Goal: Task Accomplishment & Management: Complete application form

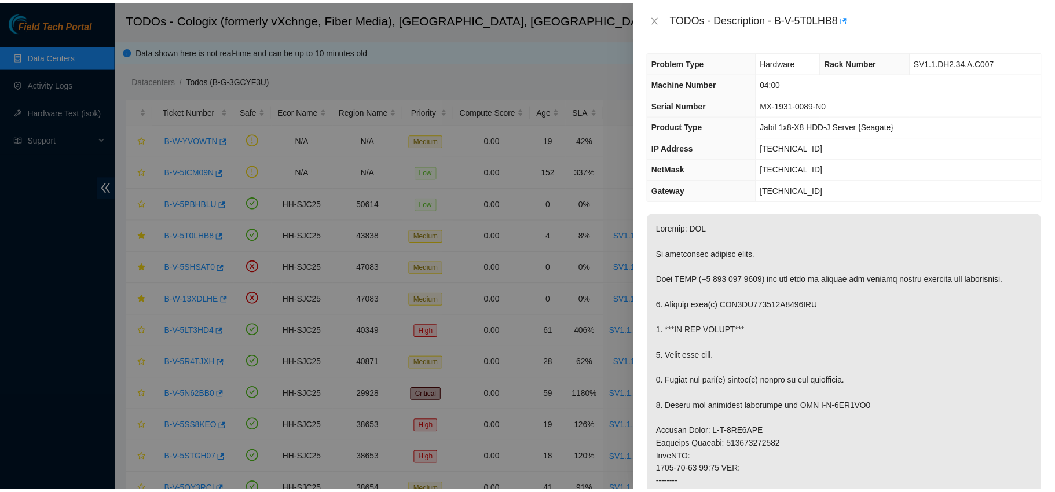
scroll to position [118, 0]
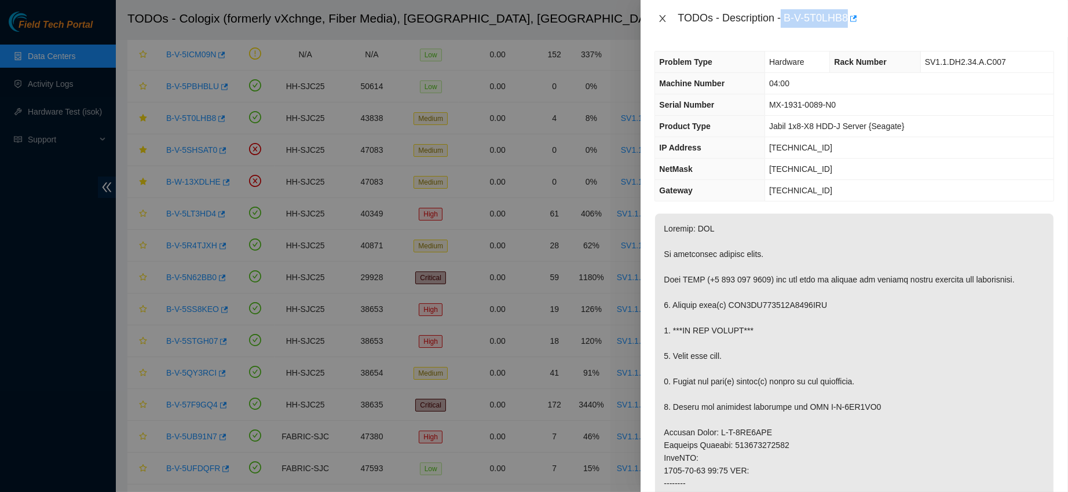
click at [665, 22] on icon "close" at bounding box center [662, 18] width 9 height 9
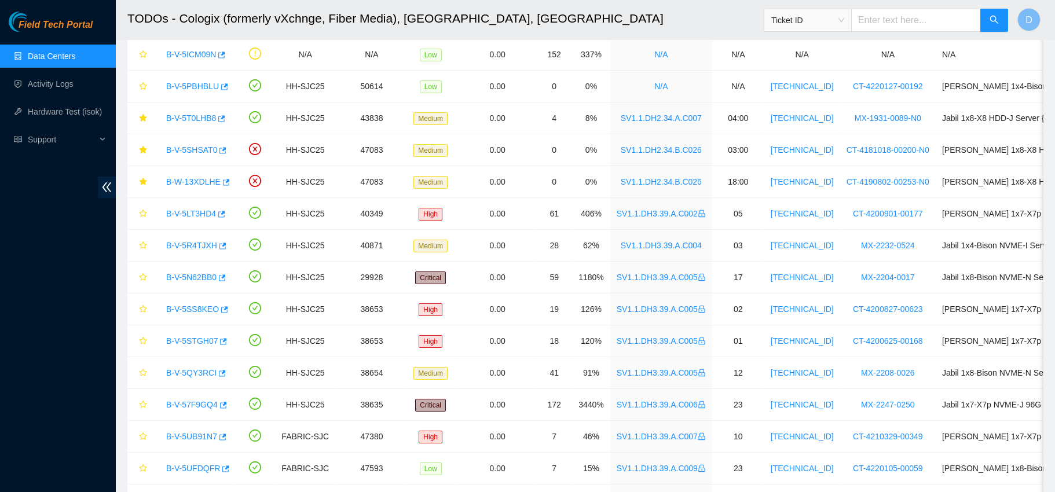
click at [72, 52] on link "Data Centers" at bounding box center [51, 56] width 47 height 9
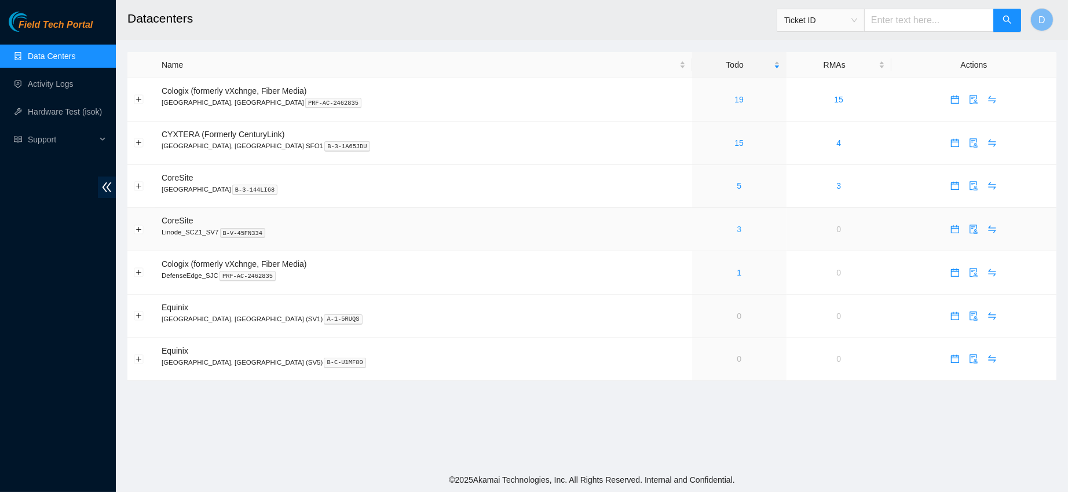
click at [736, 230] on link "3" at bounding box center [738, 229] width 5 height 9
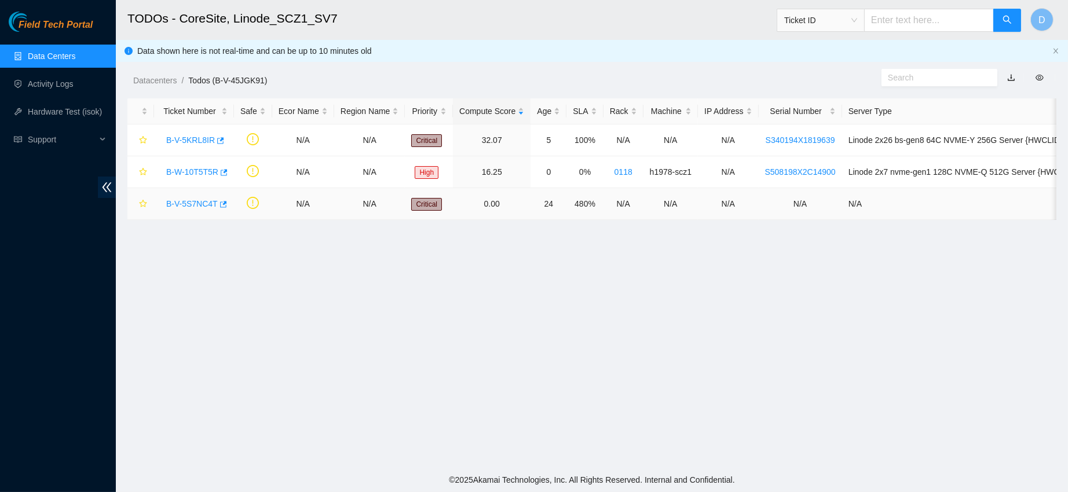
click at [181, 207] on link "B-V-5S7NC4T" at bounding box center [192, 203] width 52 height 9
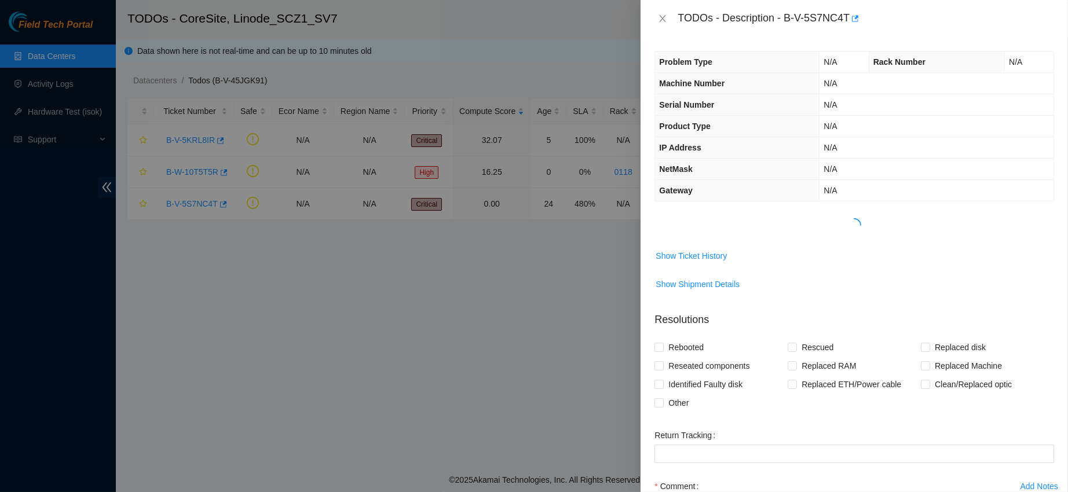
click at [699, 230] on div at bounding box center [853, 225] width 389 height 14
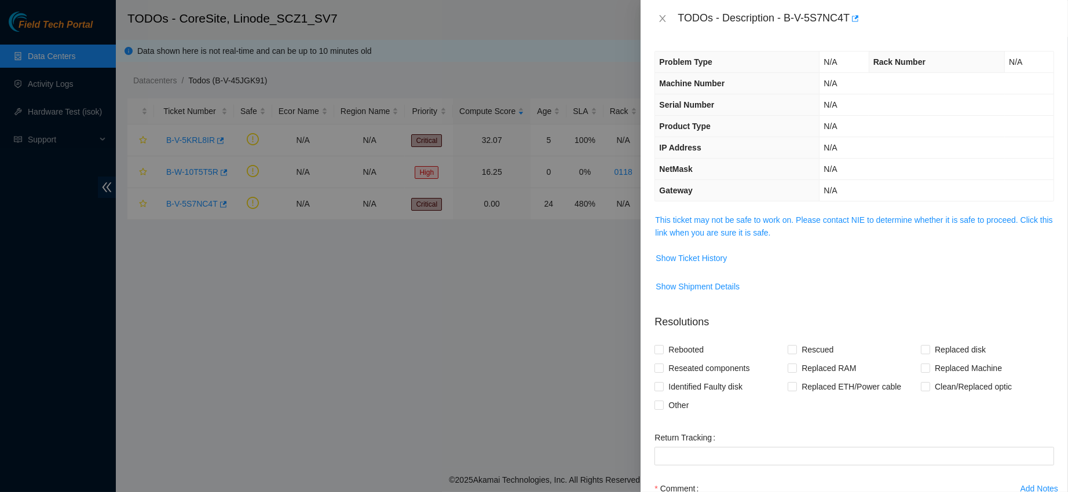
click at [699, 230] on link "This ticket may not be safe to work on. Please contact NIE to determine whether…" at bounding box center [853, 226] width 397 height 22
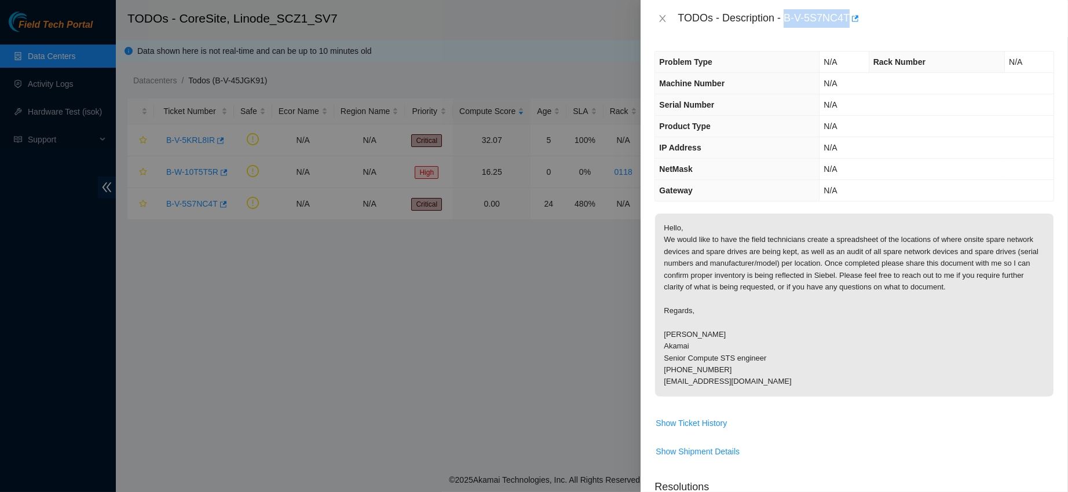
drag, startPoint x: 820, startPoint y: 16, endPoint x: 918, endPoint y: 13, distance: 97.3
click at [918, 13] on div "TODOs - Description - B-V-5S7NC4T" at bounding box center [865, 18] width 376 height 19
copy div "B-V-5S7NC4T"
click at [666, 14] on icon "close" at bounding box center [662, 18] width 9 height 9
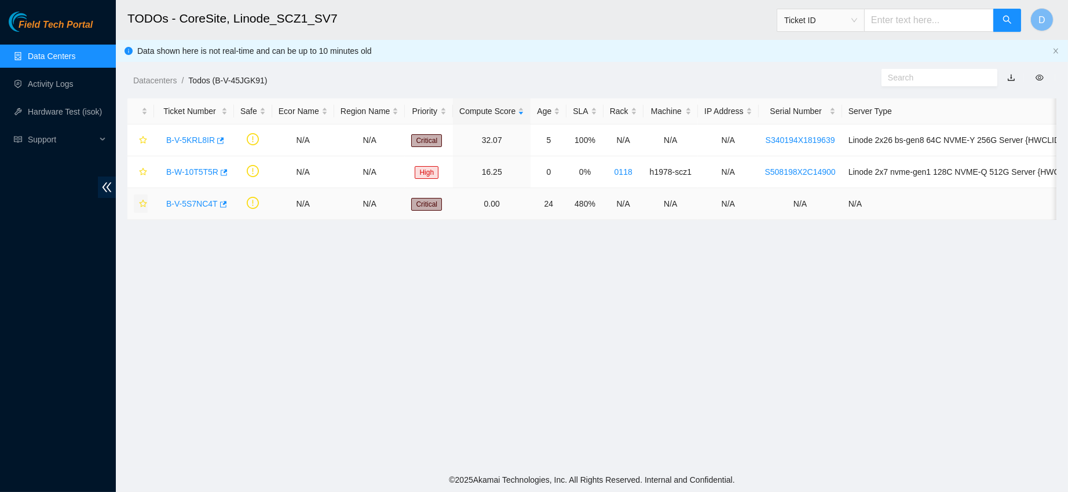
click at [139, 204] on icon "star" at bounding box center [143, 204] width 8 height 8
click at [64, 58] on link "Data Centers" at bounding box center [51, 56] width 47 height 9
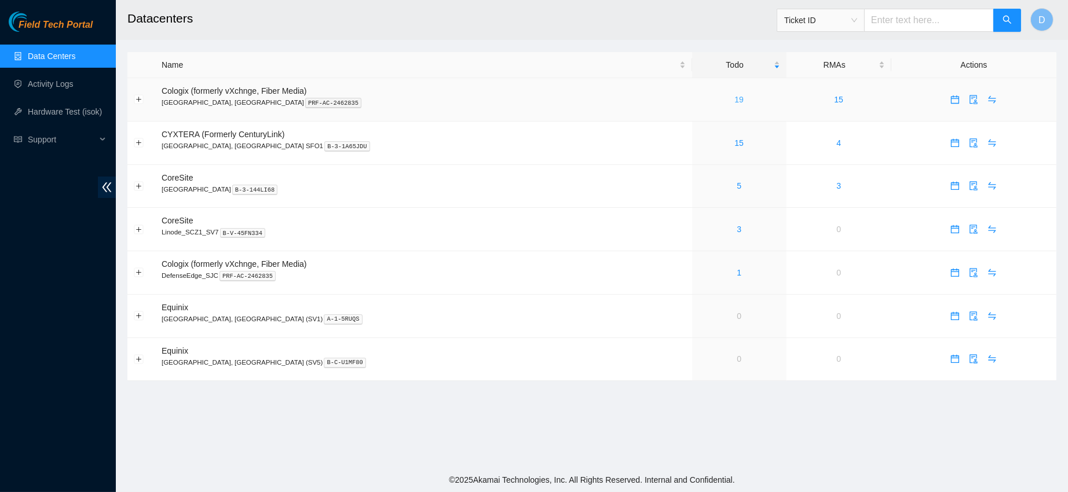
click at [734, 101] on link "19" at bounding box center [738, 99] width 9 height 9
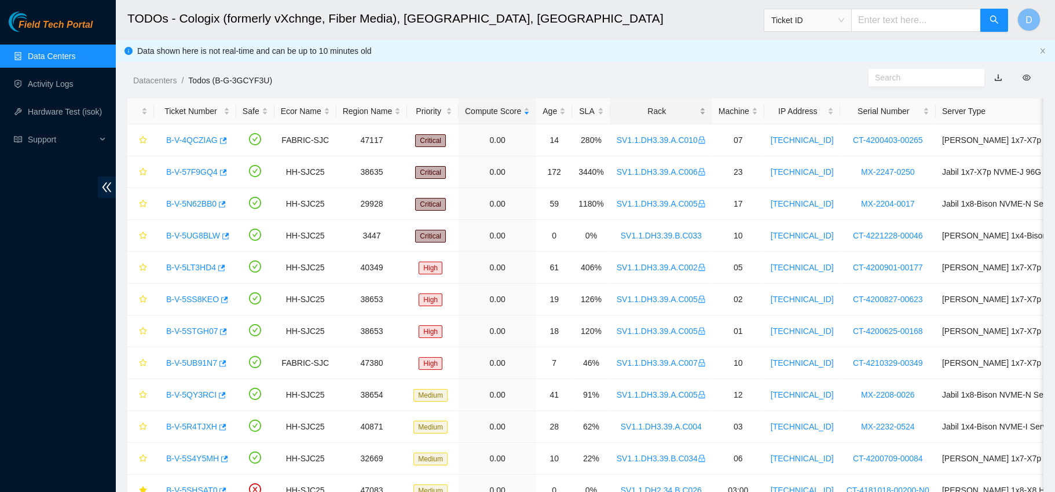
click at [683, 111] on div "Rack" at bounding box center [661, 111] width 89 height 13
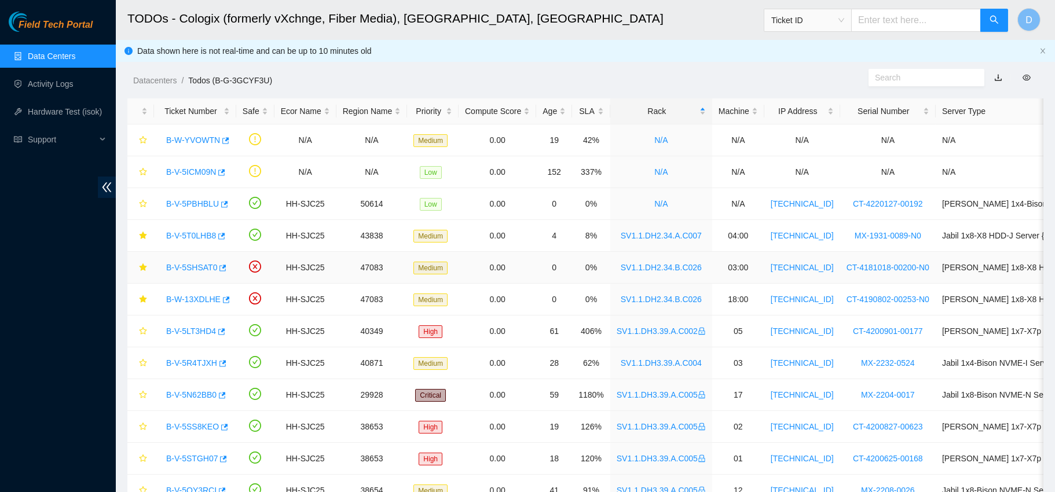
click at [189, 270] on link "B-V-5SHSAT0" at bounding box center [191, 267] width 51 height 9
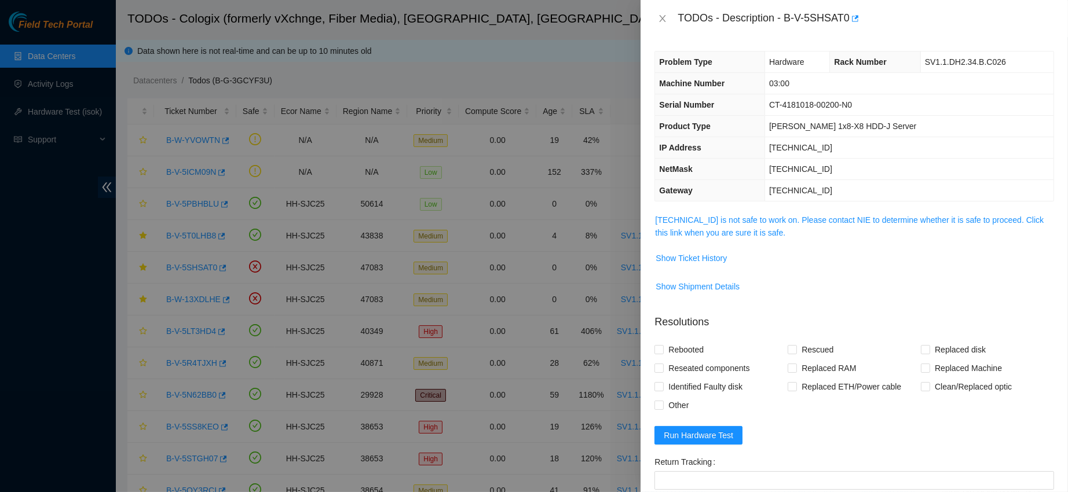
click at [729, 229] on link "[TECHNICAL_ID] is not safe to work on. Please contact NIE to determine whether …" at bounding box center [849, 226] width 388 height 22
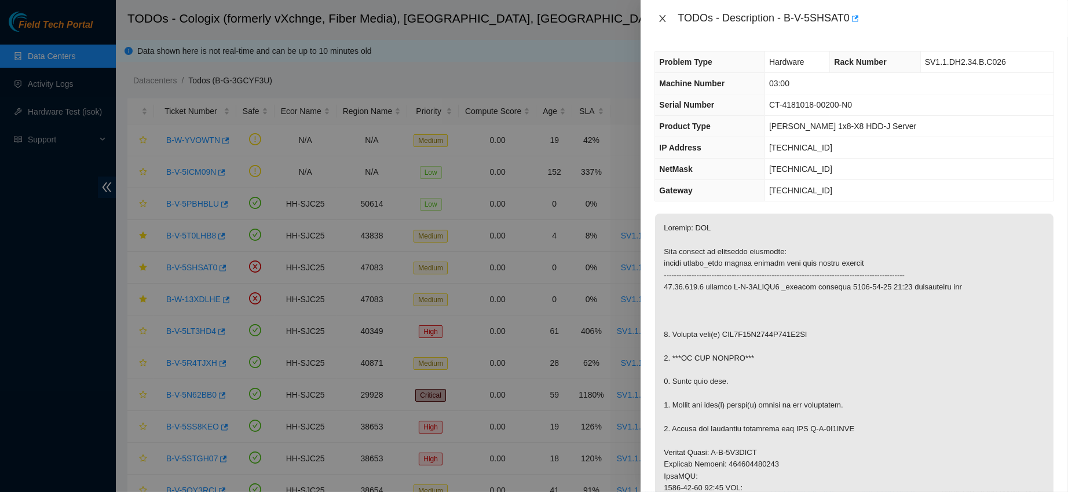
click at [661, 19] on icon "close" at bounding box center [662, 18] width 9 height 9
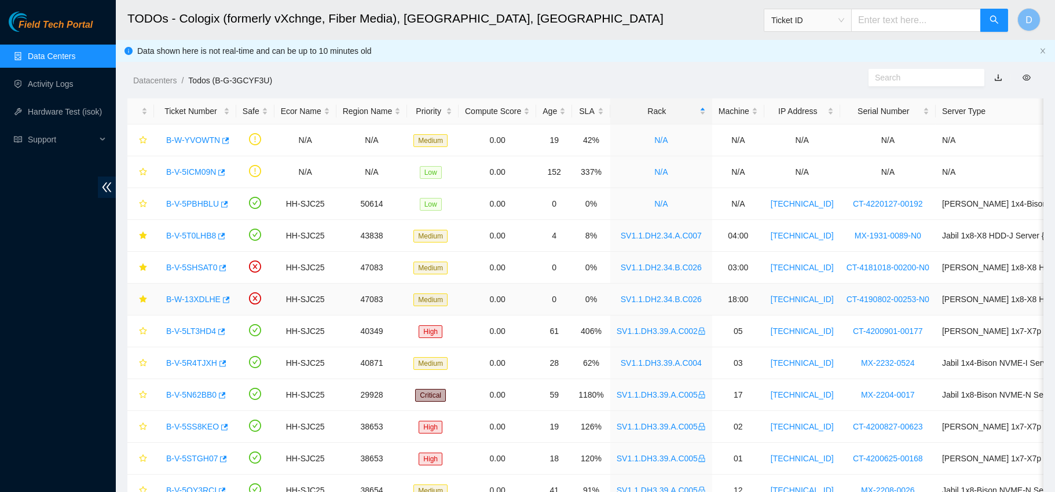
click at [194, 297] on link "B-W-13XDLHE" at bounding box center [193, 299] width 54 height 9
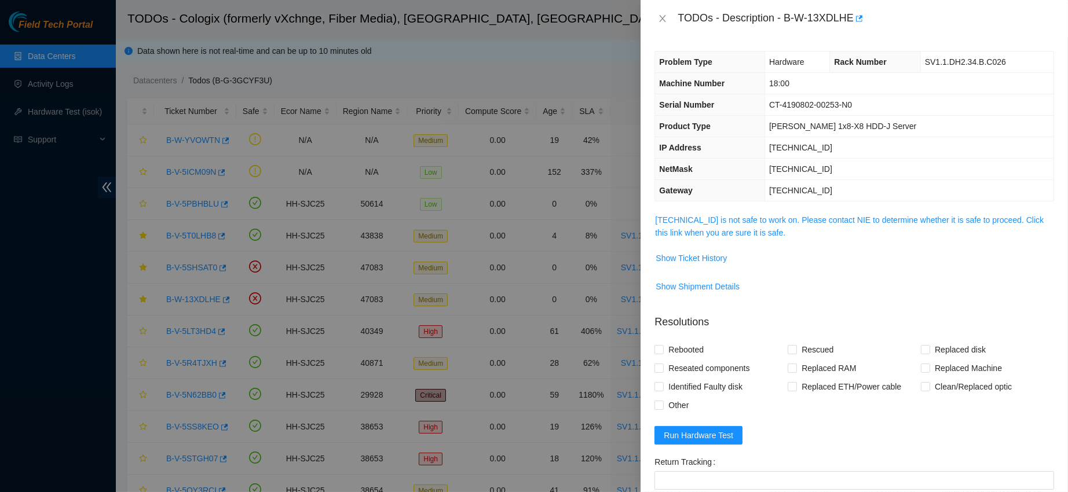
click at [758, 215] on link "[TECHNICAL_ID] is not safe to work on. Please contact NIE to determine whether …" at bounding box center [849, 226] width 388 height 22
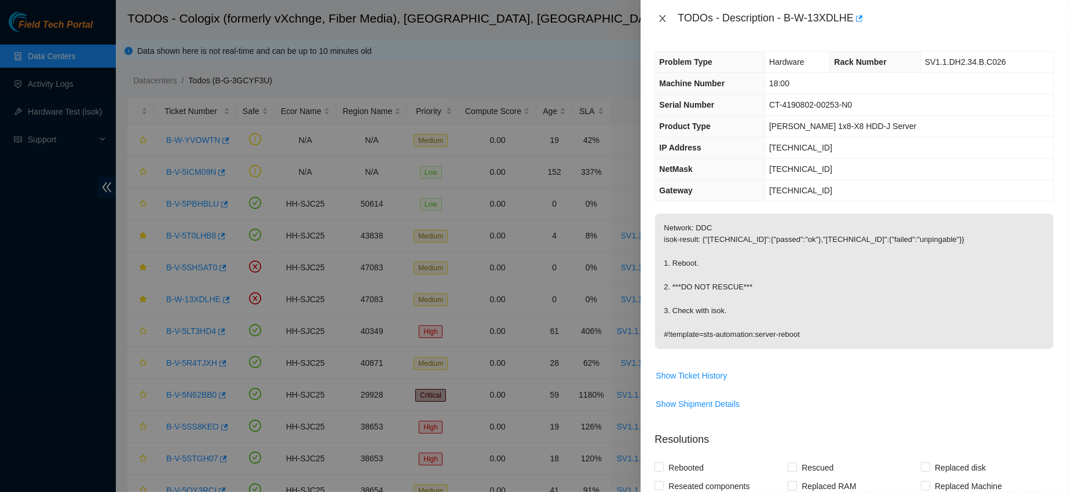
click at [665, 17] on icon "close" at bounding box center [662, 18] width 9 height 9
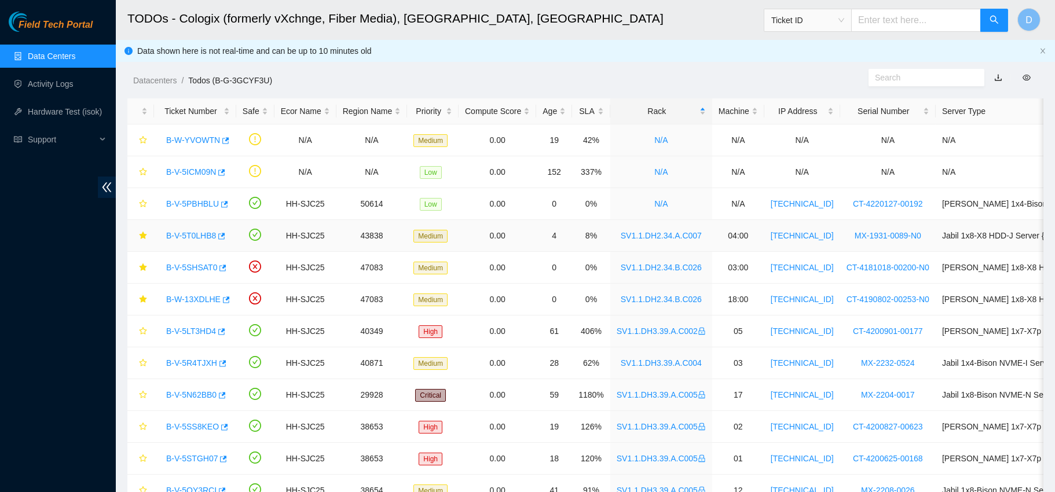
click at [193, 236] on link "B-V-5T0LHB8" at bounding box center [191, 235] width 50 height 9
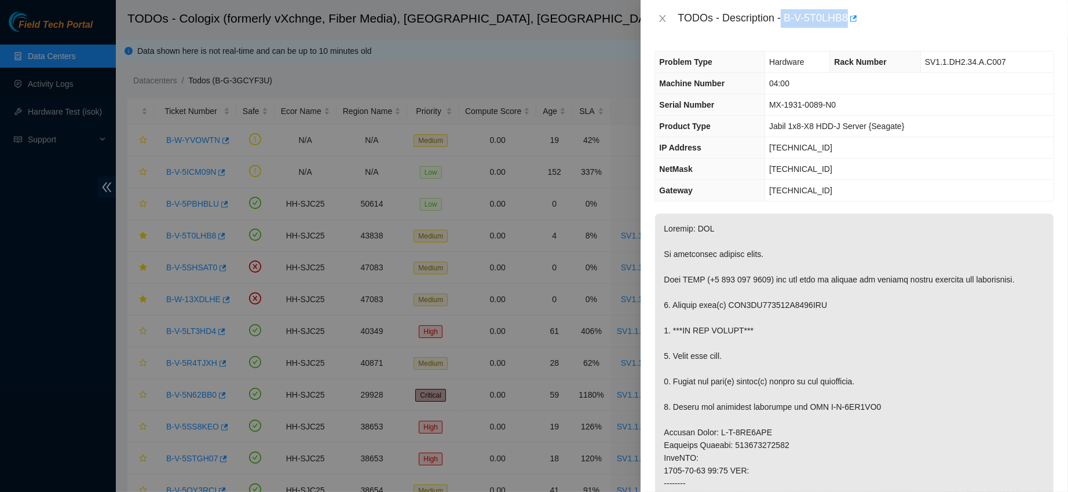
drag, startPoint x: 817, startPoint y: 14, endPoint x: 906, endPoint y: 14, distance: 88.6
click at [906, 14] on div "TODOs - Description - B-V-5T0LHB8" at bounding box center [865, 18] width 376 height 19
copy div "B-V-5T0LHB8"
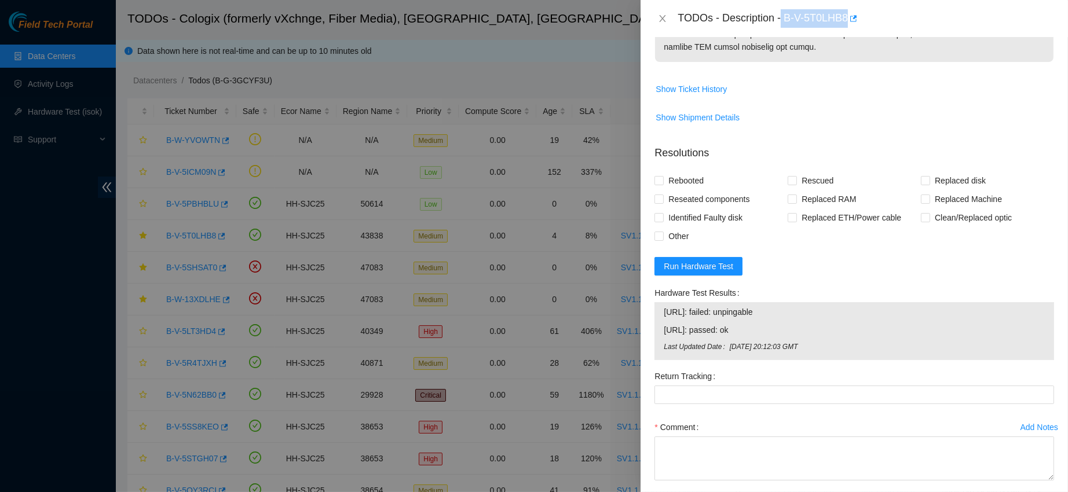
scroll to position [755, 0]
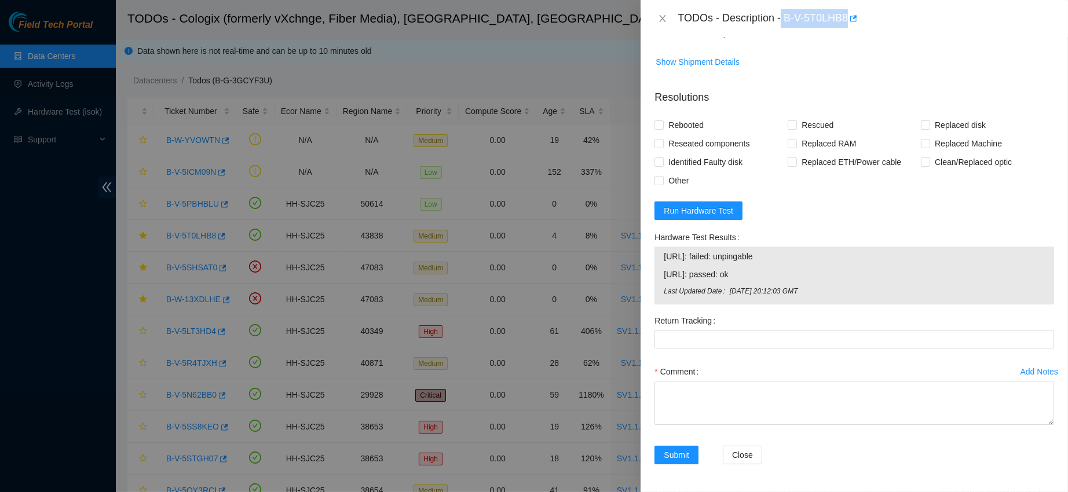
click at [1020, 368] on div "Add Notes" at bounding box center [1039, 372] width 38 height 8
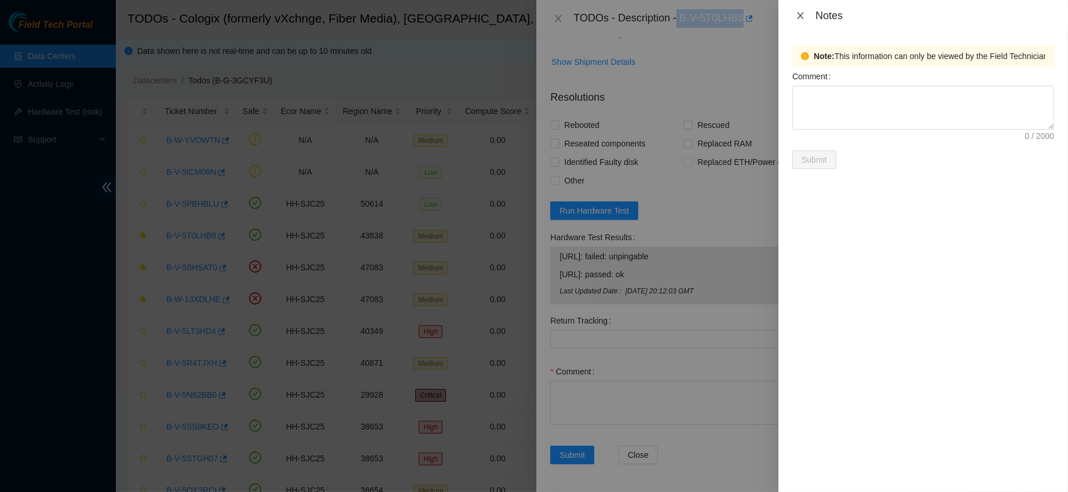
click at [802, 16] on icon "close" at bounding box center [799, 15] width 9 height 9
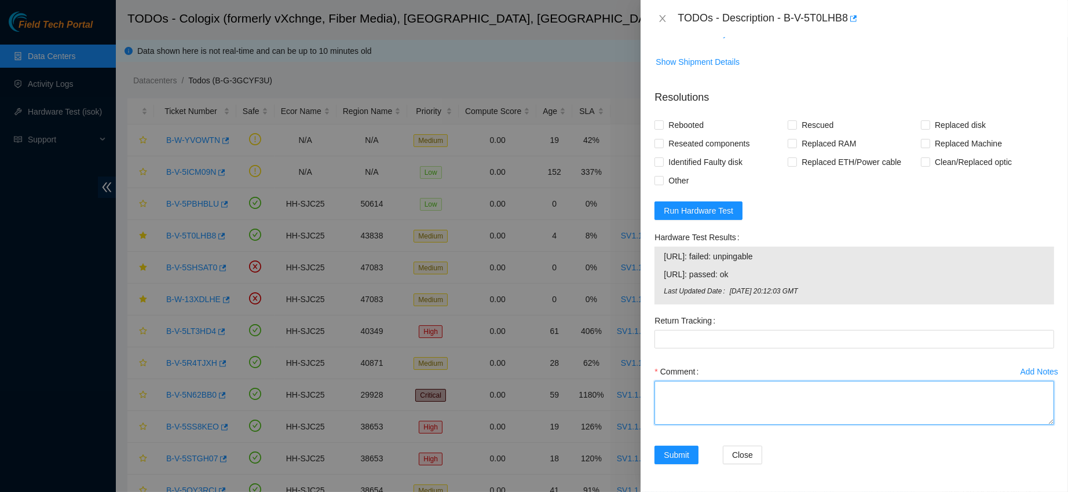
click at [694, 384] on textarea "Comment" at bounding box center [853, 403] width 399 height 44
paste textarea "continuing from last night. Post the screen shot and that it came up after a po…"
type textarea "continuing from last night. Post the screen shot and that it came up after a po…"
drag, startPoint x: 778, startPoint y: 417, endPoint x: 636, endPoint y: 356, distance: 154.9
click at [636, 356] on div "TODOs - Description - B-V-5T0LHB8 Problem Type Hardware Rack Number SV1.1.DH2.3…" at bounding box center [534, 246] width 1068 height 492
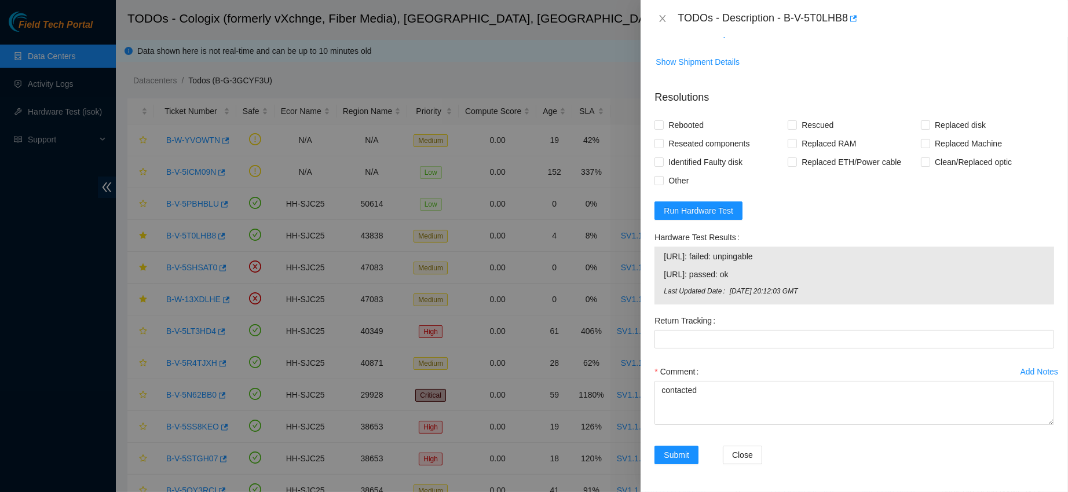
click at [681, 222] on form "Resolutions Rebooted Rescued Replaced disk Reseated components Replaced RAM Rep…" at bounding box center [853, 279] width 399 height 398
click at [685, 214] on span "Run Hardware Test" at bounding box center [697, 210] width 69 height 13
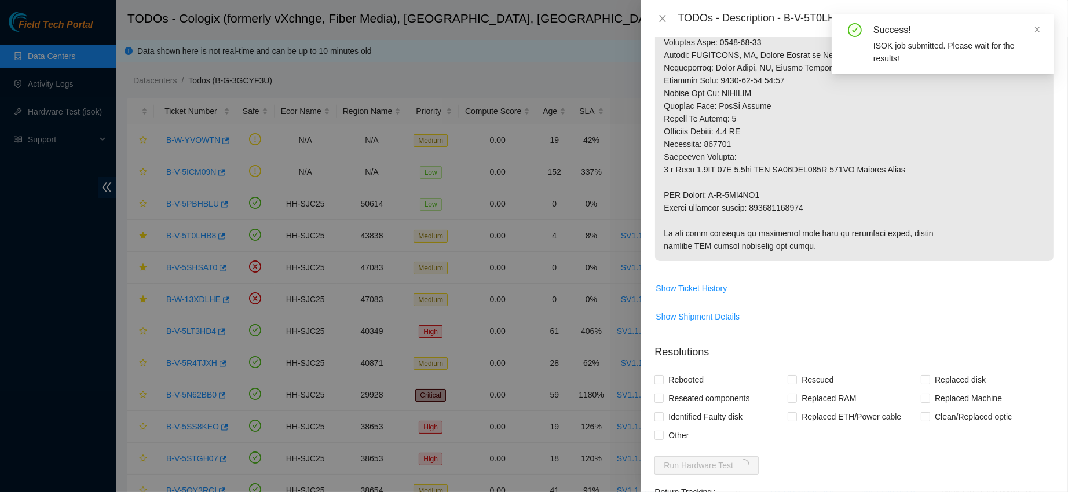
scroll to position [672, 0]
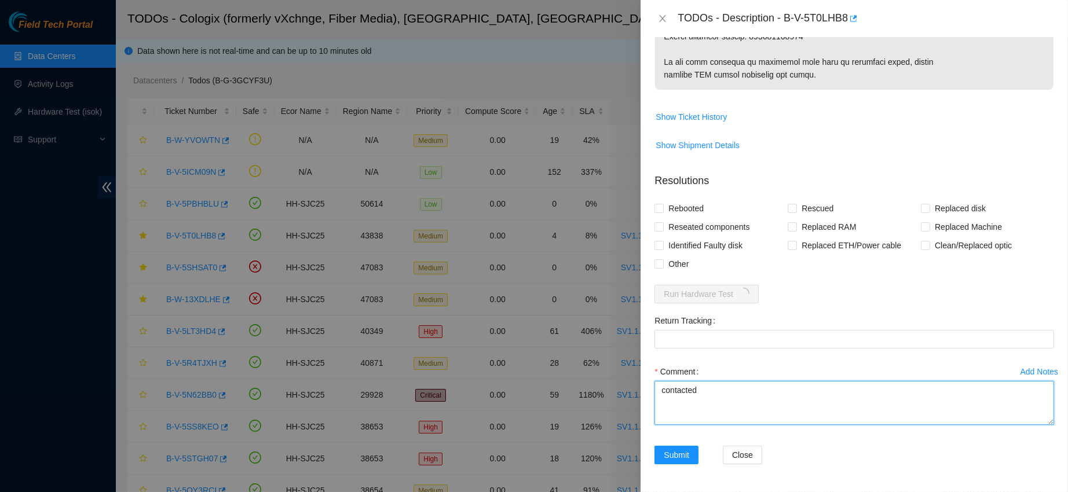
click at [713, 393] on textarea "contacted" at bounding box center [853, 403] width 399 height 44
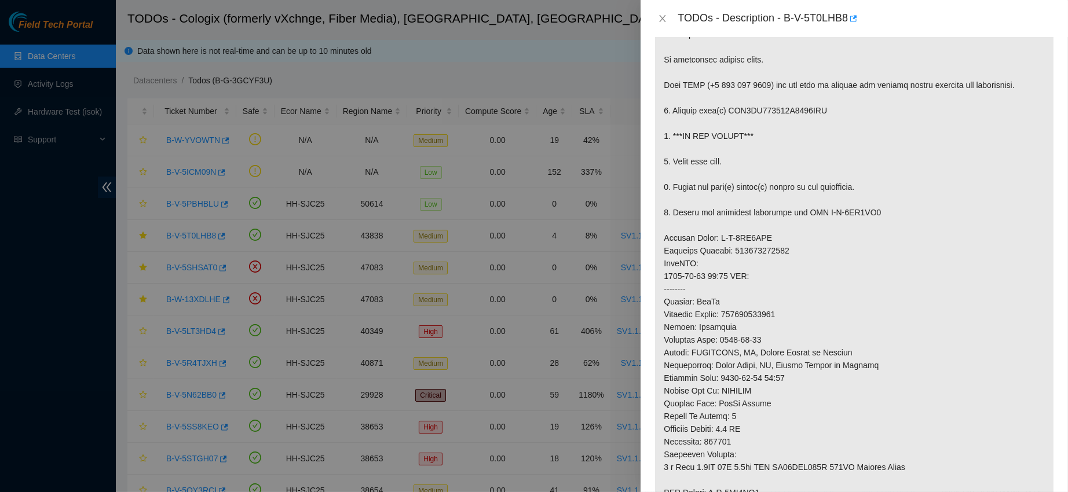
scroll to position [191, 0]
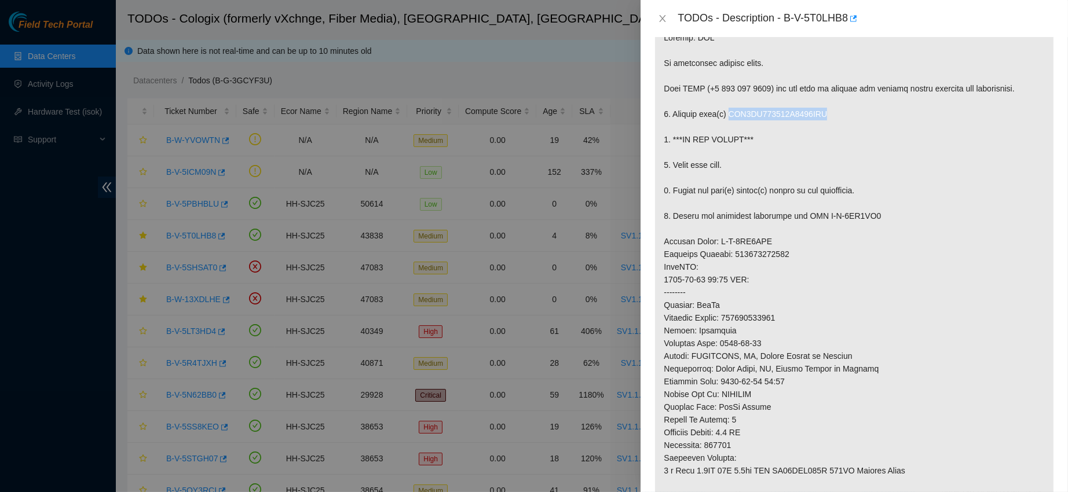
drag, startPoint x: 727, startPoint y: 112, endPoint x: 832, endPoint y: 116, distance: 104.9
click at [832, 116] on p at bounding box center [854, 293] width 398 height 540
copy p "WFK3MH200000C9359CDH"
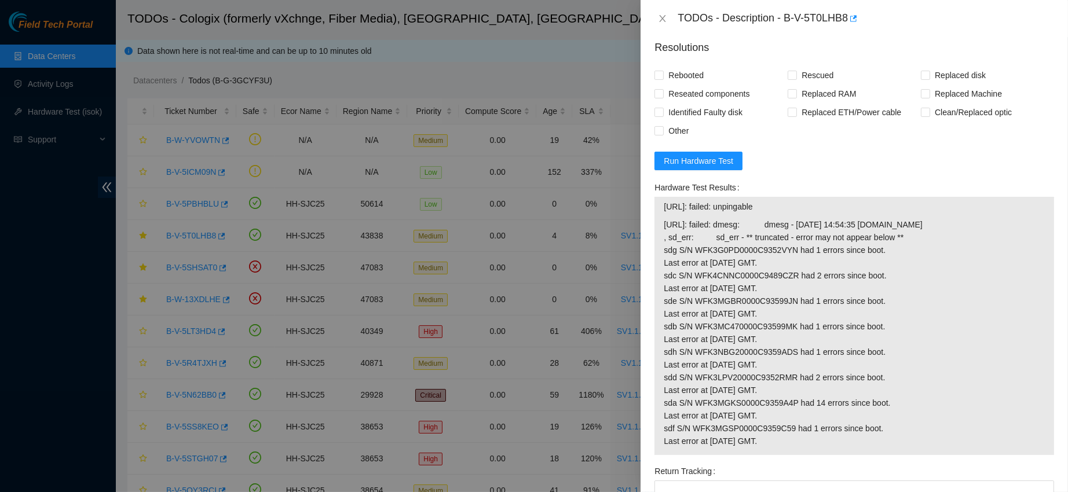
scroll to position [968, 0]
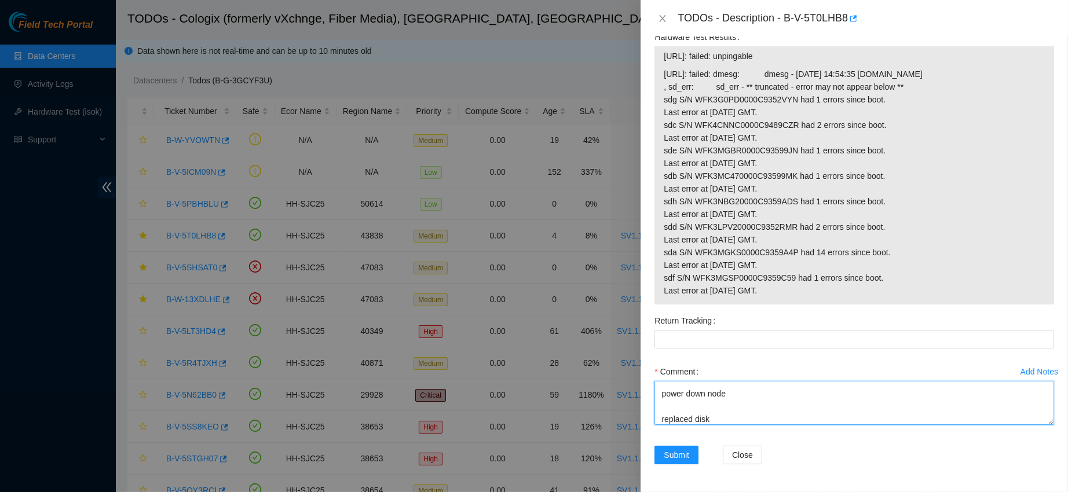
click at [721, 424] on textarea "contacted nocc to confirm that ticket was safe verified s/n on machine connecte…" at bounding box center [853, 403] width 399 height 44
paste textarea "WFK3MH200000C9359CDH"
paste textarea "Request we get permission to rescue that node"
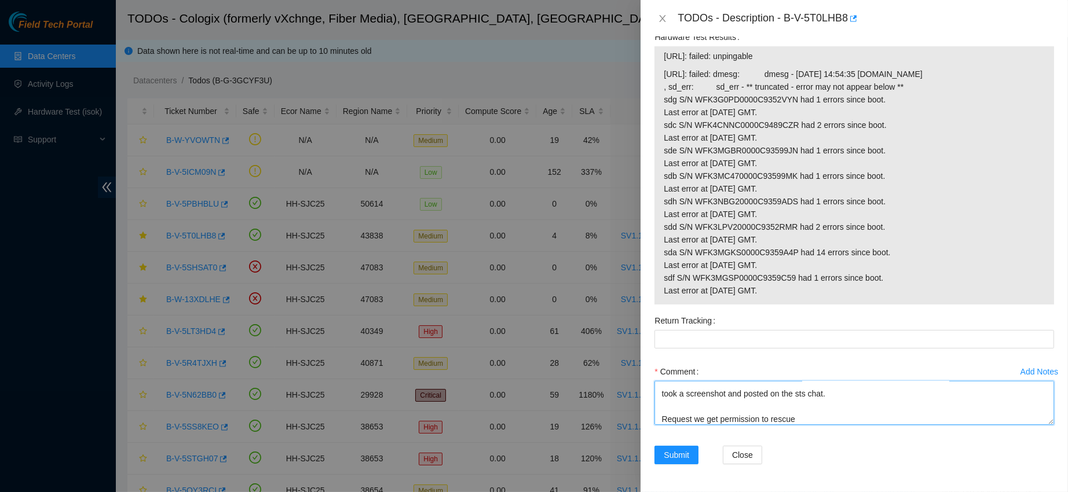
click at [703, 423] on textarea "contacted nocc to confirm that ticket was safe verified s/n on machine connecte…" at bounding box center [853, 403] width 399 height 44
click at [817, 417] on textarea "contacted nocc to confirm that ticket was safe verified s/n on machine connecte…" at bounding box center [853, 403] width 399 height 44
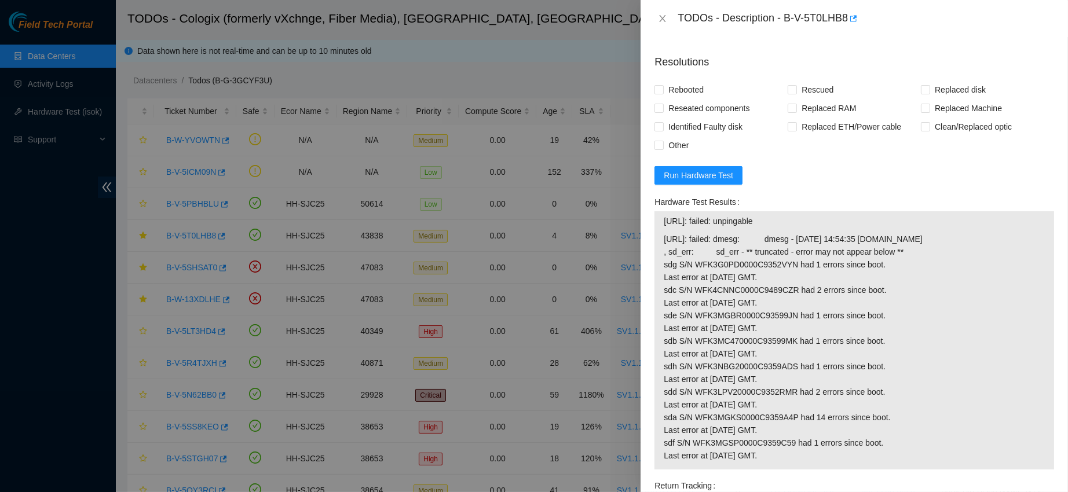
scroll to position [776, 0]
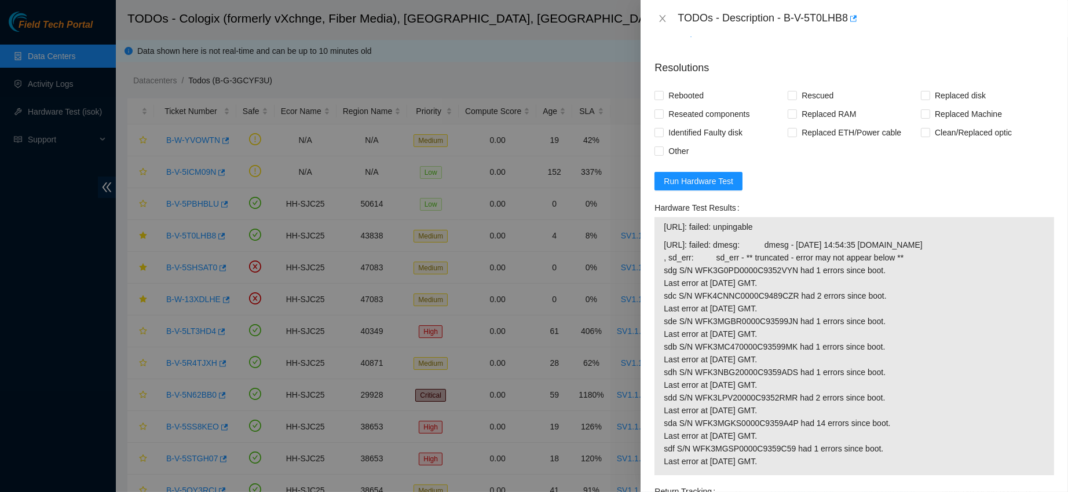
drag, startPoint x: 784, startPoint y: 237, endPoint x: 663, endPoint y: 233, distance: 120.5
click at [663, 233] on span "[URL]: failed: unpingable" at bounding box center [853, 227] width 381 height 13
copy span "[URL]: failed: unpingable"
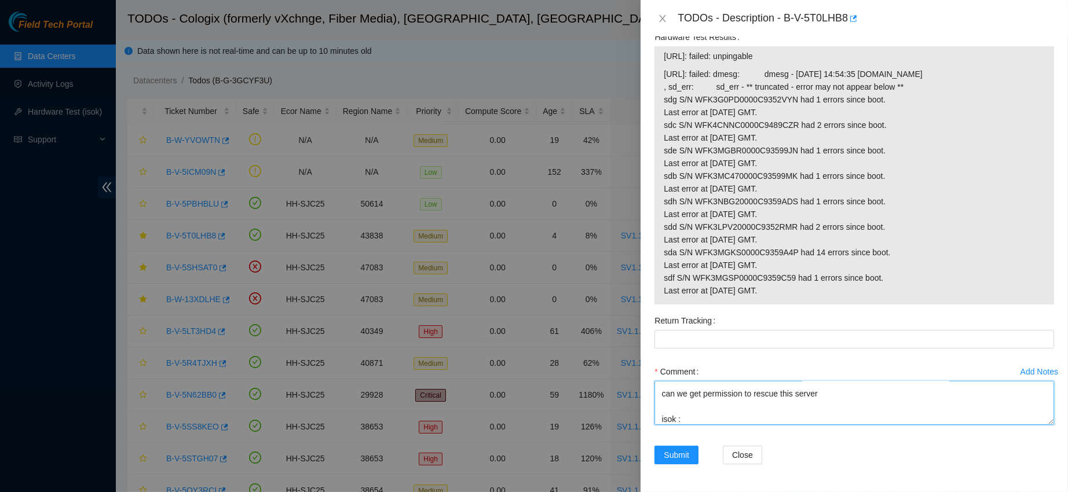
click at [693, 410] on textarea "contacted nocc to confirm that ticket was safe verified s/n on machine connecte…" at bounding box center [853, 403] width 399 height 44
click at [690, 423] on textarea "contacted nocc to confirm that ticket was safe verified s/n on machine connecte…" at bounding box center [853, 403] width 399 height 44
paste textarea "[URL]: failed: unpingable"
click at [765, 391] on textarea "contacted nocc to confirm that ticket was safe verified s/n on machine connecte…" at bounding box center [853, 403] width 399 height 44
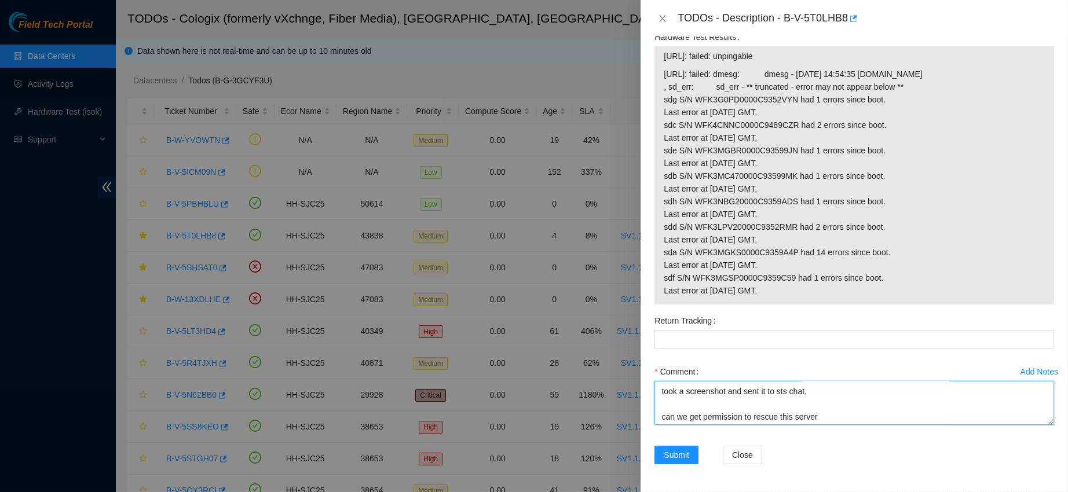
click at [814, 391] on textarea "contacted nocc to confirm that ticket was safe verified s/n on machine connecte…" at bounding box center [853, 403] width 399 height 44
click at [720, 397] on textarea "contacted nocc to confirm that ticket was safe verified s/n on machine connecte…" at bounding box center [853, 403] width 399 height 44
click at [746, 399] on textarea "contacted nocc to confirm that ticket was safe verified s/n on machine connecte…" at bounding box center [853, 403] width 399 height 44
click at [743, 402] on textarea "contacted nocc to confirm that ticket was safe verified s/n on machine connecte…" at bounding box center [853, 403] width 399 height 44
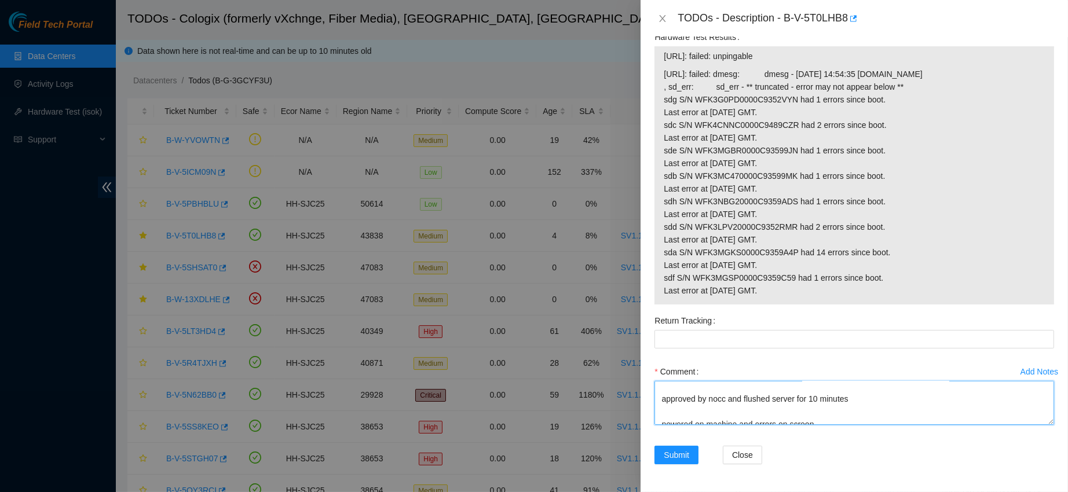
click at [862, 406] on textarea "contacted nocc to confirm that ticket was safe verified s/n on machine connecte…" at bounding box center [853, 403] width 399 height 44
click at [893, 395] on textarea "contacted nocc to confirm that ticket was safe verified s/n on machine connecte…" at bounding box center [853, 403] width 399 height 44
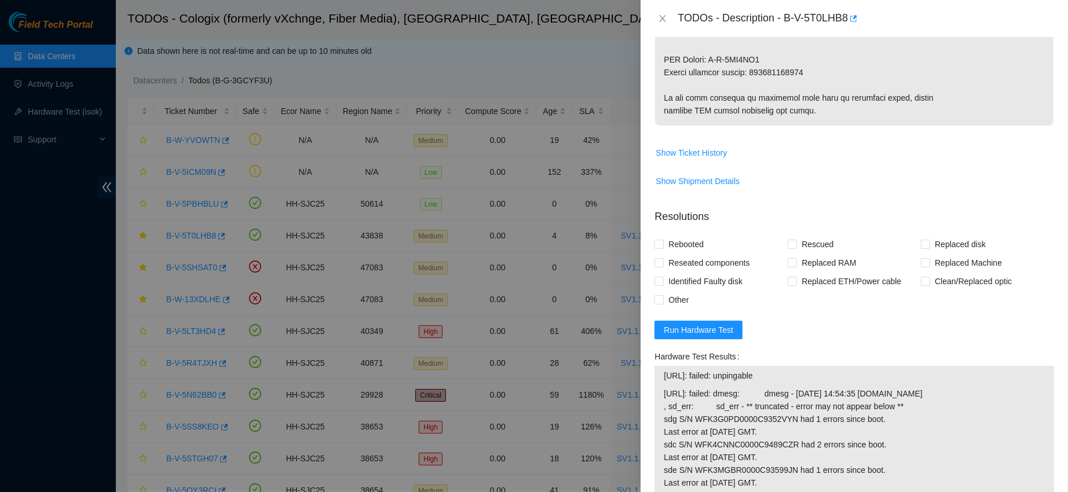
scroll to position [579, 0]
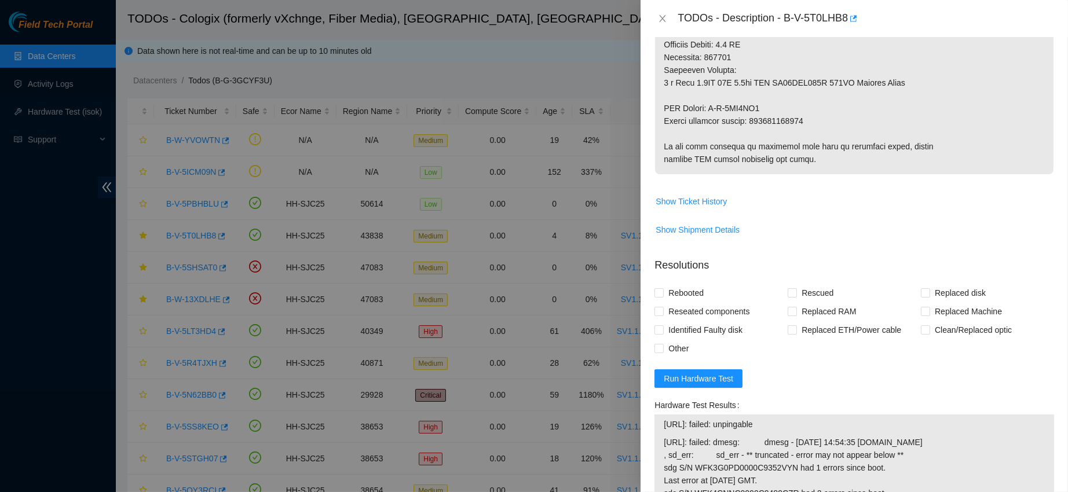
type textarea "contacted nocc to confirm that ticket was safe verified s/n on machine connecte…"
copy p "463470044080"
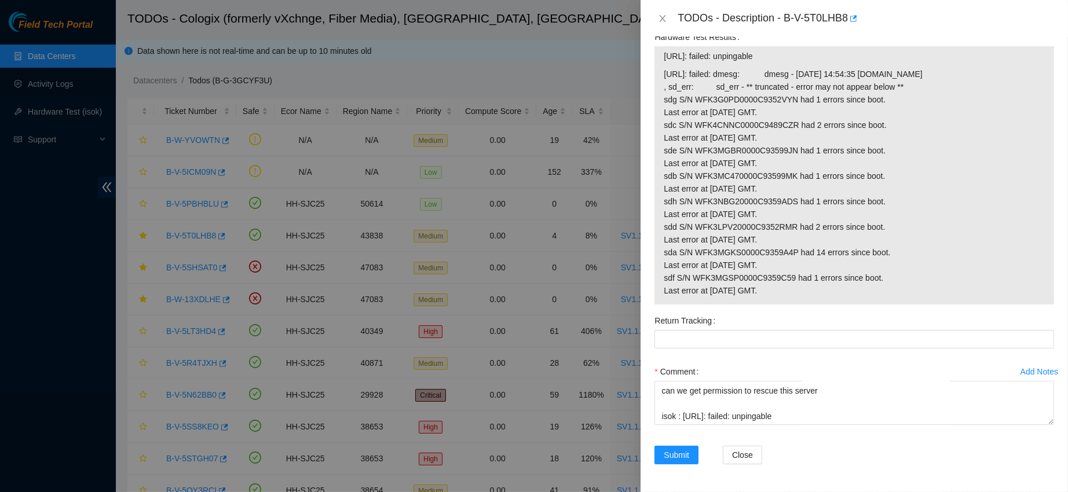
scroll to position [967, 0]
click at [707, 349] on Tracking "Return Tracking" at bounding box center [853, 339] width 399 height 19
paste Tracking "463470044080"
type Tracking "463470044080"
click at [808, 416] on textarea "contacted nocc to confirm that ticket was safe verified s/n on machine connecte…" at bounding box center [853, 403] width 399 height 44
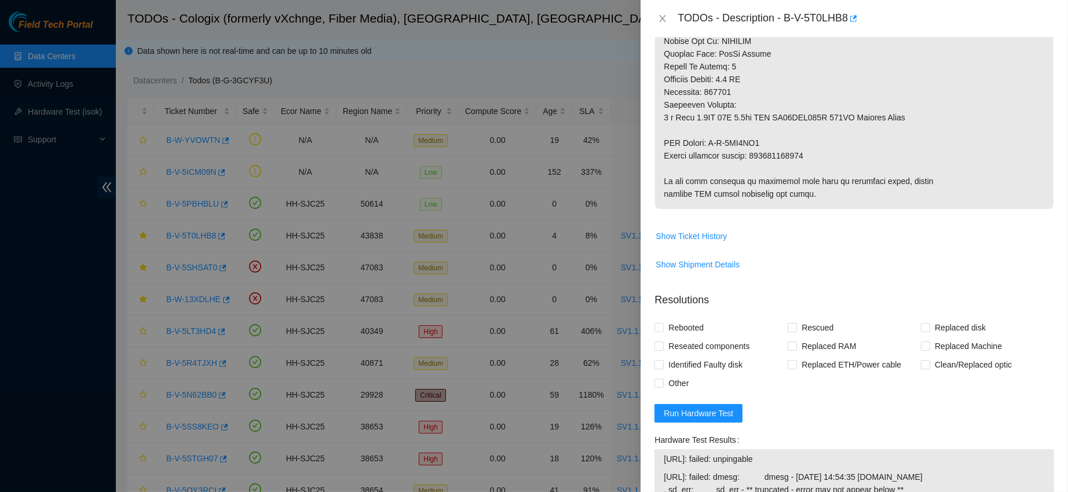
scroll to position [531, 0]
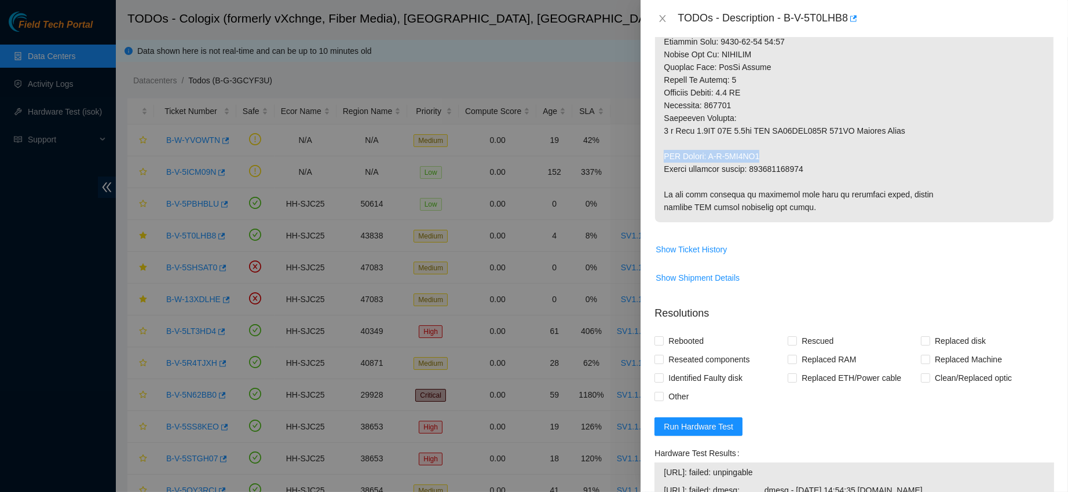
drag, startPoint x: 766, startPoint y: 157, endPoint x: 659, endPoint y: 159, distance: 106.5
copy p "RMA Return: B-V-5TW7MJ1"
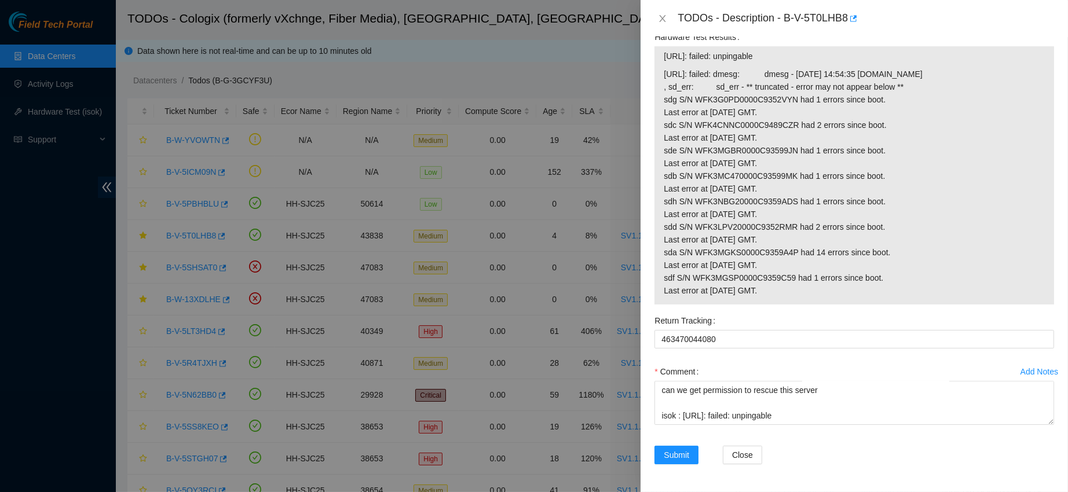
scroll to position [380, 0]
click at [694, 419] on textarea "contacted nocc to confirm that ticket was safe verified s/n on machine connecte…" at bounding box center [853, 403] width 399 height 44
paste textarea "RMA Return: B-V-5TW7MJ1"
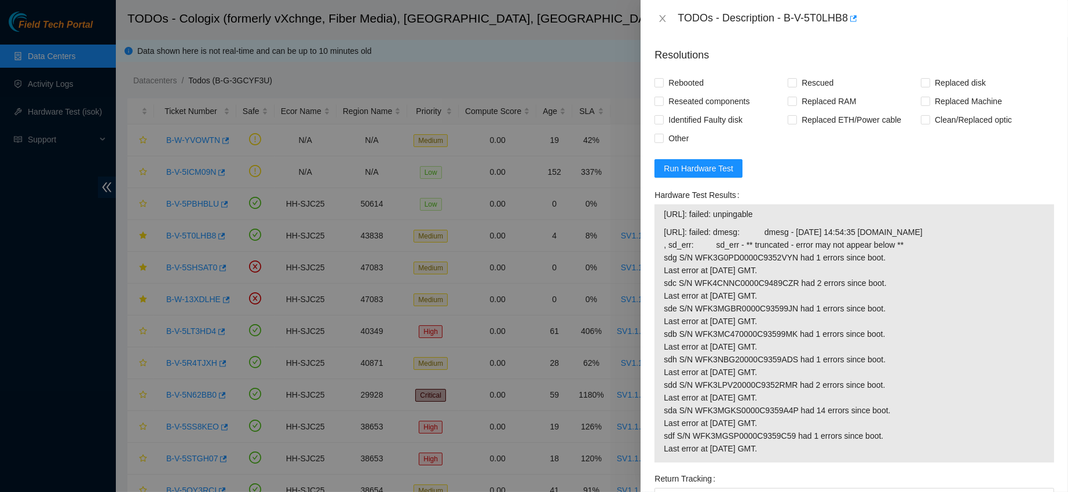
scroll to position [786, 0]
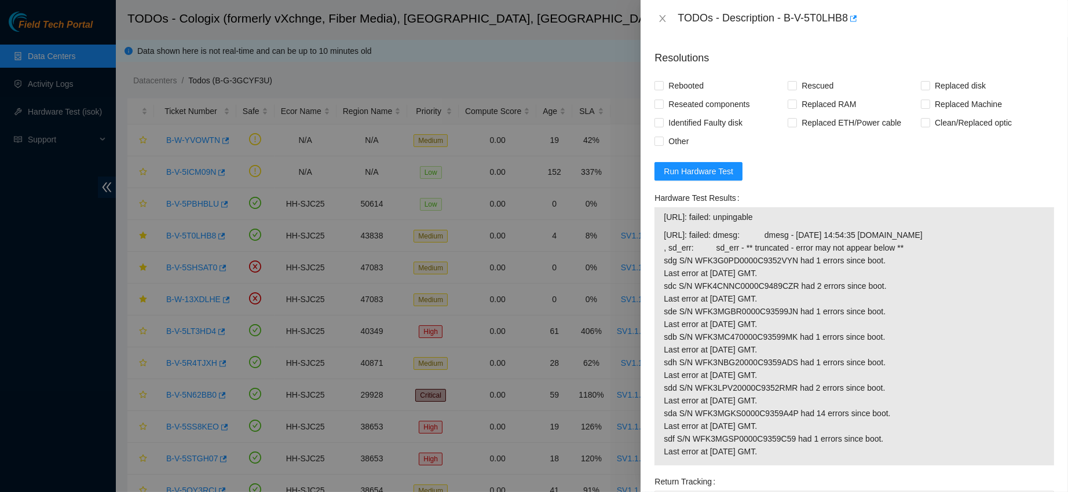
type textarea "contacted nocc to confirm that ticket was safe verified s/n on machine connecte…"
click at [687, 95] on span "Rebooted" at bounding box center [685, 85] width 45 height 19
click at [662, 89] on input "Rebooted" at bounding box center [658, 85] width 8 height 8
checkbox input "true"
click at [715, 113] on span "Reseated components" at bounding box center [708, 104] width 90 height 19
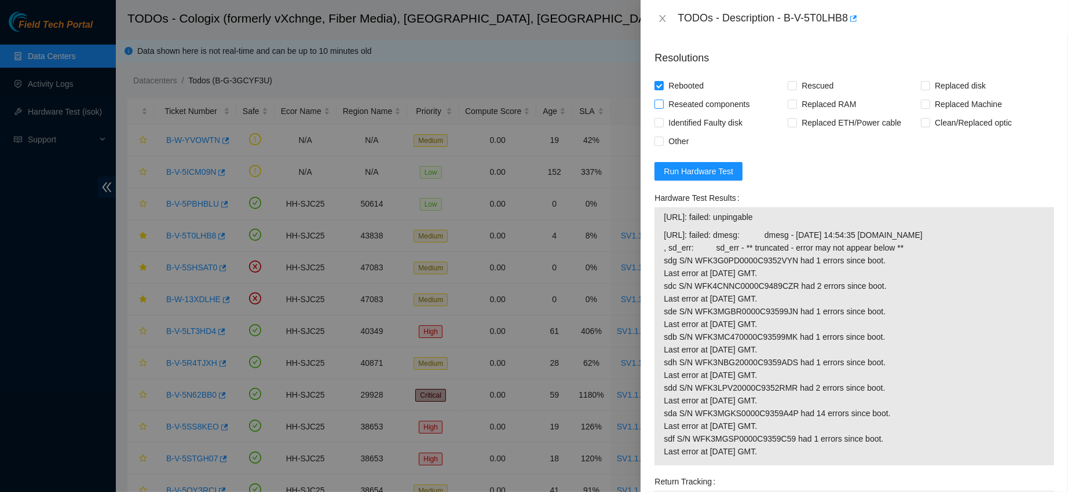
click at [662, 108] on input "Reseated components" at bounding box center [658, 104] width 8 height 8
checkbox input "true"
click at [955, 94] on span "Replaced disk" at bounding box center [960, 85] width 60 height 19
click at [929, 89] on input "Replaced disk" at bounding box center [925, 85] width 8 height 8
checkbox input "true"
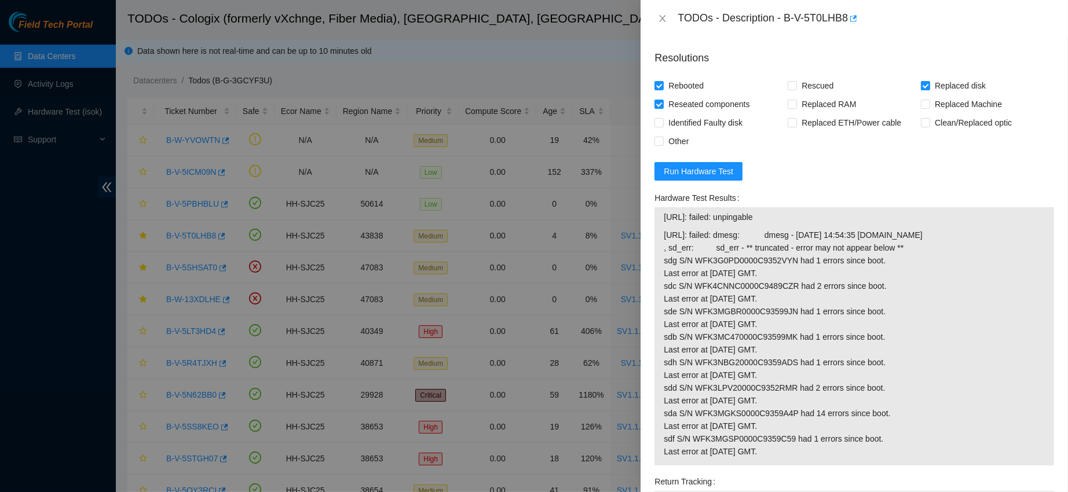
click at [814, 91] on span "Rescued" at bounding box center [817, 85] width 41 height 19
click at [795, 89] on input "Rescued" at bounding box center [791, 85] width 8 height 8
click at [814, 91] on span "Rescued" at bounding box center [817, 85] width 41 height 19
click at [795, 89] on input "Rescued" at bounding box center [791, 85] width 8 height 8
checkbox input "false"
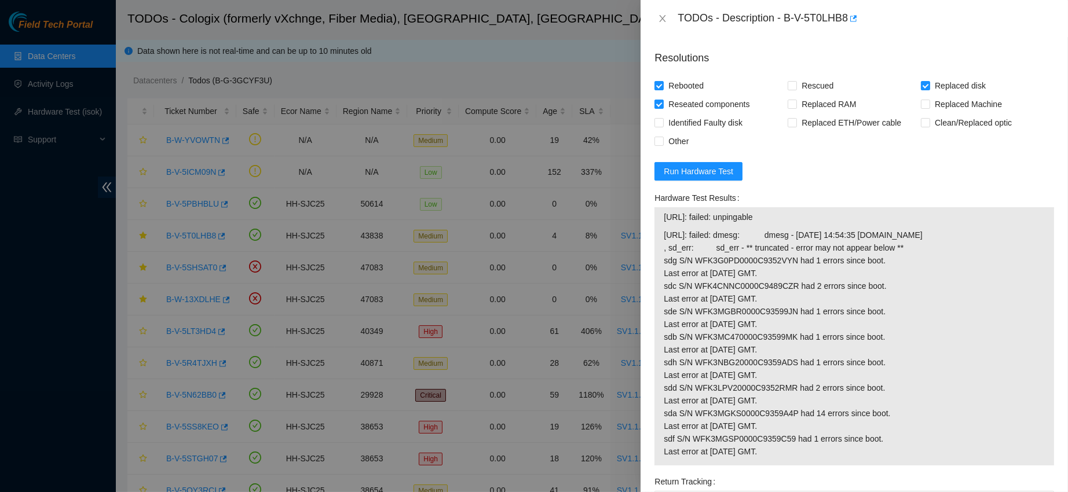
click at [926, 159] on form "Resolutions Rebooted Rescued Replaced disk Reseated components Replaced RAM Rep…" at bounding box center [853, 340] width 399 height 598
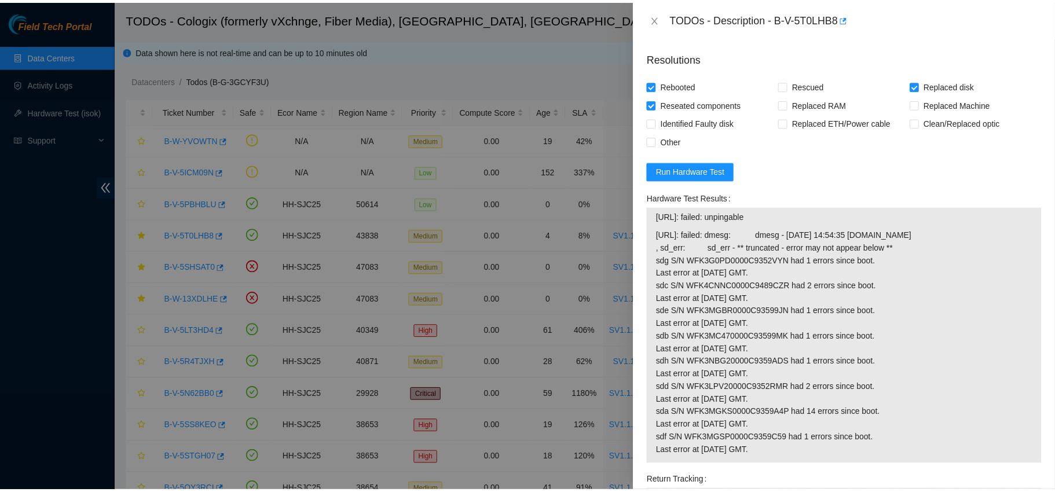
scroll to position [968, 0]
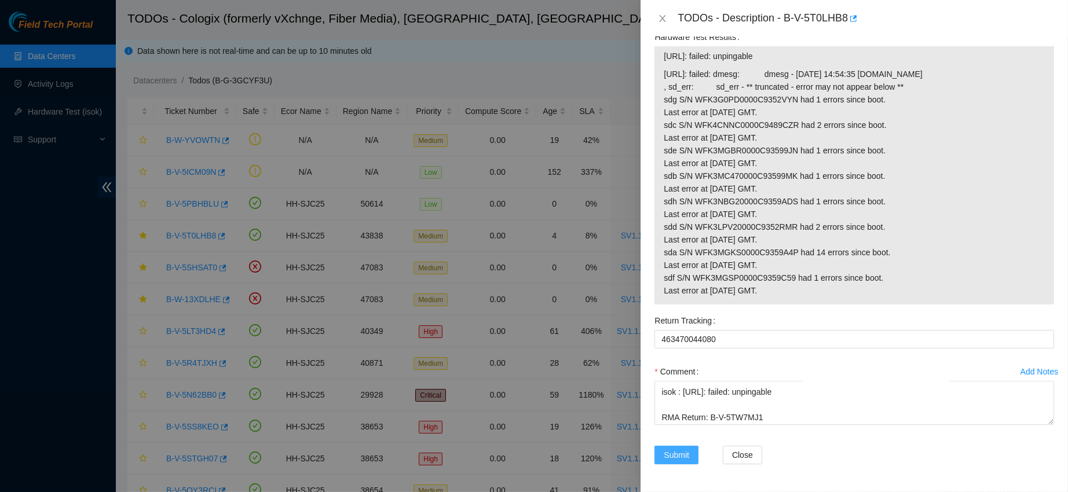
click at [678, 459] on span "Submit" at bounding box center [675, 455] width 25 height 13
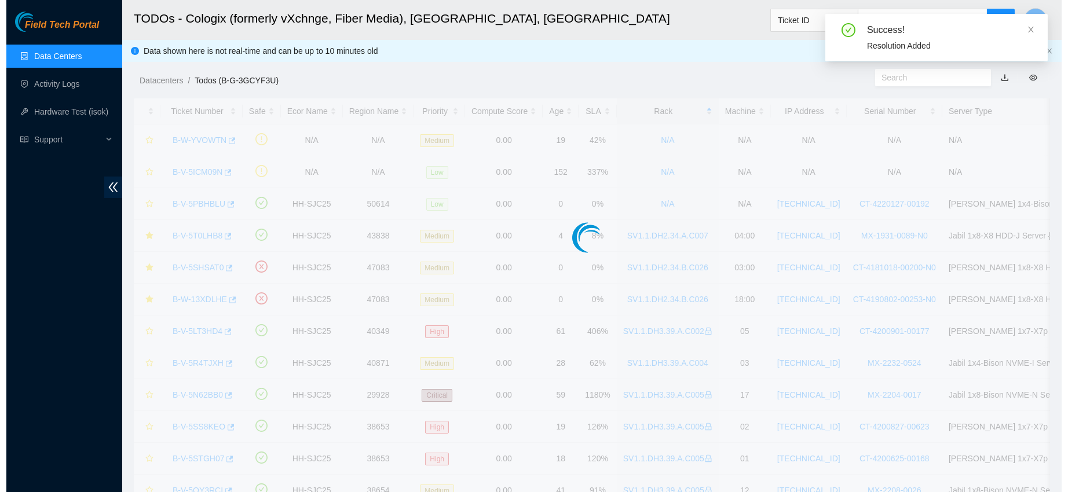
scroll to position [250, 0]
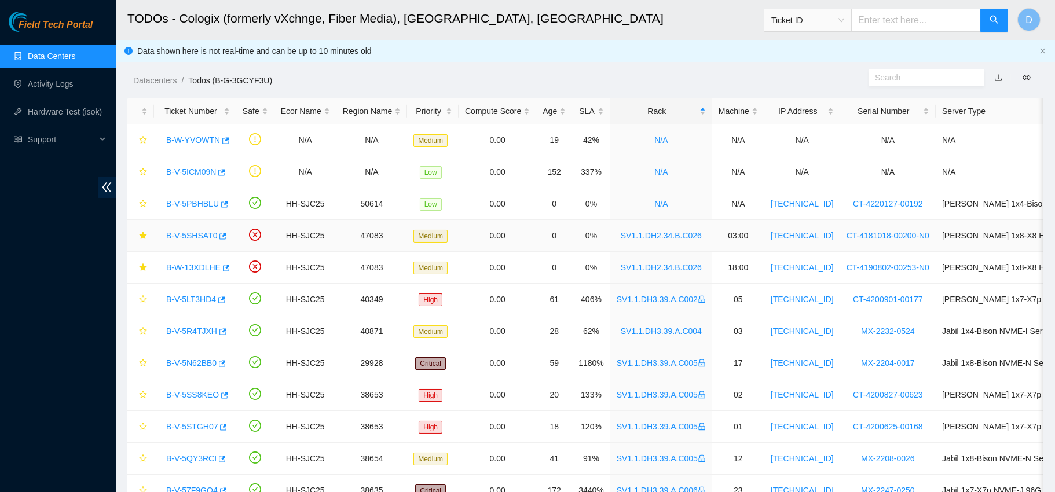
click at [187, 233] on link "B-V-5SHSAT0" at bounding box center [191, 235] width 51 height 9
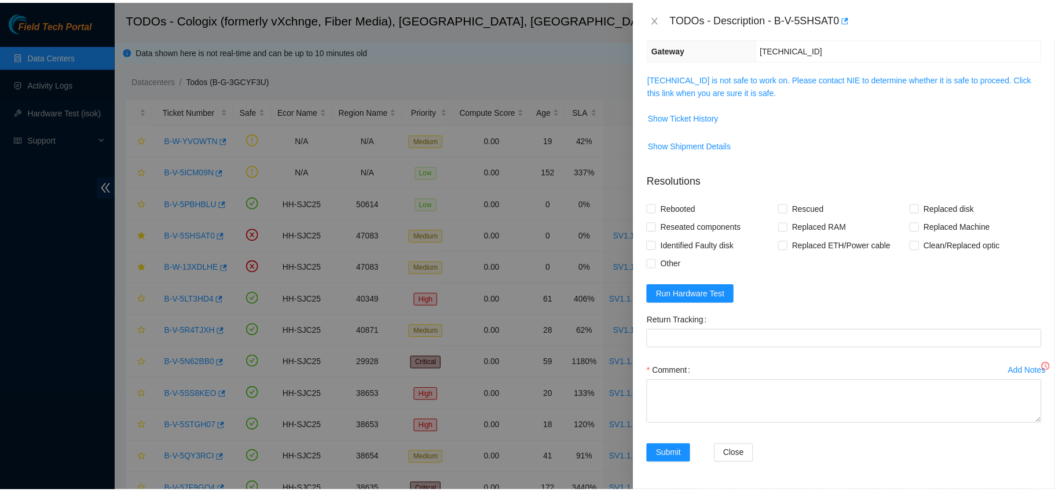
scroll to position [150, 0]
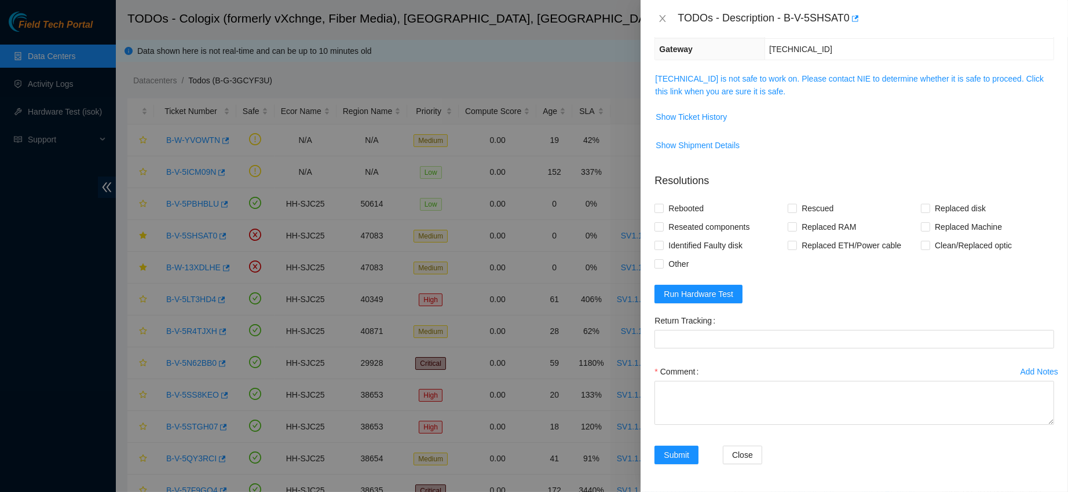
click at [727, 74] on link "[TECHNICAL_ID] is not safe to work on. Please contact NIE to determine whether …" at bounding box center [849, 85] width 388 height 22
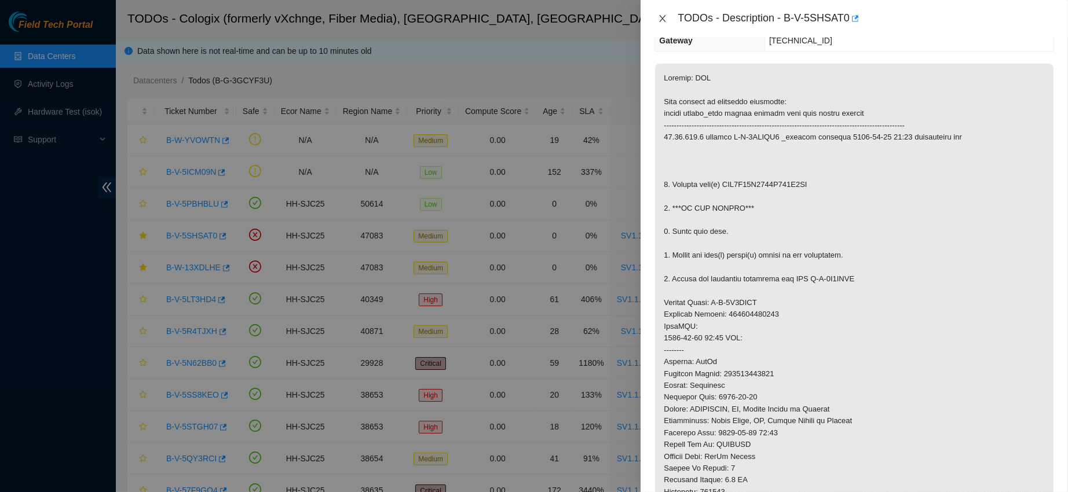
click at [665, 14] on icon "close" at bounding box center [662, 18] width 9 height 9
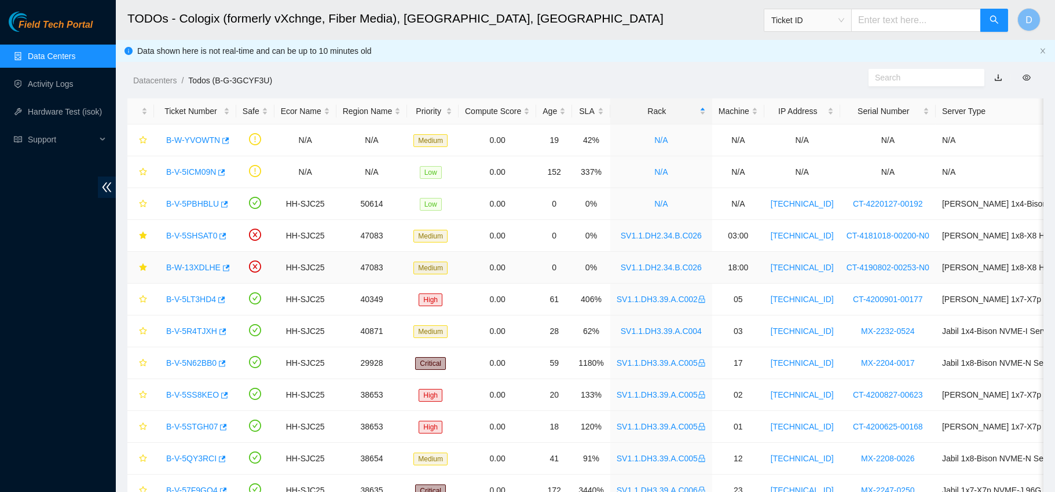
click at [182, 263] on link "B-W-13XDLHE" at bounding box center [193, 267] width 54 height 9
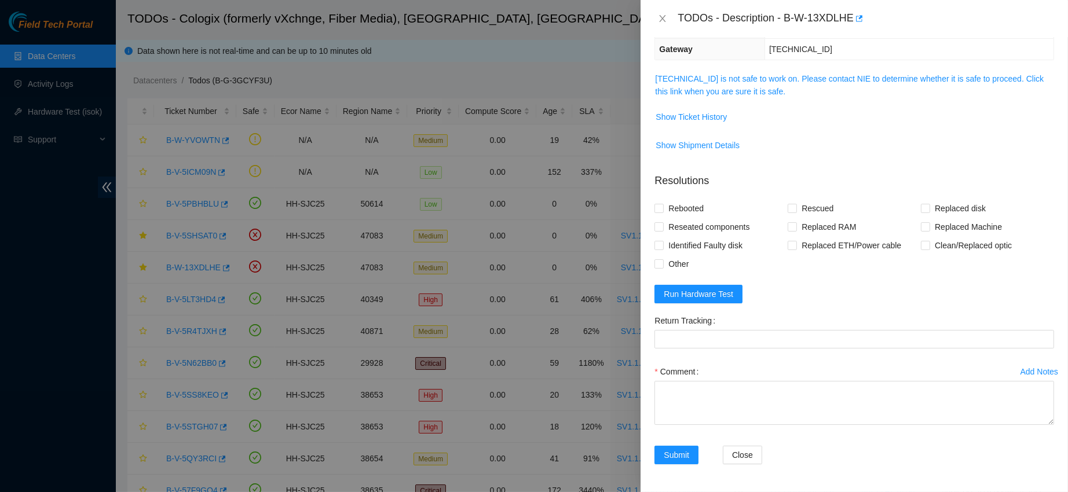
click at [716, 79] on link "[TECHNICAL_ID] is not safe to work on. Please contact NIE to determine whether …" at bounding box center [849, 85] width 388 height 22
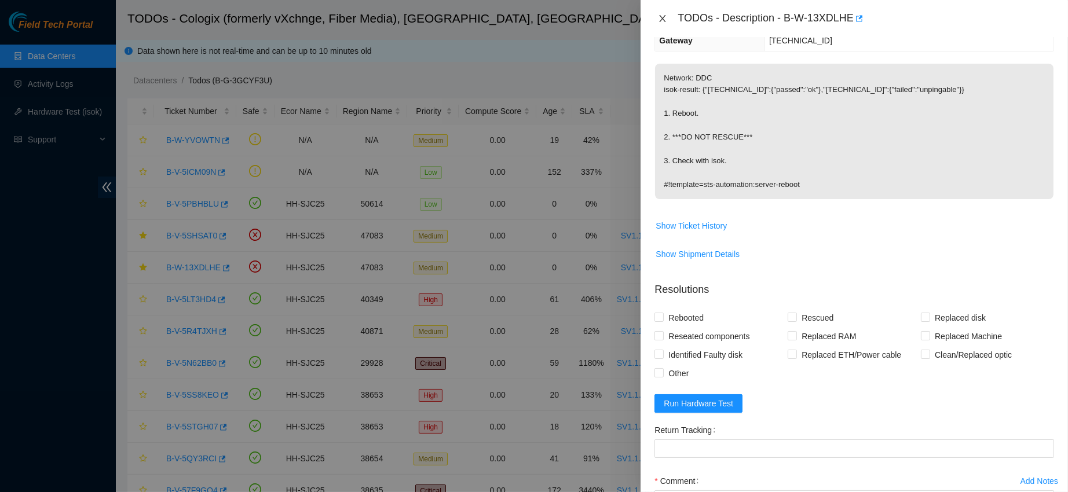
click at [666, 23] on button "Close" at bounding box center [662, 18] width 16 height 11
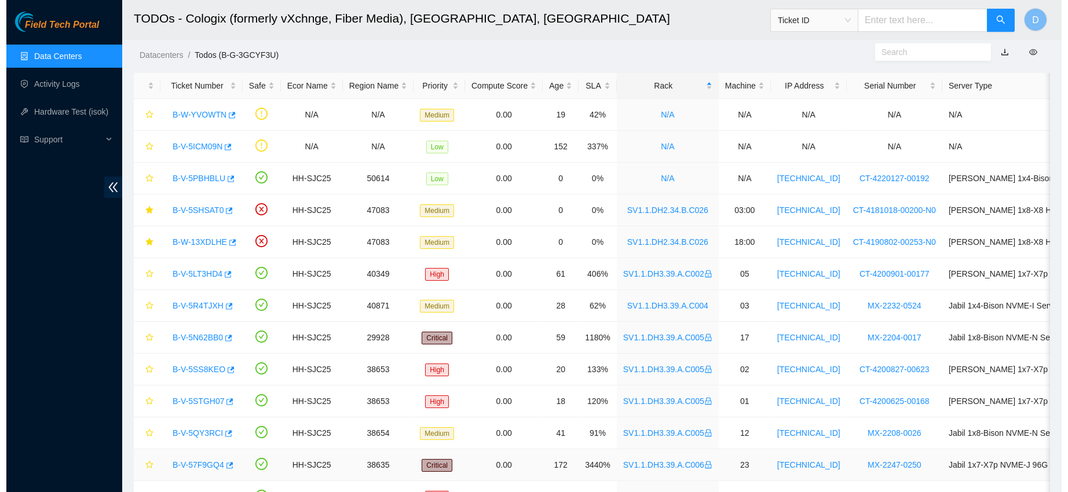
scroll to position [5, 0]
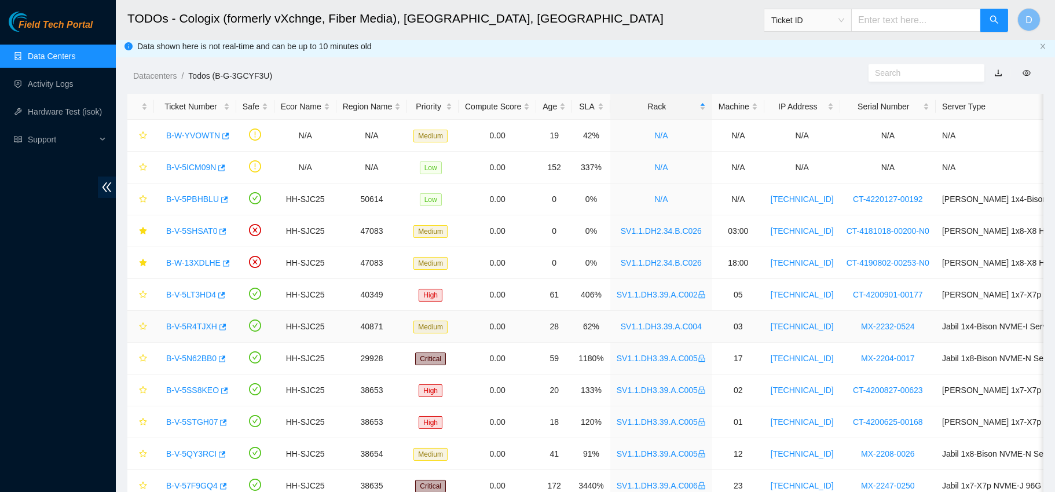
click at [190, 325] on link "B-V-5R4TJXH" at bounding box center [191, 326] width 51 height 9
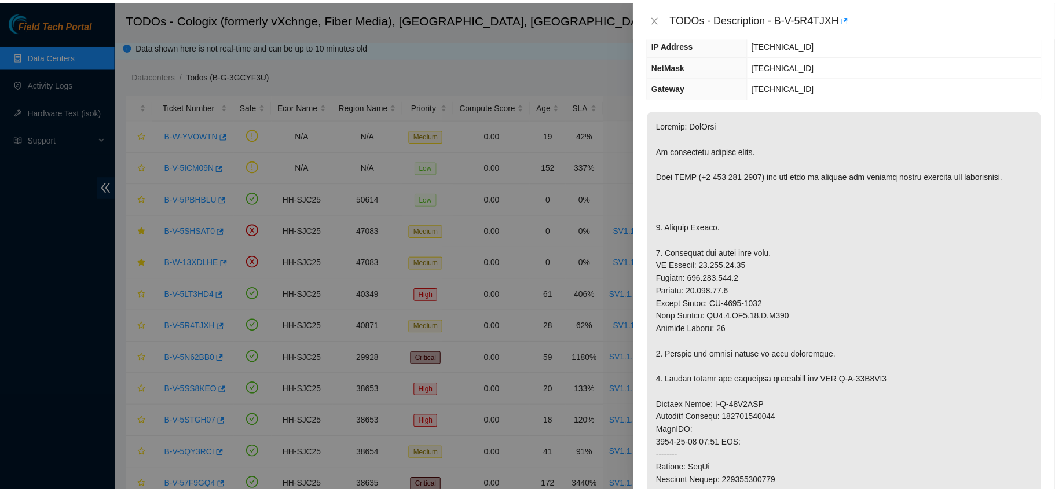
scroll to position [102, 0]
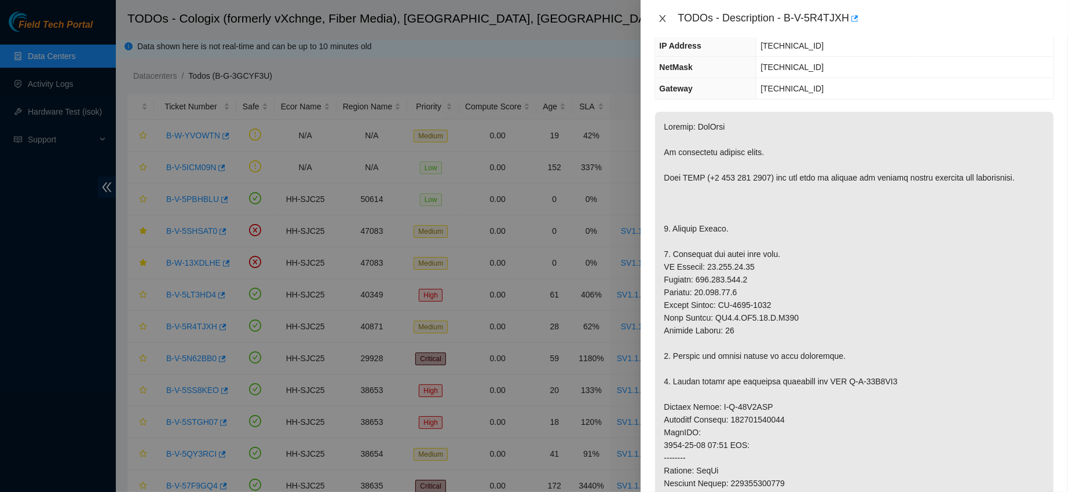
click at [656, 13] on button "Close" at bounding box center [662, 18] width 16 height 11
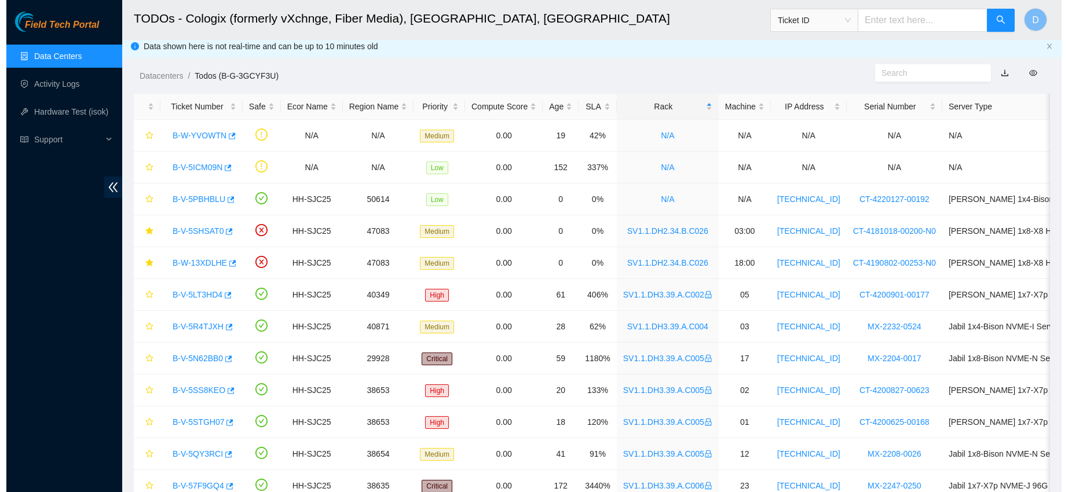
scroll to position [153, 0]
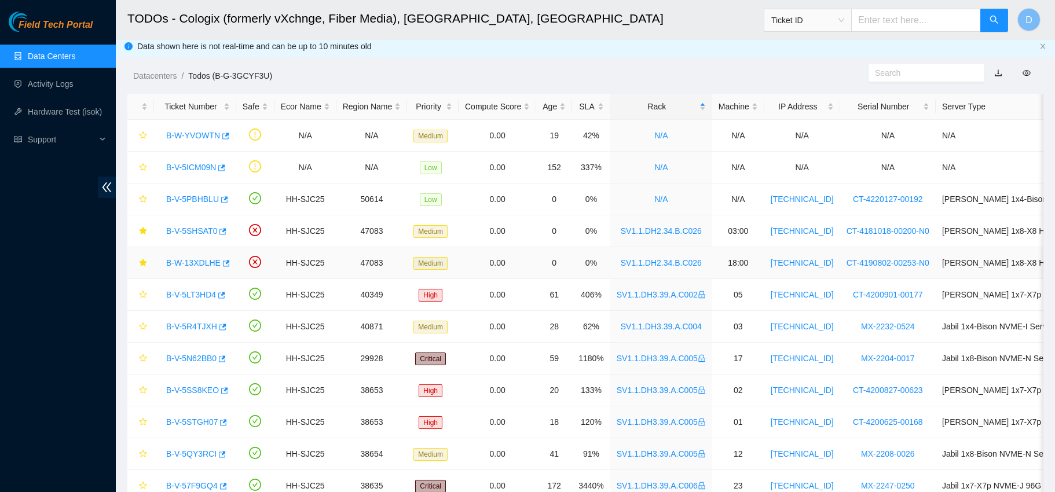
click at [204, 261] on link "B-W-13XDLHE" at bounding box center [193, 262] width 54 height 9
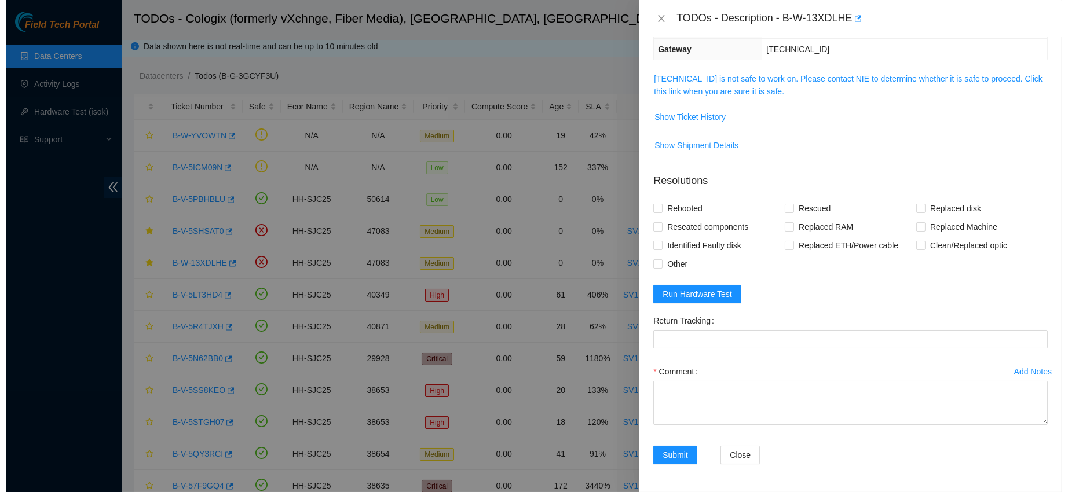
scroll to position [102, 0]
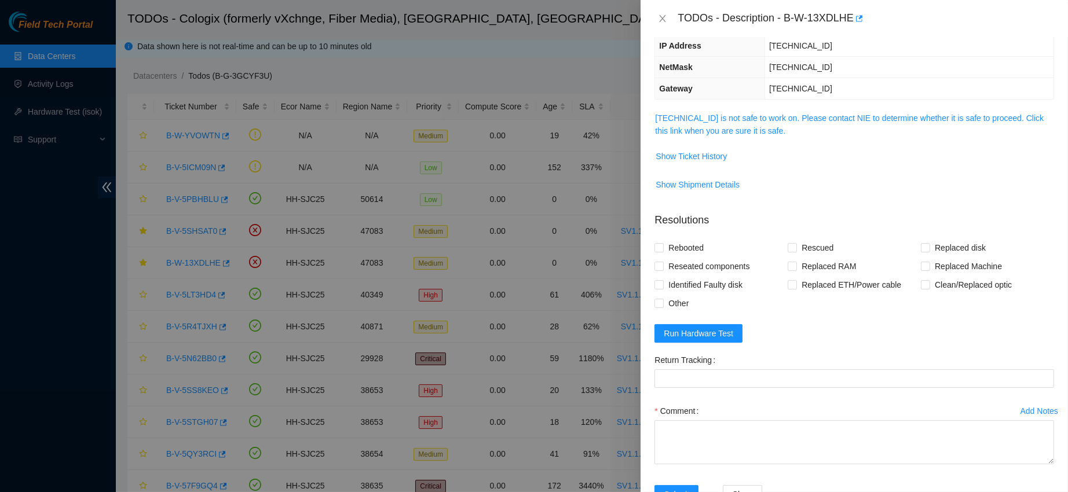
click at [683, 128] on link "[TECHNICAL_ID] is not safe to work on. Please contact NIE to determine whether …" at bounding box center [849, 124] width 388 height 22
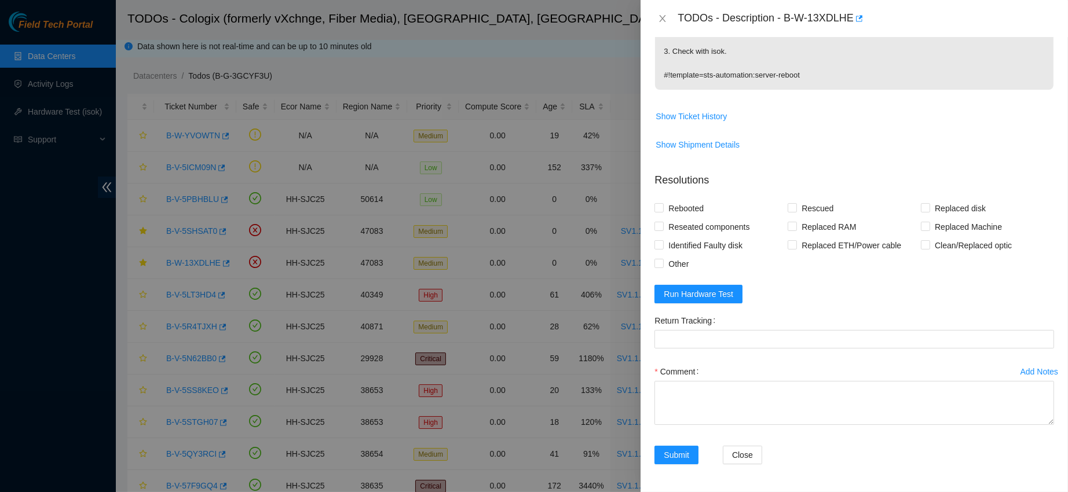
scroll to position [314, 0]
click at [688, 281] on form "Resolutions Rebooted Rescued Replaced disk Reseated components Replaced RAM Rep…" at bounding box center [853, 320] width 399 height 314
click at [685, 285] on button "Run Hardware Test" at bounding box center [698, 294] width 88 height 19
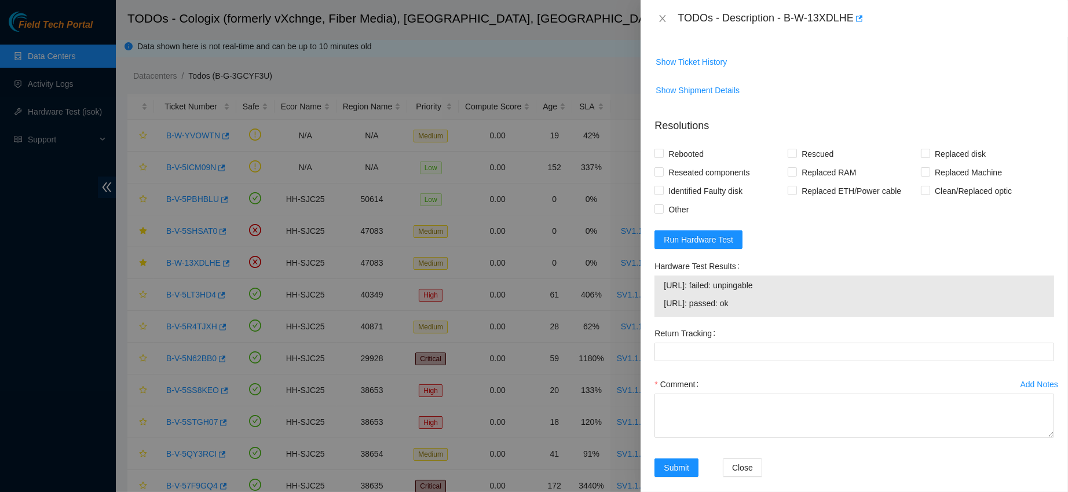
click at [717, 246] on span "Run Hardware Test" at bounding box center [697, 239] width 69 height 13
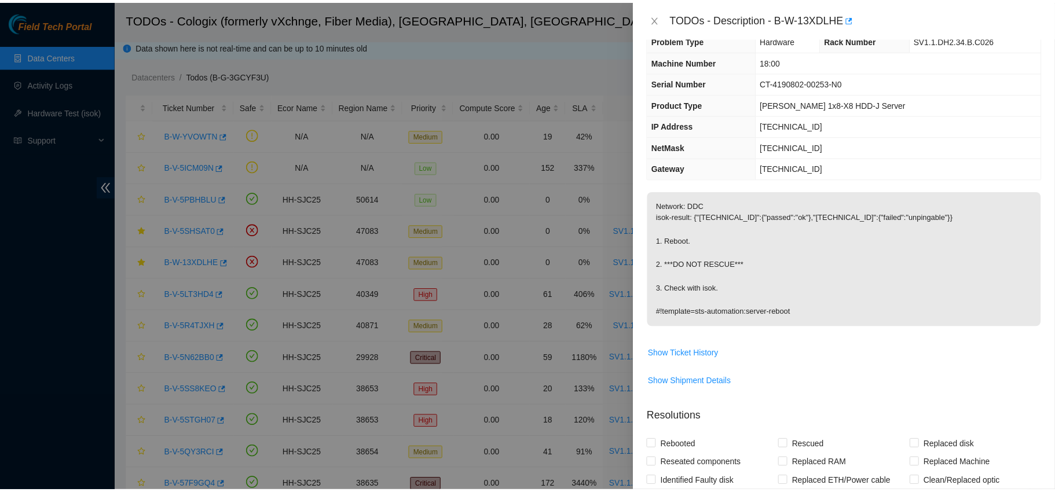
scroll to position [0, 0]
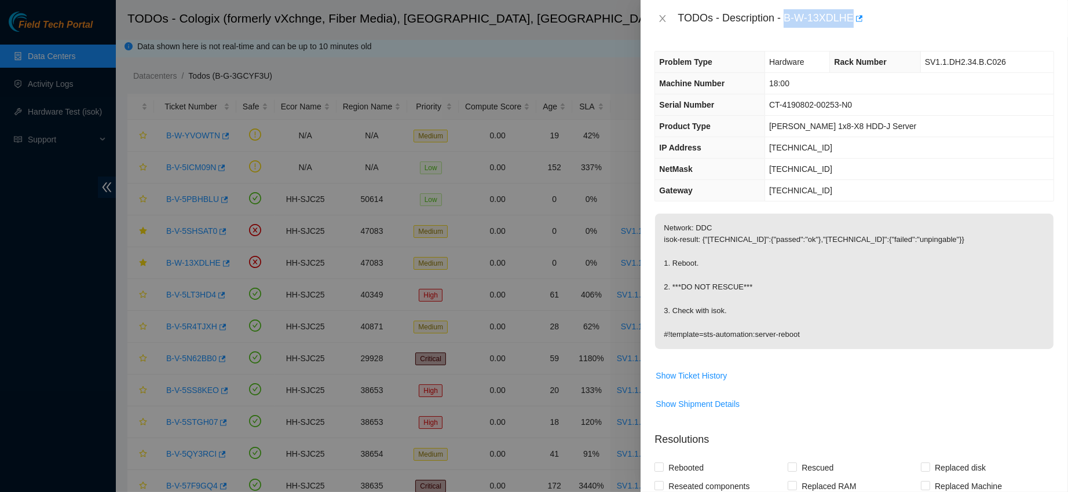
drag, startPoint x: 822, startPoint y: 22, endPoint x: 909, endPoint y: 31, distance: 87.3
click at [909, 31] on div "TODOs - Description - B-W-13XDLHE" at bounding box center [853, 18] width 427 height 37
copy div "B-W-13XDLHE"
click at [662, 20] on icon "close" at bounding box center [662, 18] width 9 height 9
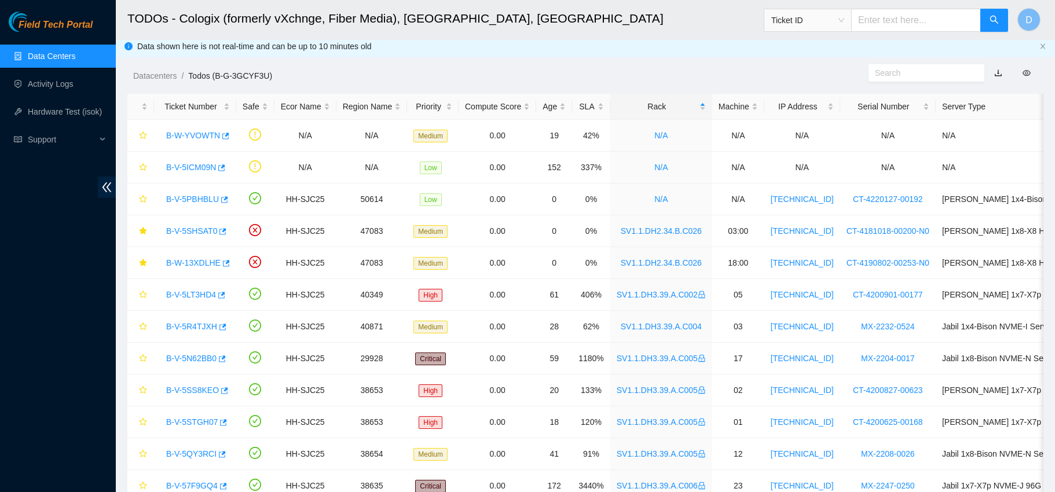
click at [851, 16] on div "Ticket ID" at bounding box center [807, 20] width 87 height 19
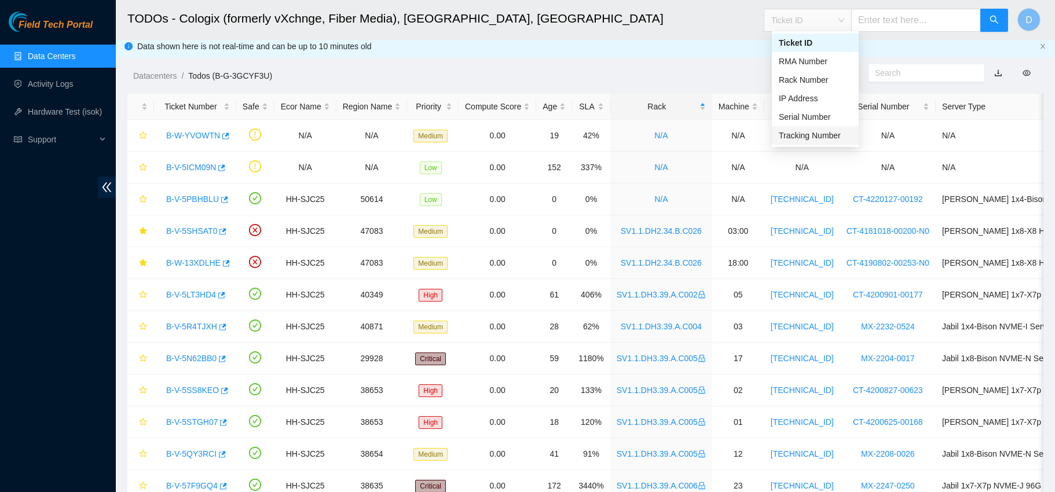
click at [801, 131] on div "Tracking Number" at bounding box center [815, 135] width 73 height 13
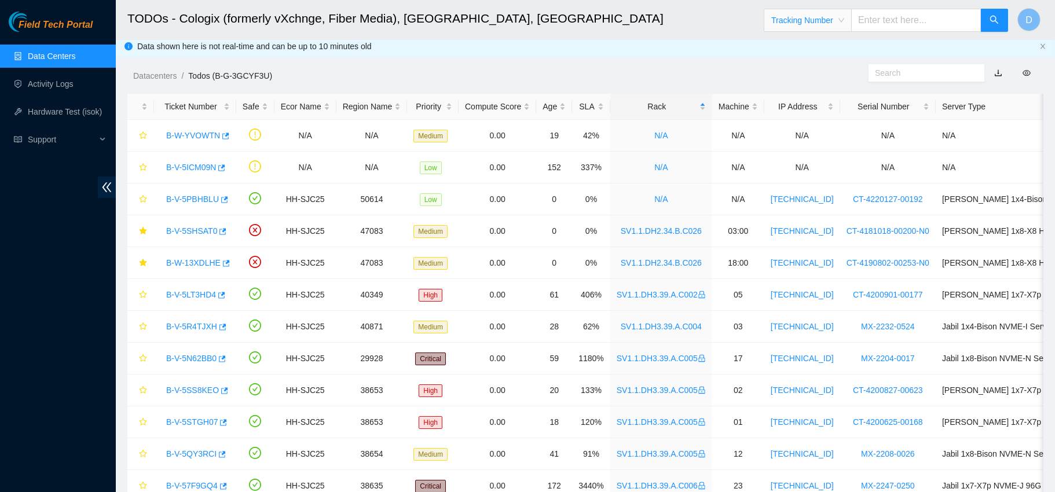
click at [899, 23] on input "text" at bounding box center [916, 20] width 130 height 23
type input "463470041091"
click at [989, 28] on button "button" at bounding box center [994, 20] width 28 height 23
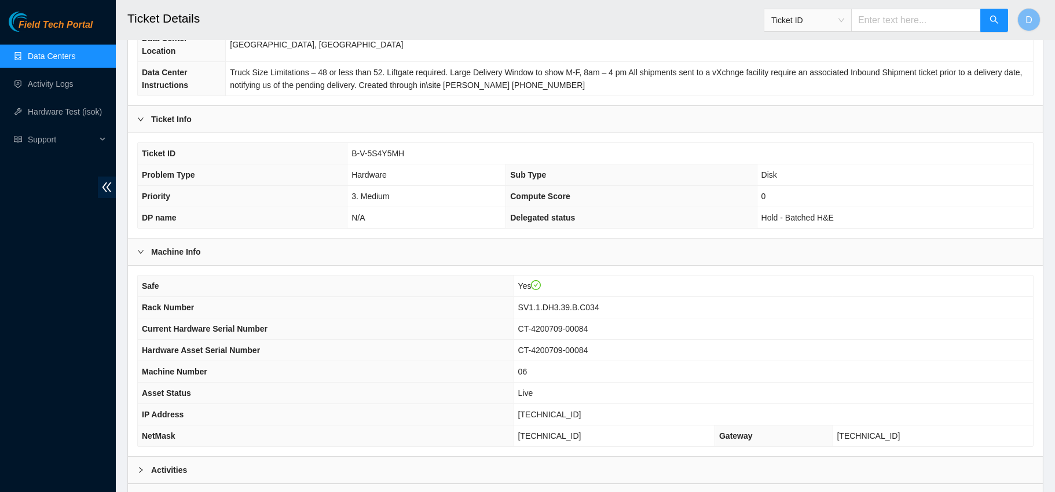
scroll to position [254, 0]
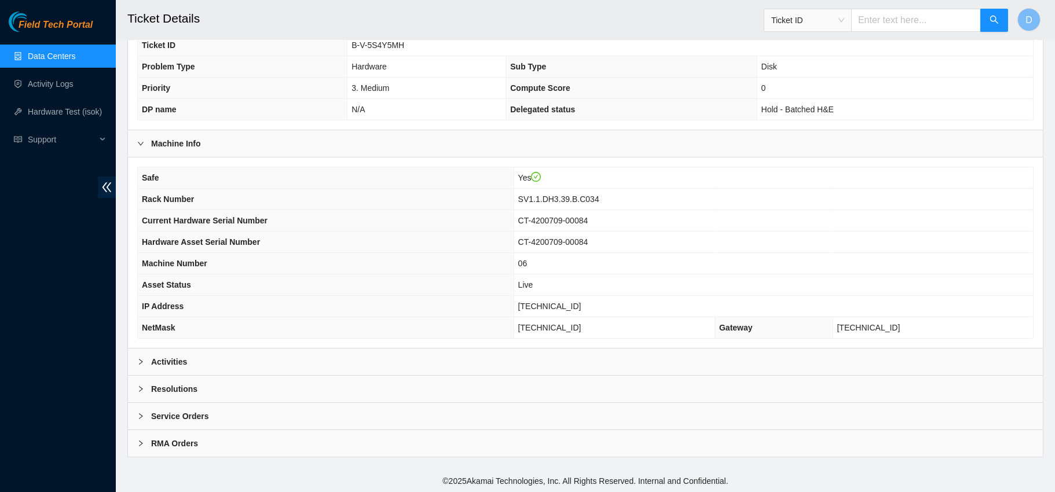
click at [383, 350] on div "Activities" at bounding box center [585, 362] width 915 height 27
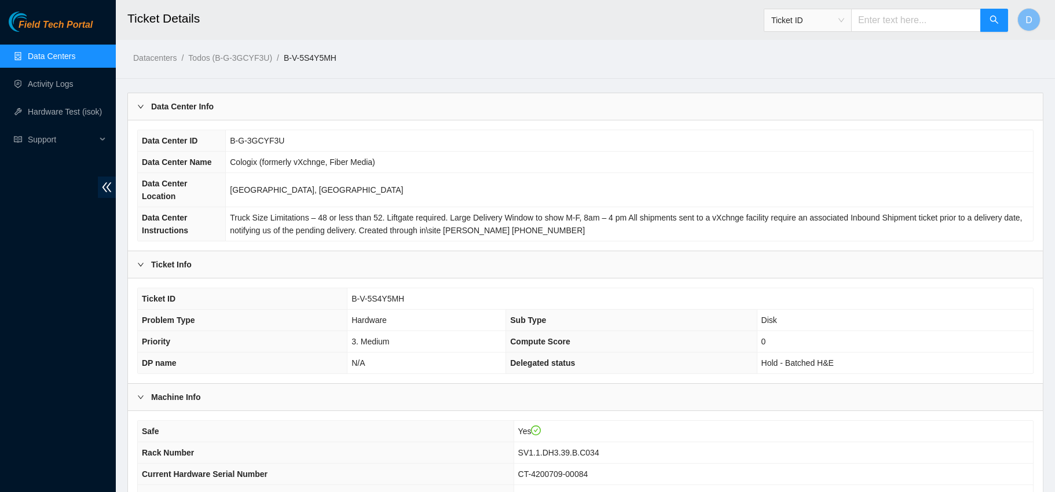
scroll to position [0, 0]
click at [363, 303] on span "B-V-5S4Y5MH" at bounding box center [377, 299] width 53 height 9
click at [67, 53] on link "Data Centers" at bounding box center [51, 56] width 47 height 9
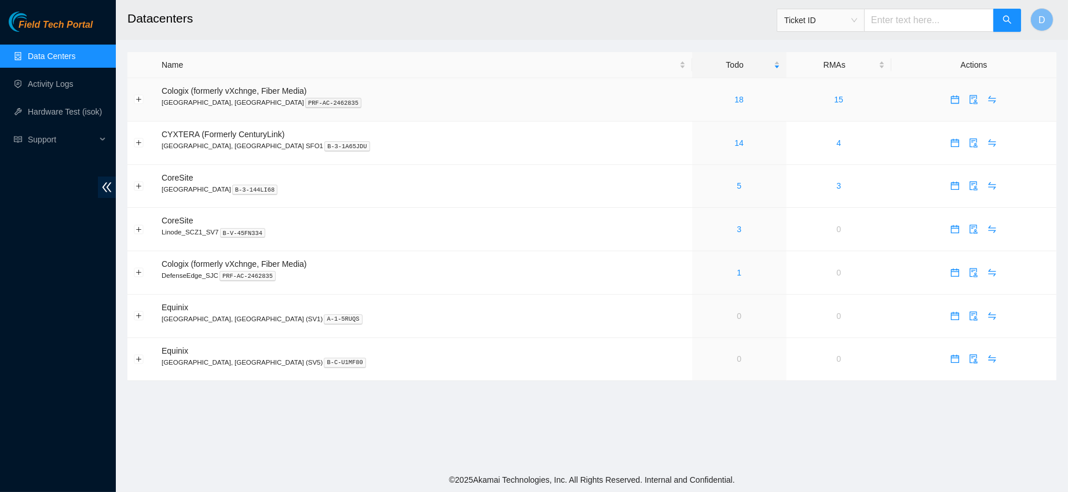
click at [734, 99] on link "18" at bounding box center [738, 99] width 9 height 9
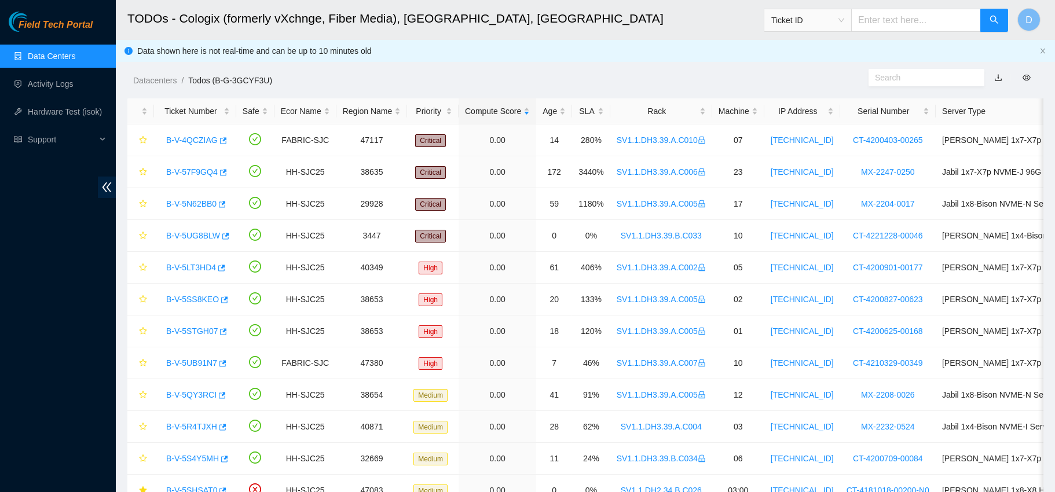
click at [656, 114] on div "Rack" at bounding box center [661, 111] width 89 height 13
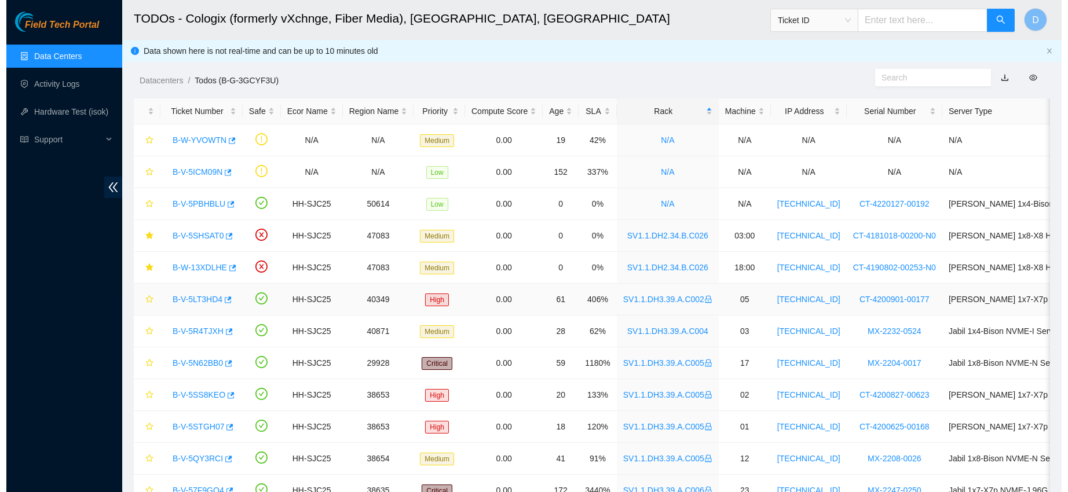
scroll to position [254, 0]
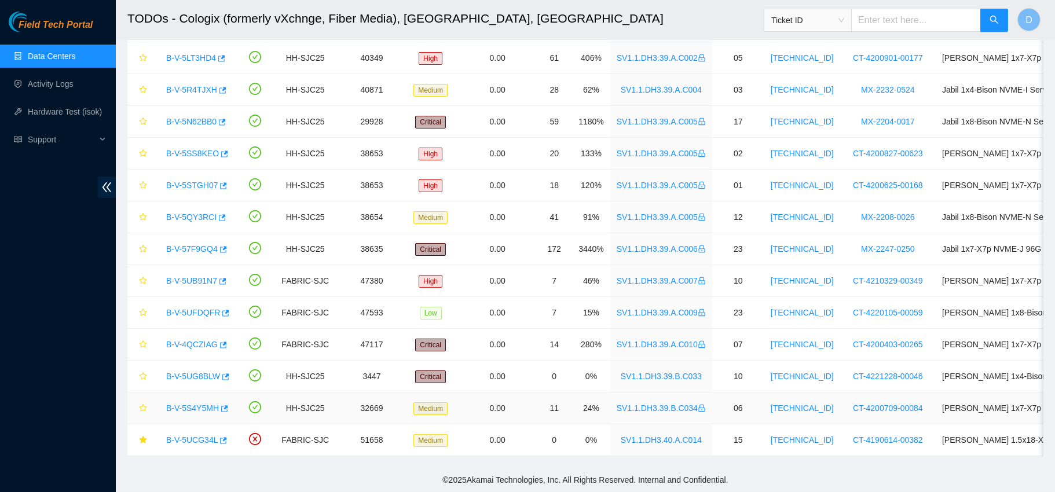
click at [187, 404] on link "B-V-5S4Y5MH" at bounding box center [192, 408] width 53 height 9
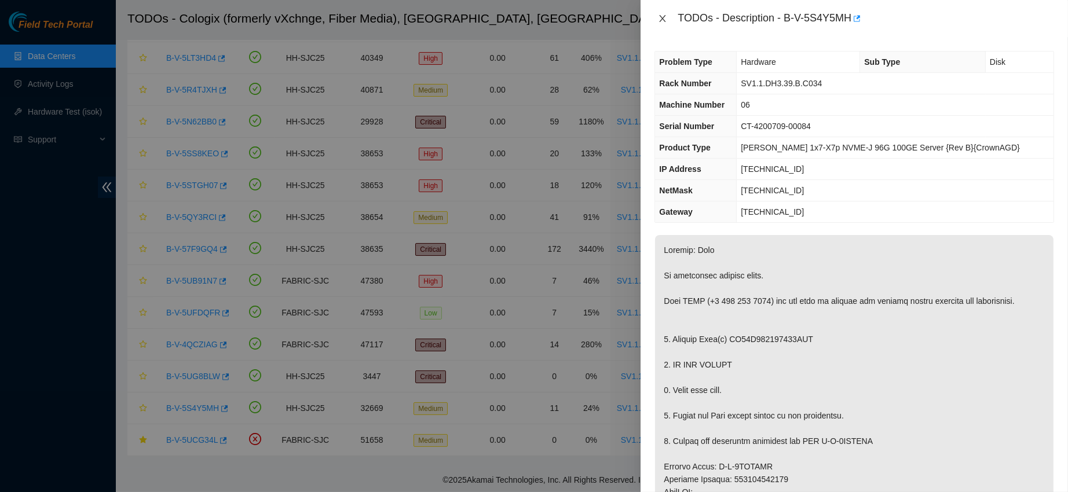
click at [662, 16] on icon "close" at bounding box center [662, 18] width 9 height 9
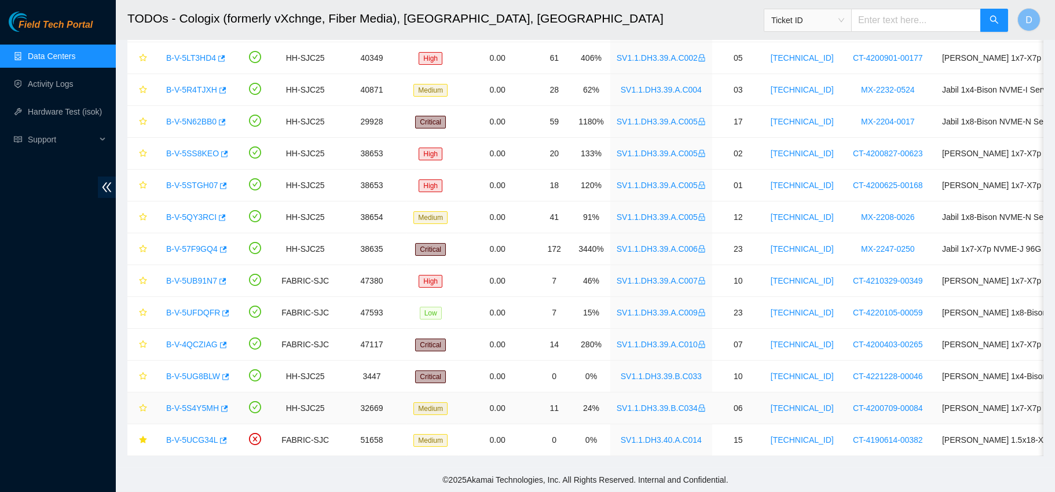
click at [698, 404] on icon "lock" at bounding box center [702, 408] width 8 height 8
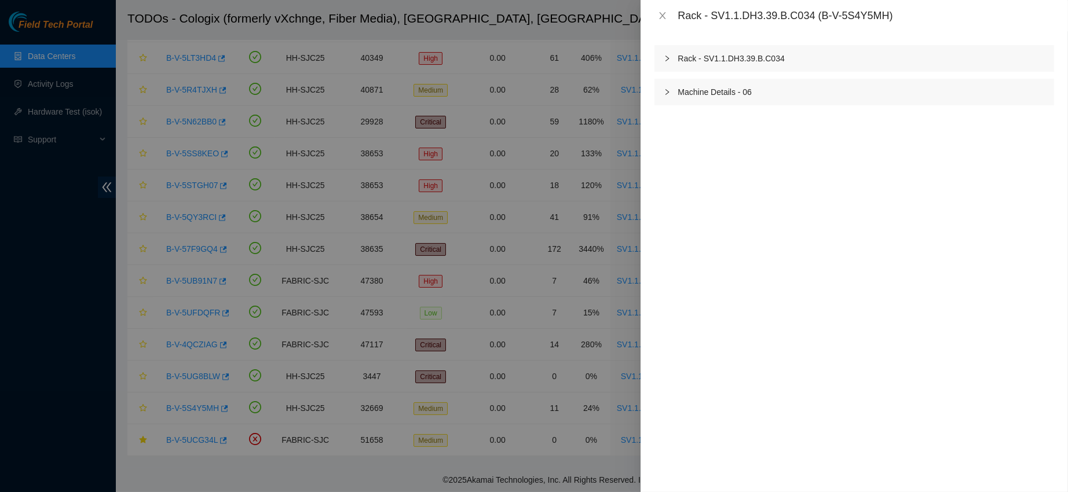
click at [670, 57] on div at bounding box center [670, 58] width 14 height 13
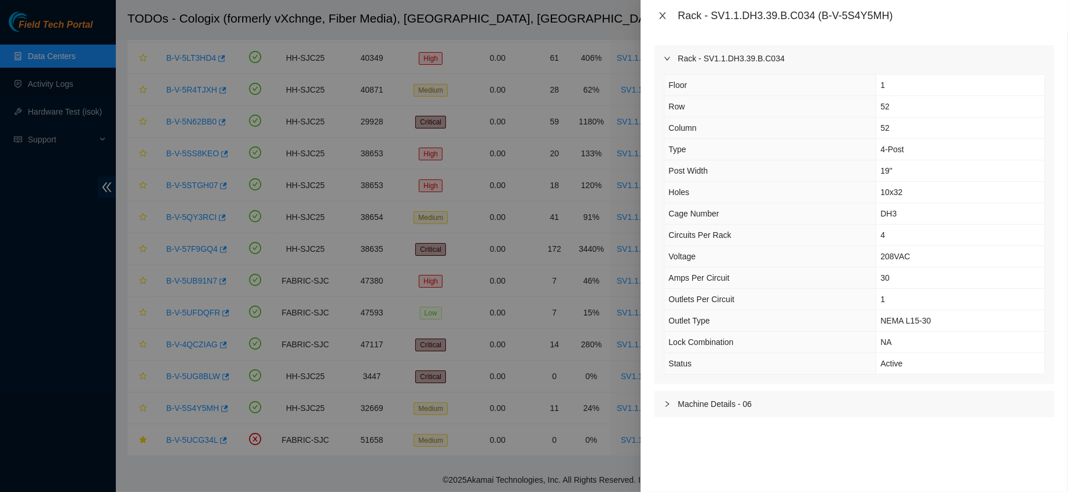
click at [662, 13] on icon "close" at bounding box center [662, 15] width 9 height 9
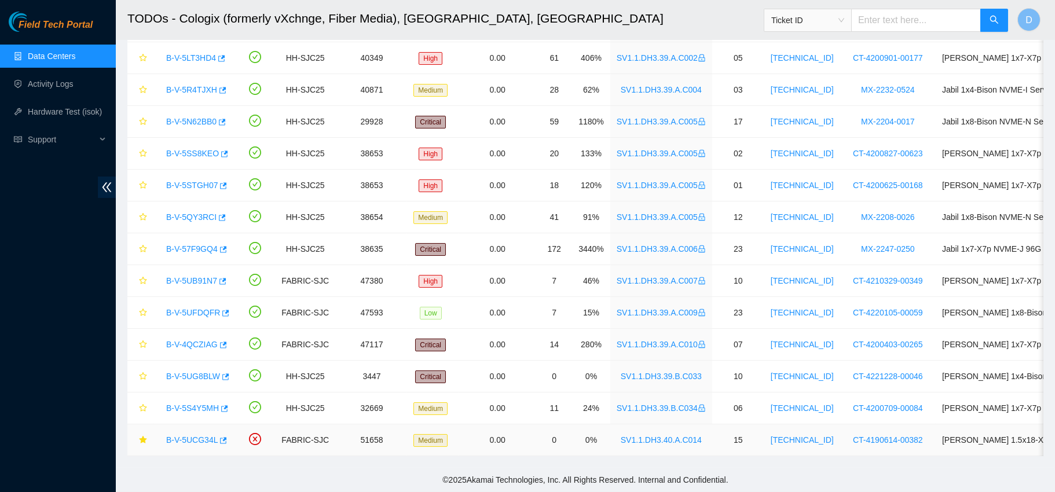
click at [188, 435] on link "B-V-5UCG34L" at bounding box center [192, 439] width 52 height 9
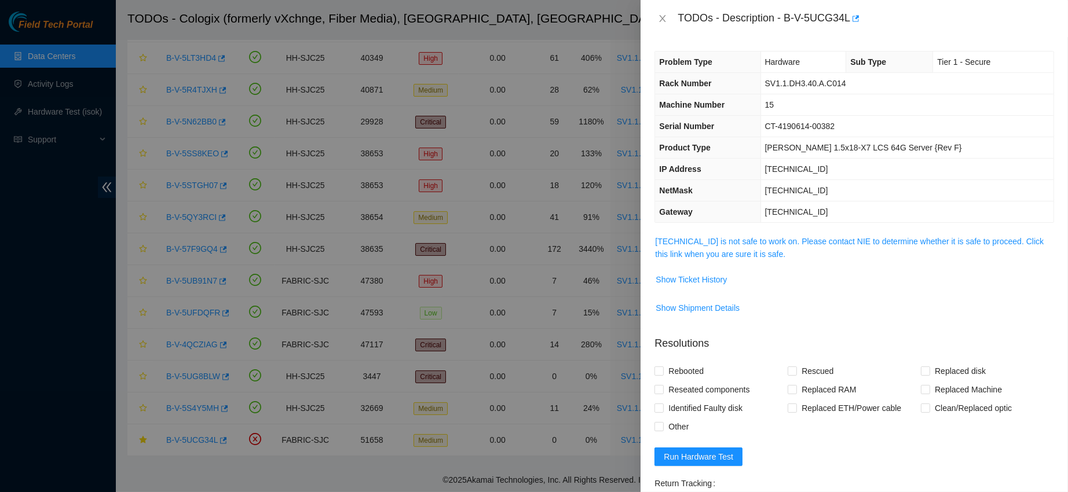
click at [709, 241] on link "[TECHNICAL_ID] is not safe to work on. Please contact NIE to determine whether …" at bounding box center [849, 248] width 388 height 22
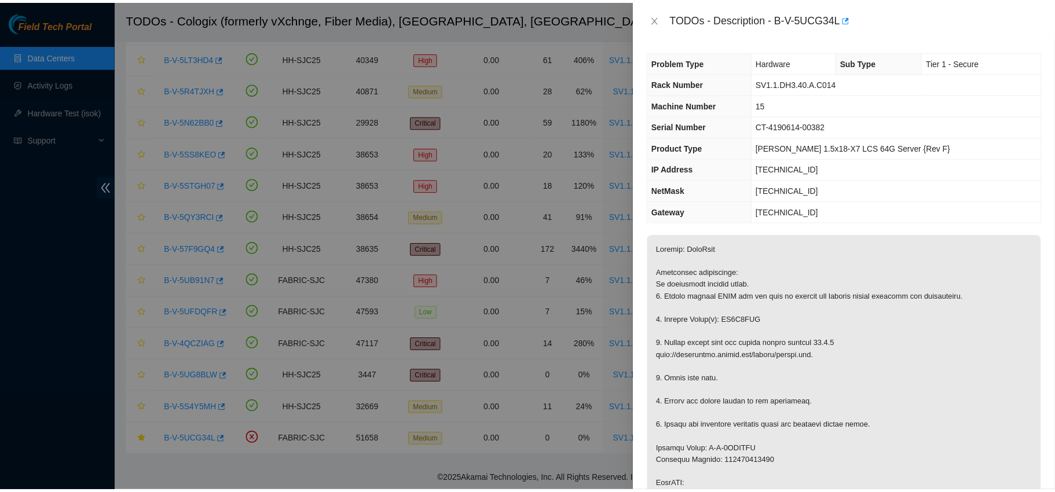
scroll to position [40, 0]
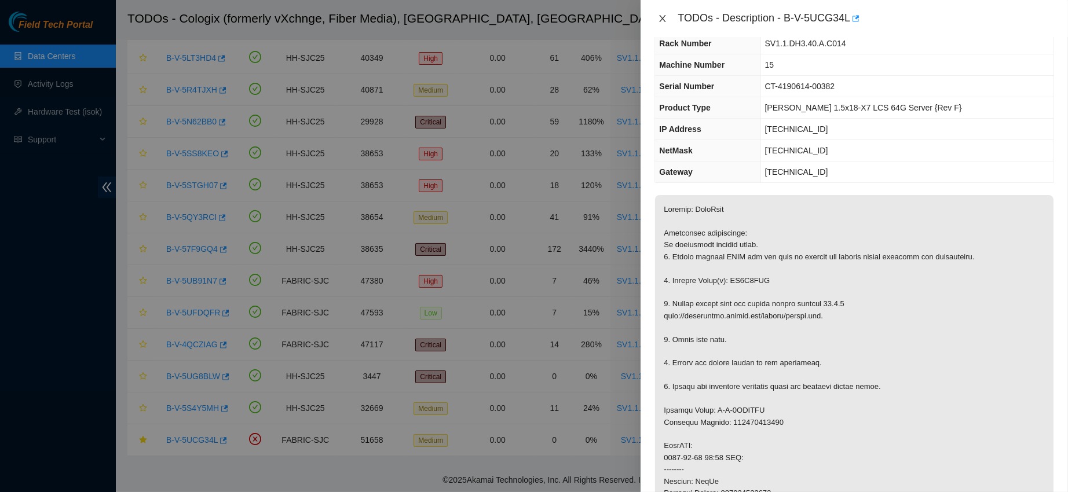
click at [661, 19] on icon "close" at bounding box center [662, 18] width 9 height 9
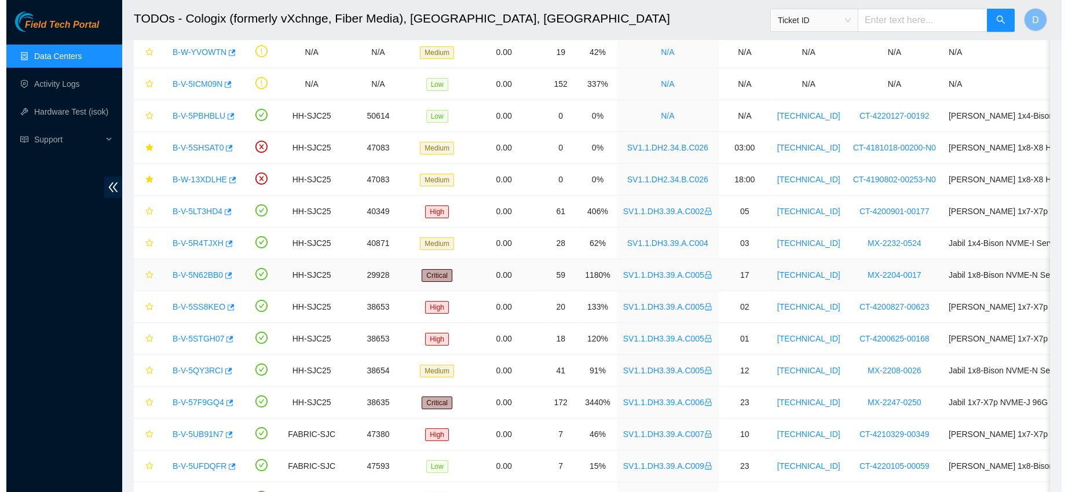
scroll to position [83, 0]
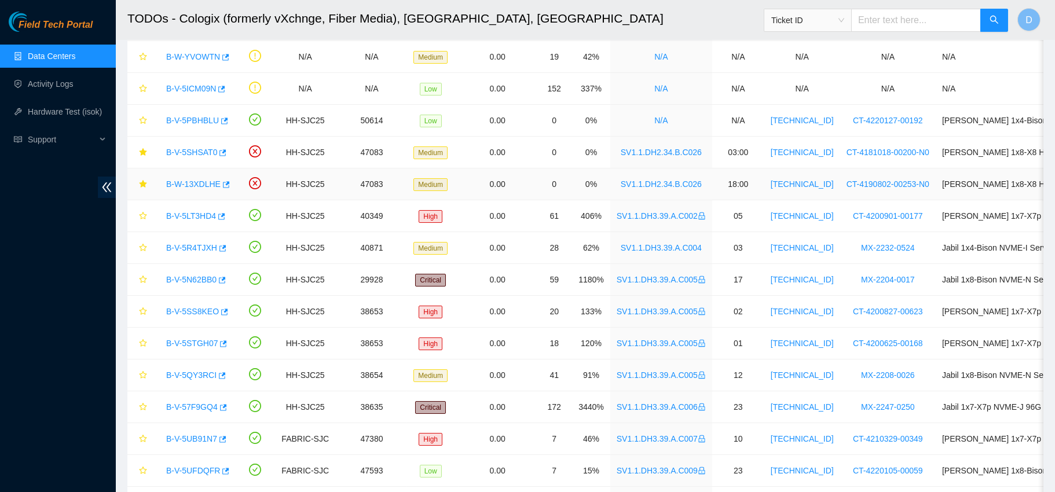
click at [190, 181] on link "B-W-13XDLHE" at bounding box center [193, 183] width 54 height 9
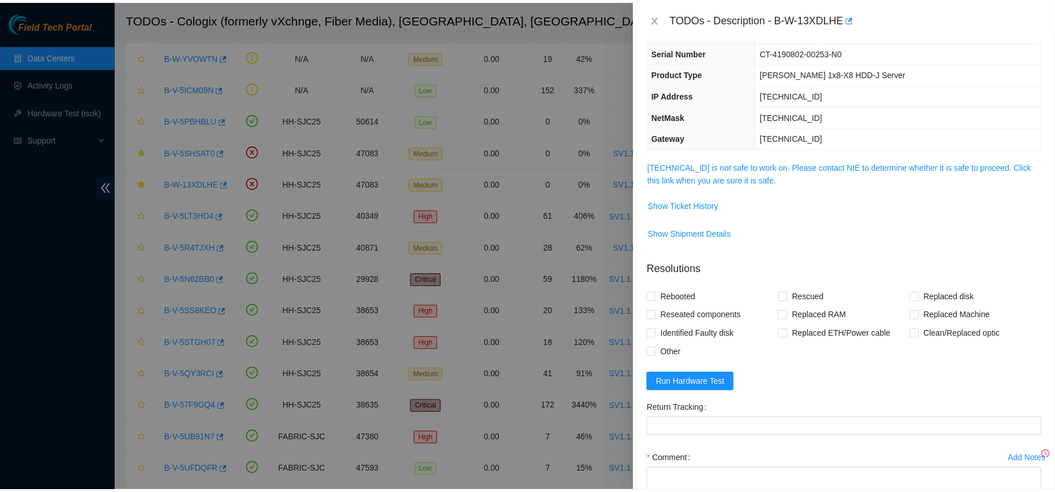
scroll to position [40, 0]
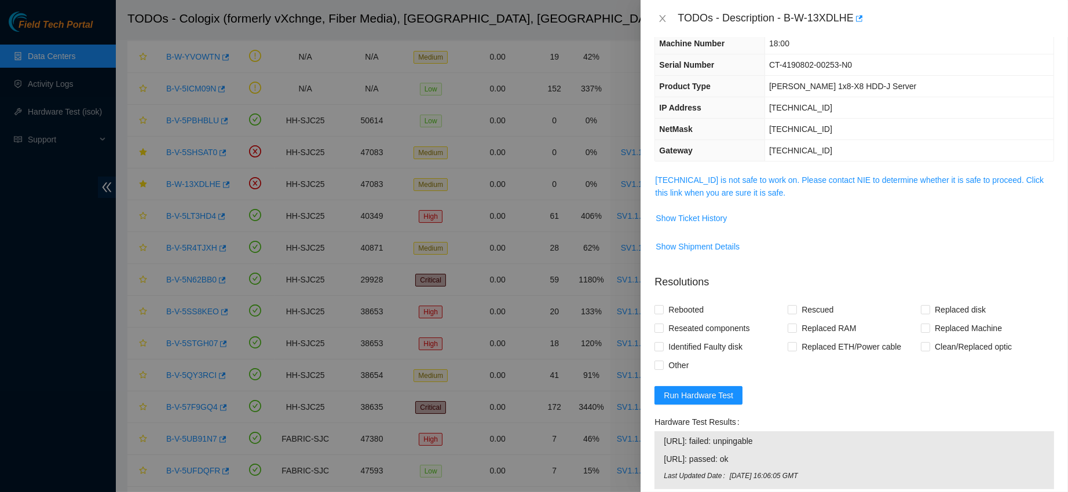
click at [671, 175] on link "[TECHNICAL_ID] is not safe to work on. Please contact NIE to determine whether …" at bounding box center [849, 186] width 388 height 22
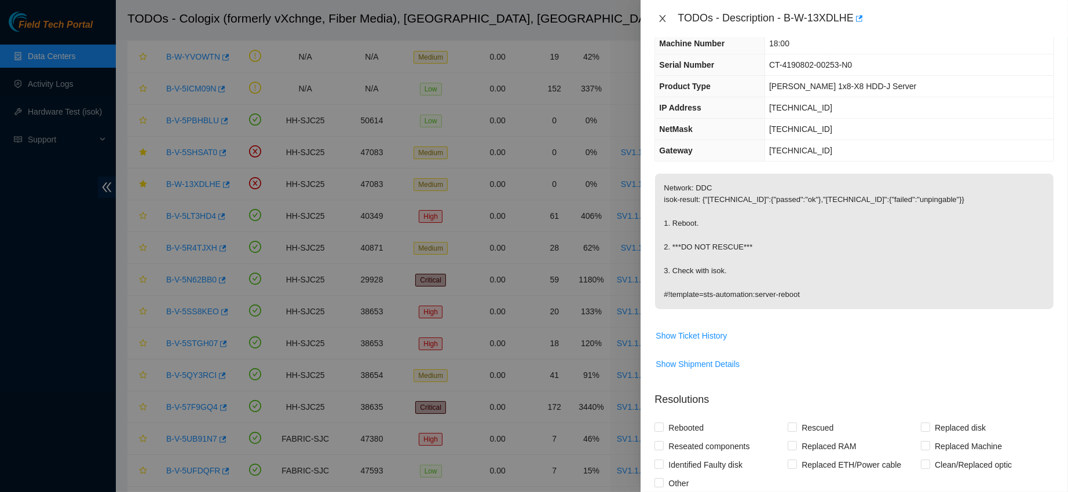
click at [663, 17] on icon "close" at bounding box center [662, 18] width 6 height 7
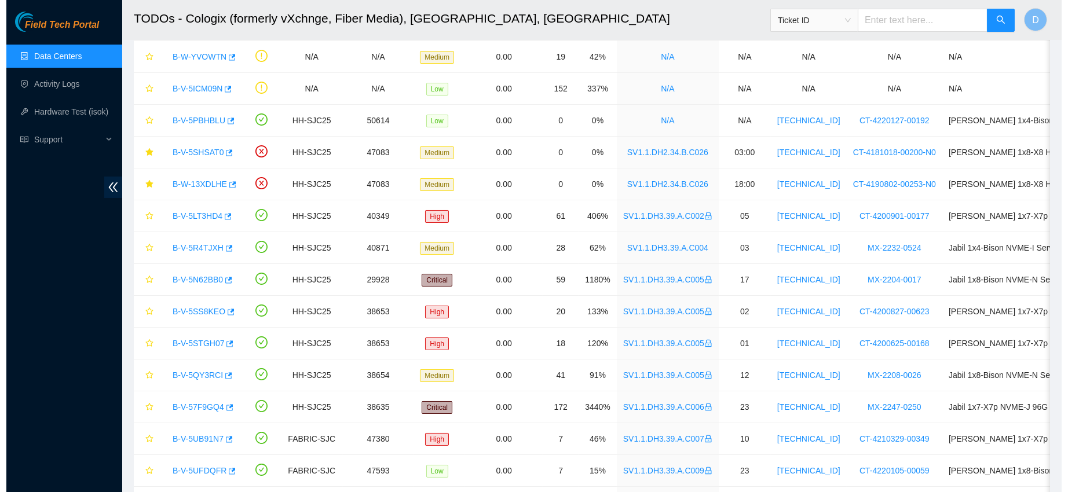
scroll to position [53, 0]
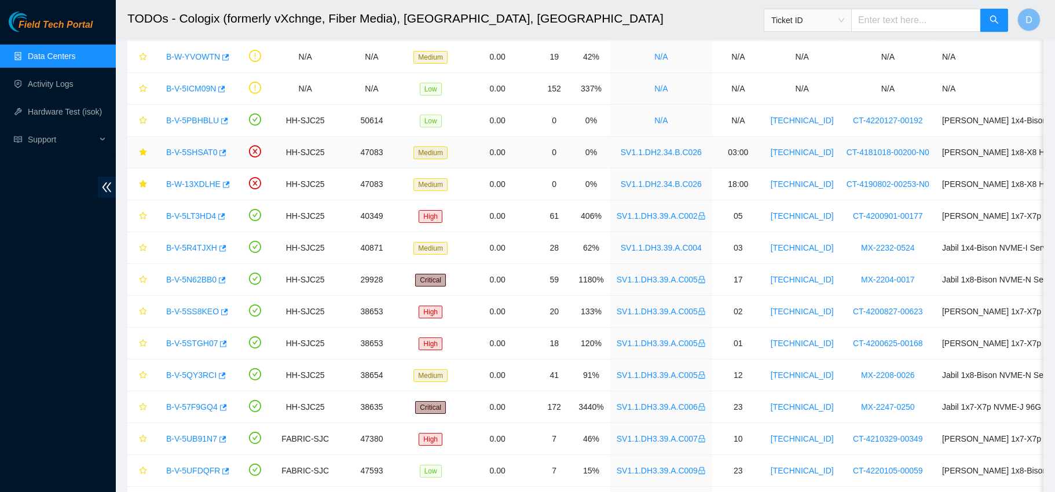
click at [196, 151] on link "B-V-5SHSAT0" at bounding box center [191, 152] width 51 height 9
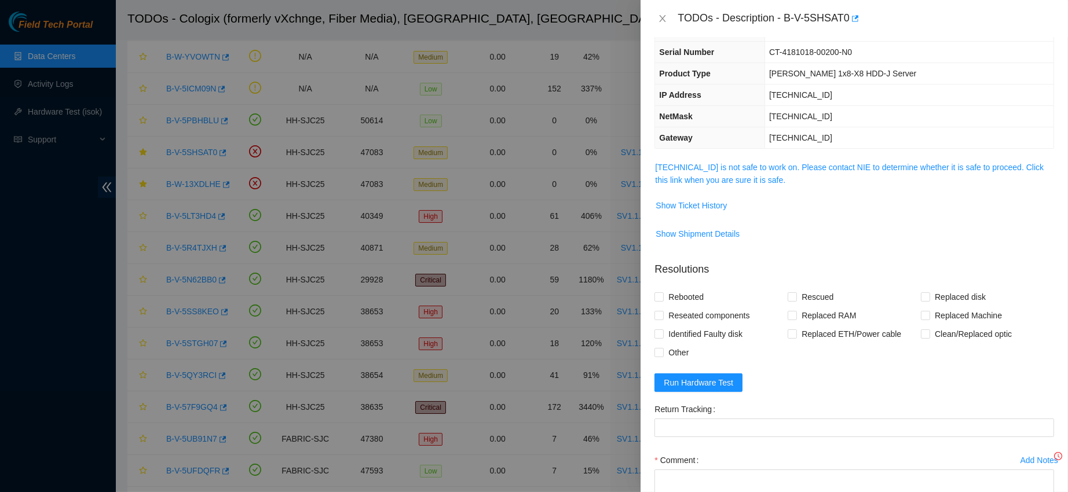
scroll to position [40, 0]
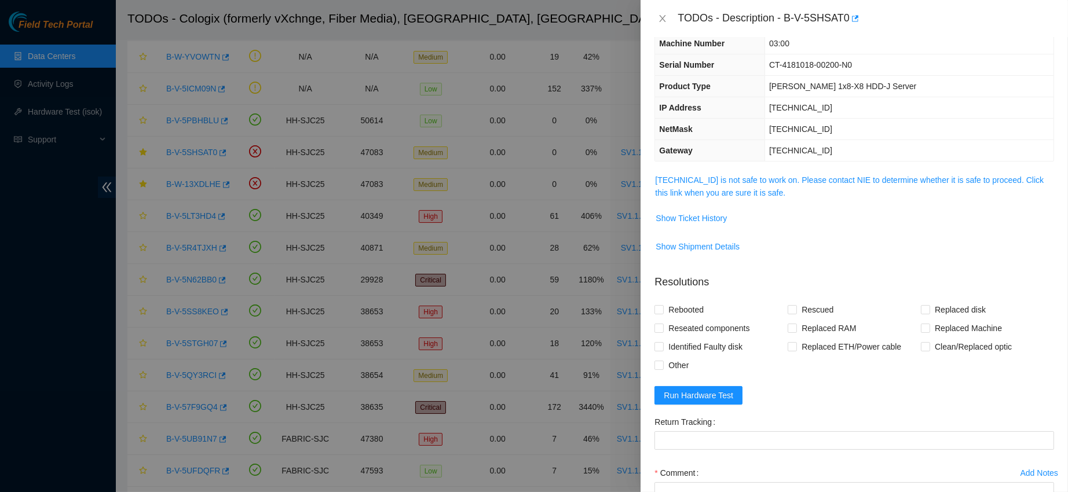
click at [763, 177] on link "[TECHNICAL_ID] is not safe to work on. Please contact NIE to determine whether …" at bounding box center [849, 186] width 388 height 22
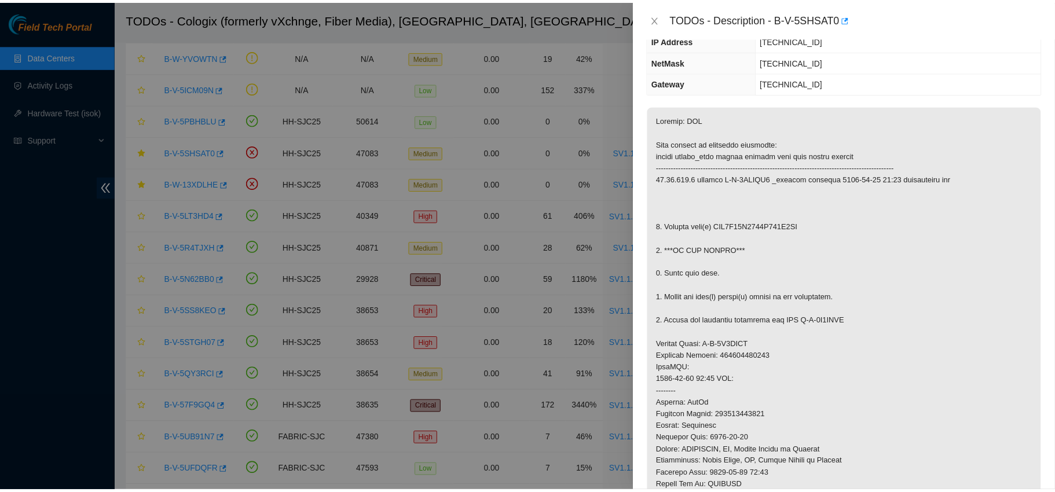
scroll to position [112, 0]
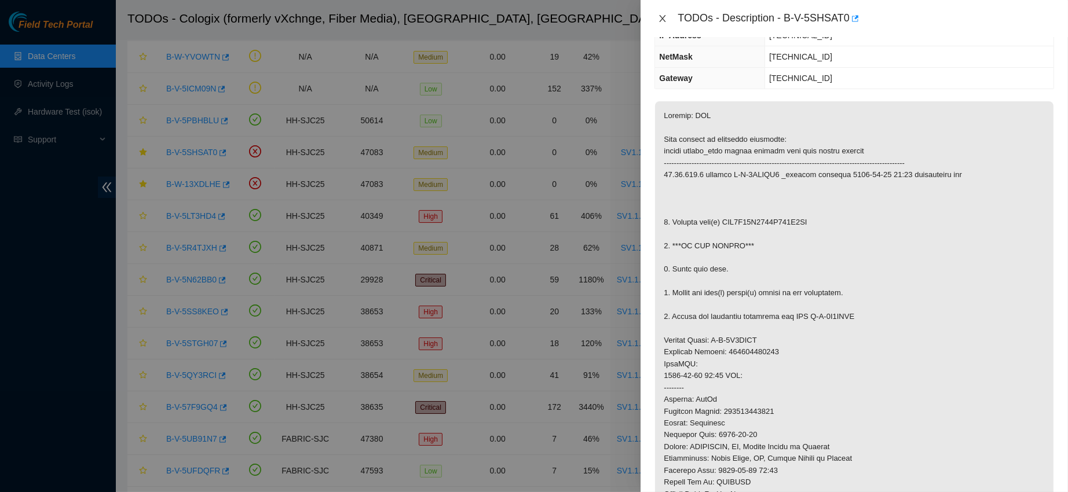
click at [662, 18] on icon "close" at bounding box center [662, 18] width 6 height 7
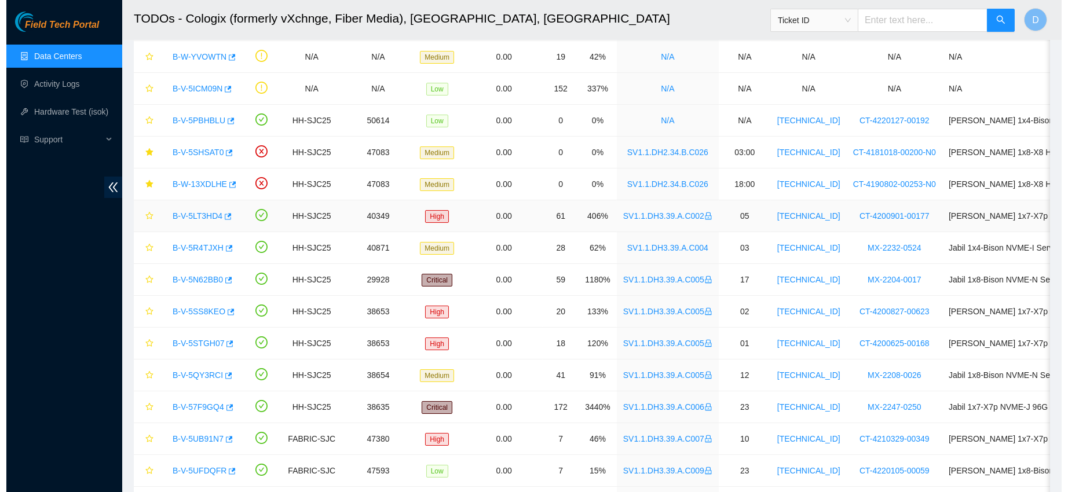
scroll to position [0, 0]
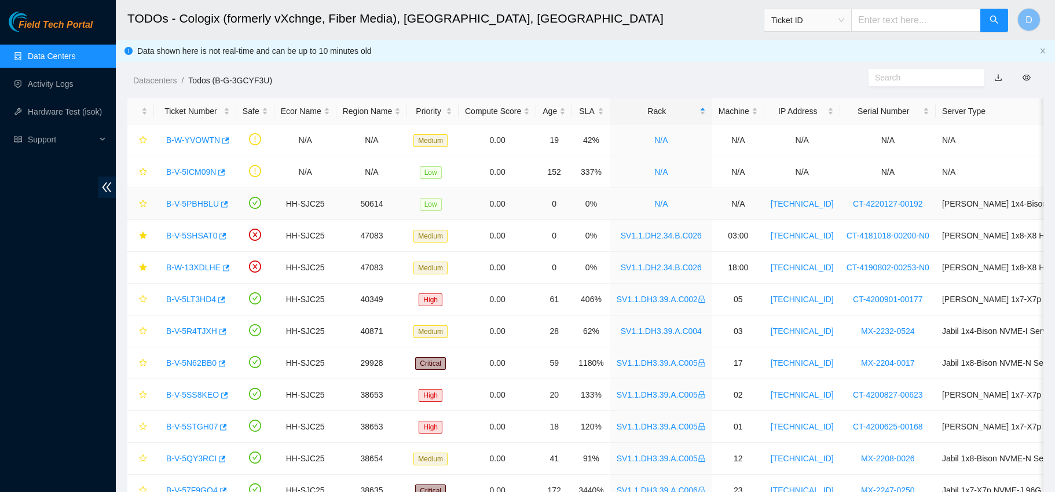
click at [179, 204] on link "B-V-5PBHBLU" at bounding box center [192, 203] width 53 height 9
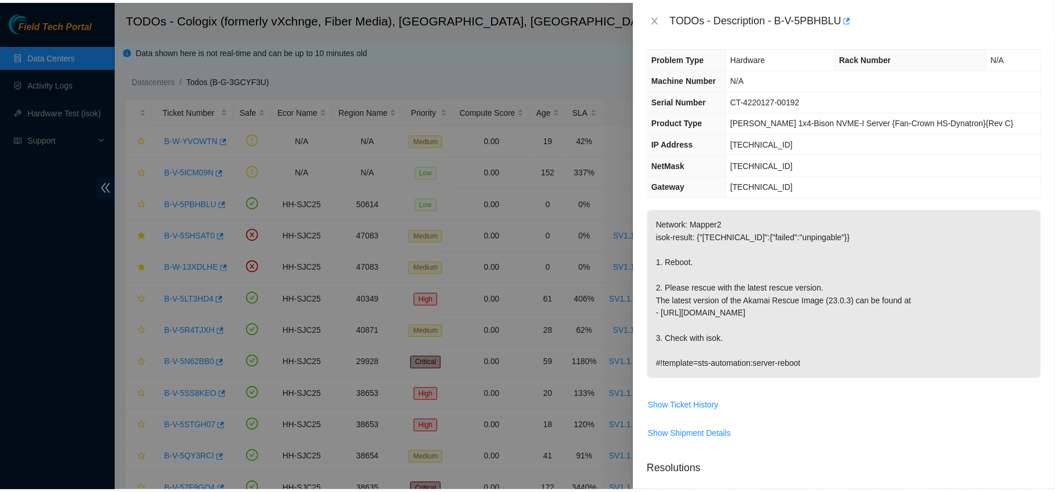
scroll to position [3, 0]
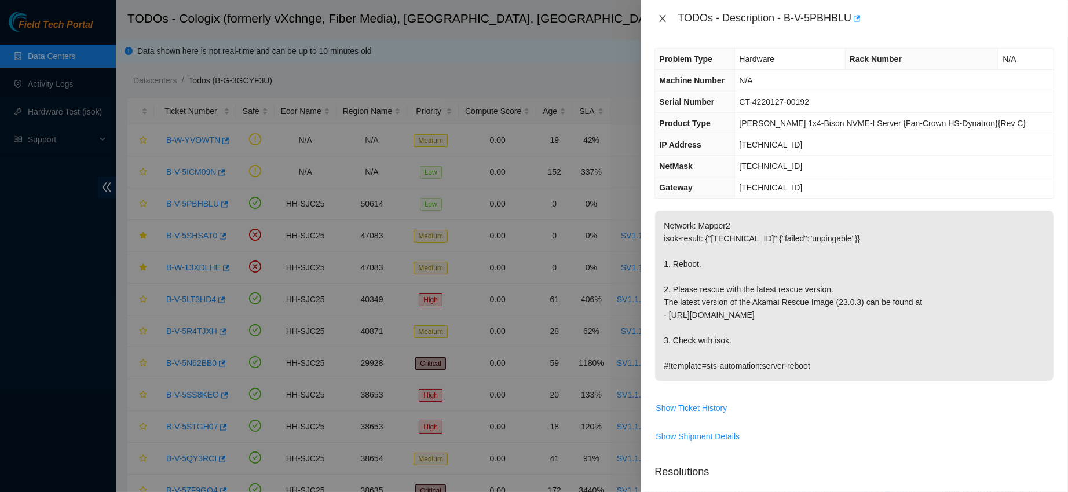
click at [663, 14] on icon "close" at bounding box center [662, 18] width 9 height 9
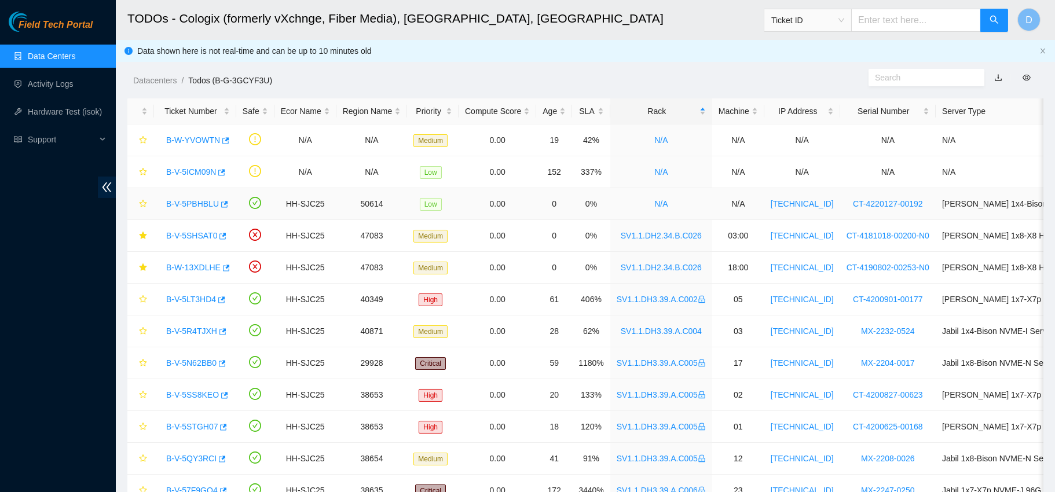
click at [190, 200] on link "B-V-5PBHBLU" at bounding box center [192, 203] width 53 height 9
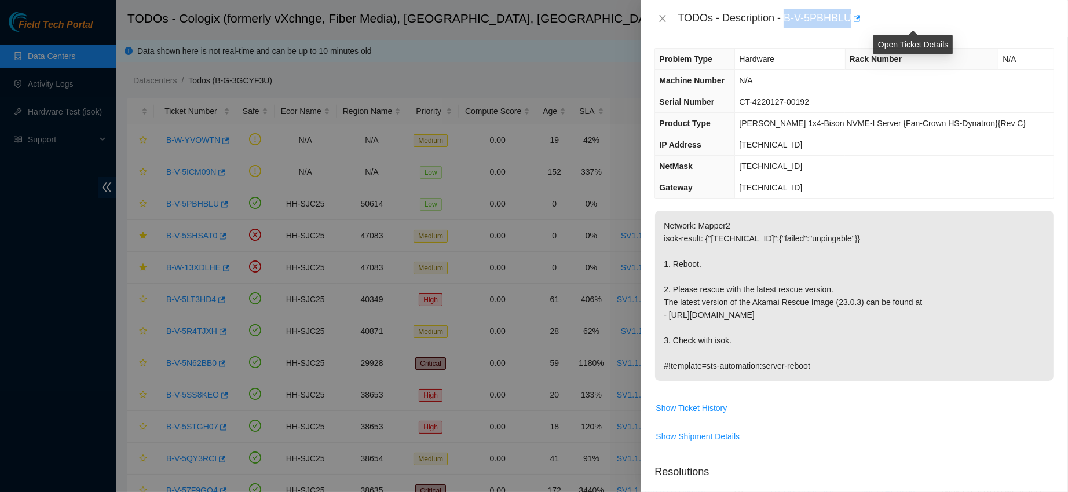
drag, startPoint x: 821, startPoint y: 13, endPoint x: 907, endPoint y: 18, distance: 86.4
click at [907, 18] on div "TODOs - Description - B-V-5PBHBLU" at bounding box center [865, 18] width 376 height 19
click at [663, 18] on icon "close" at bounding box center [662, 18] width 6 height 7
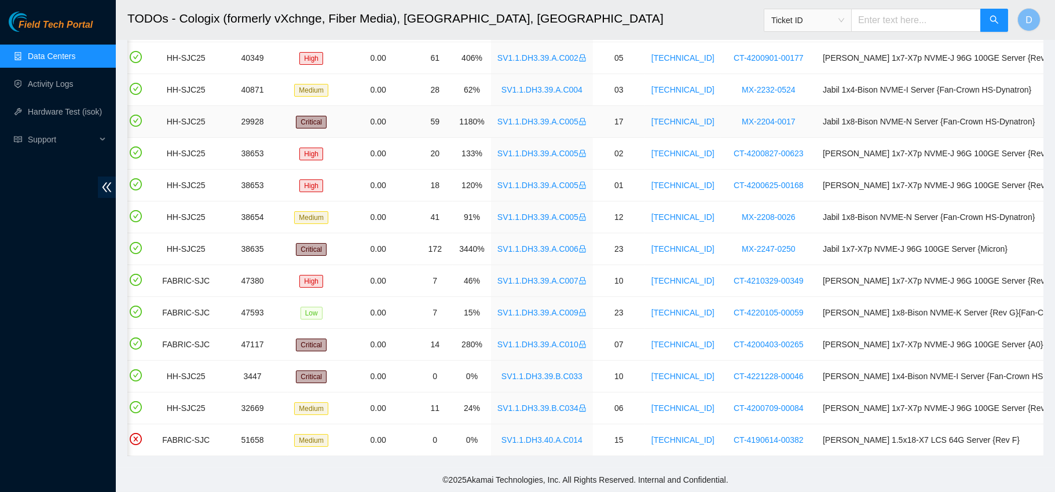
scroll to position [0, 0]
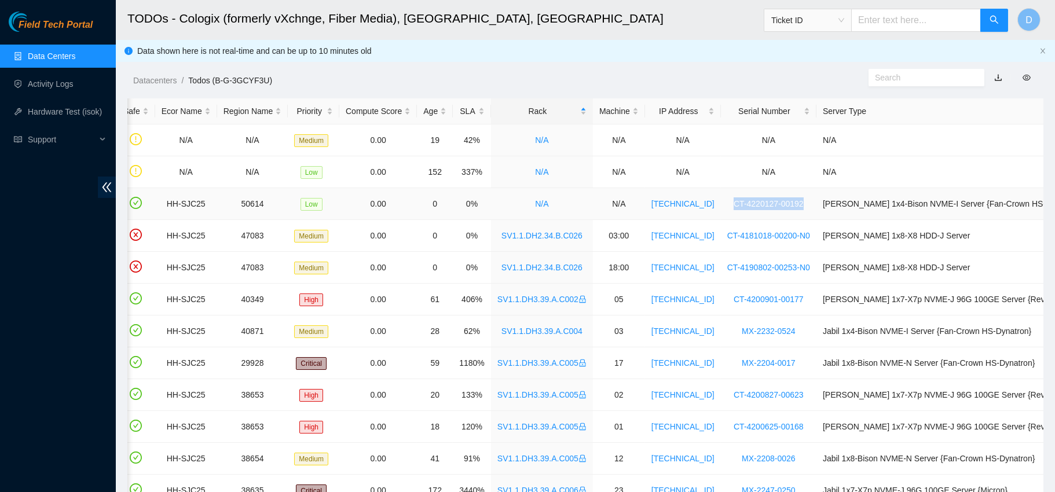
drag, startPoint x: 715, startPoint y: 201, endPoint x: 787, endPoint y: 213, distance: 72.8
click at [787, 213] on td "CT-4220127-00192" at bounding box center [769, 204] width 96 height 32
copy link "CT-4220127-00192"
click at [735, 205] on link "CT-4220127-00192" at bounding box center [769, 203] width 70 height 9
click at [425, 63] on div "Datacenters / Todos (B-G-3GCYF3U) /" at bounding box center [468, 54] width 705 height 65
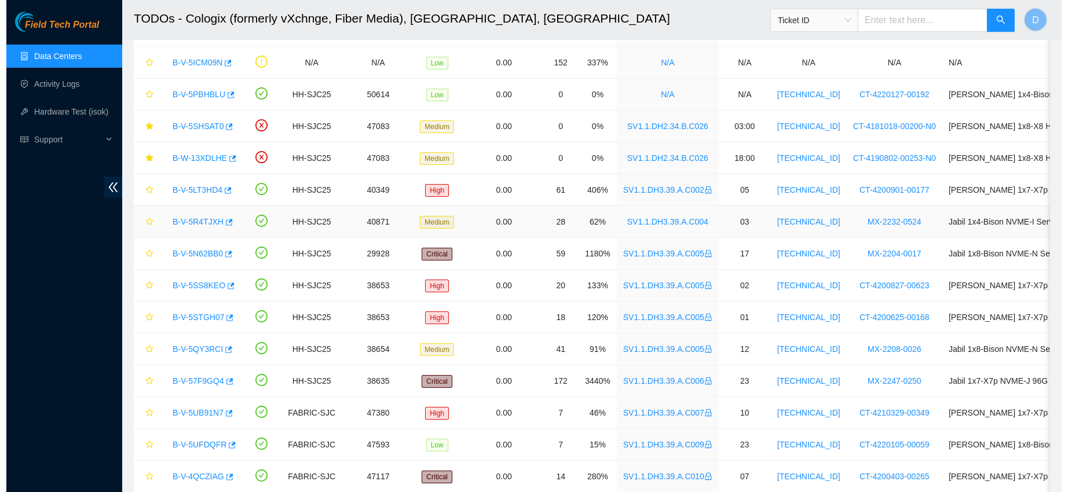
scroll to position [254, 0]
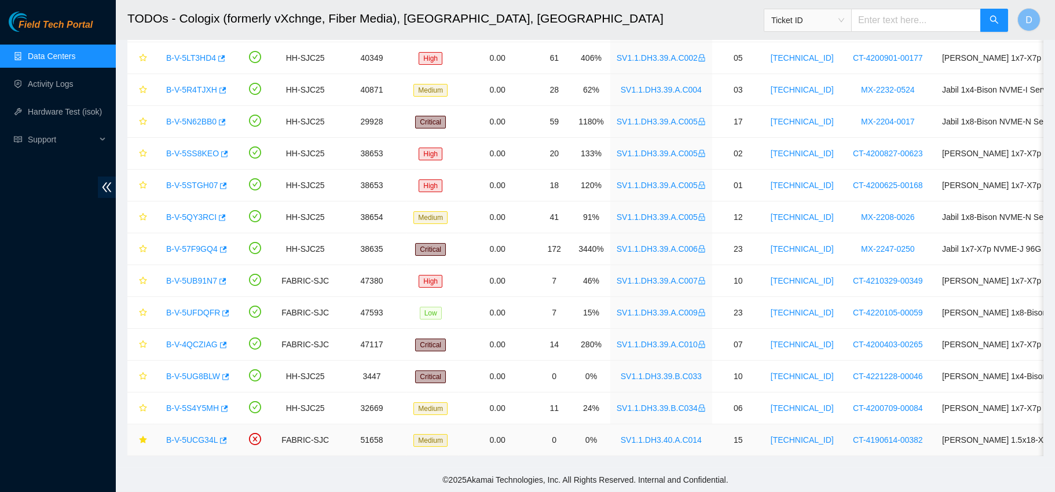
drag, startPoint x: 180, startPoint y: 424, endPoint x: 198, endPoint y: 420, distance: 18.4
click at [180, 435] on link "B-V-5UCG34L" at bounding box center [192, 439] width 52 height 9
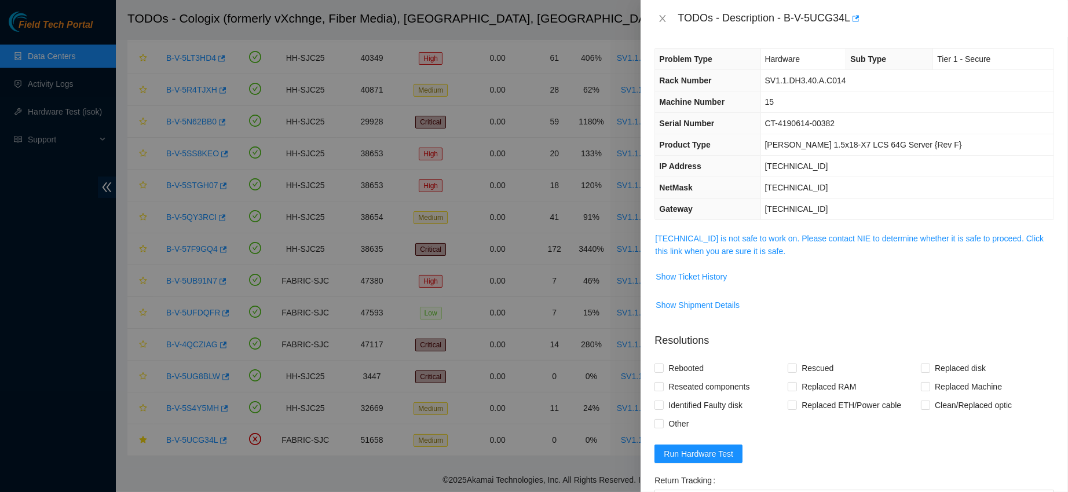
click at [731, 253] on link "[TECHNICAL_ID] is not safe to work on. Please contact NIE to determine whether …" at bounding box center [849, 245] width 388 height 22
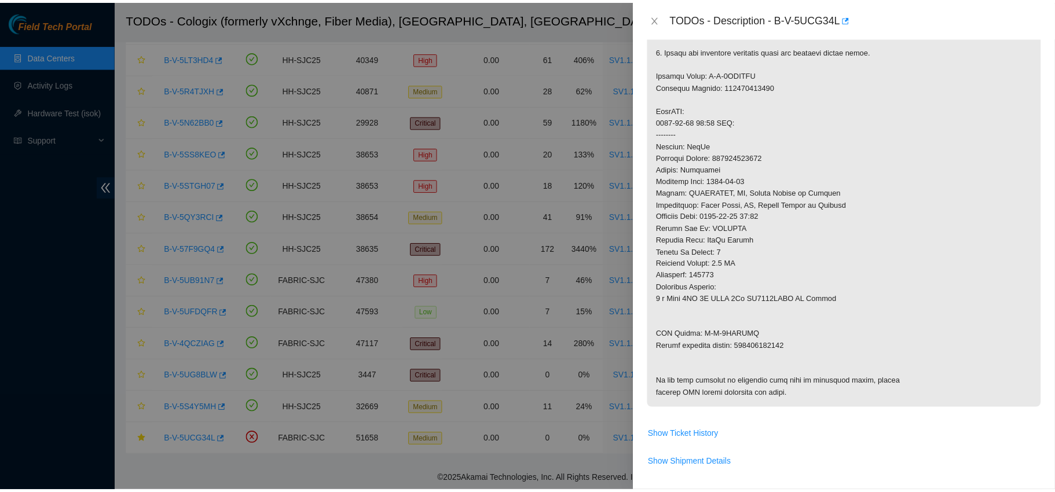
scroll to position [386, 0]
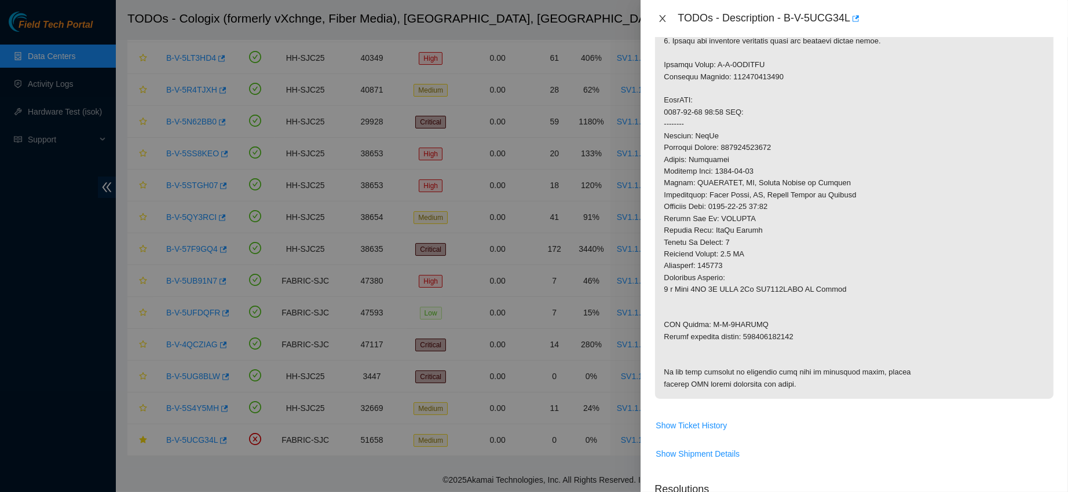
click at [660, 16] on icon "close" at bounding box center [662, 18] width 6 height 7
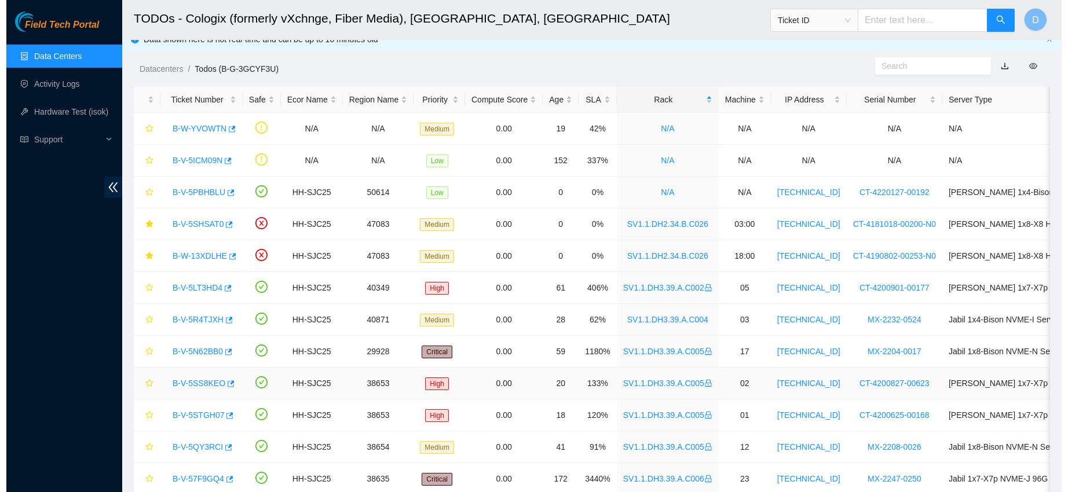
scroll to position [0, 0]
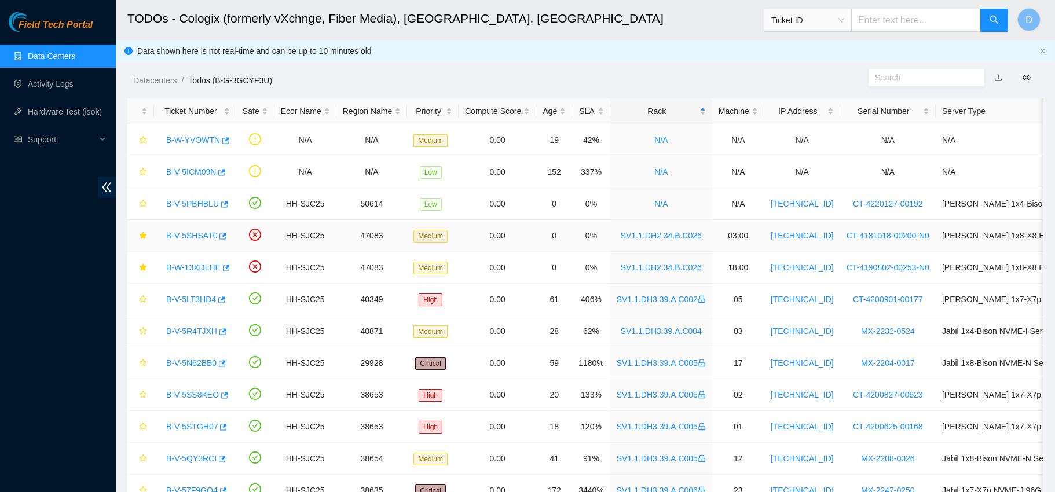
click at [190, 234] on link "B-V-5SHSAT0" at bounding box center [191, 235] width 51 height 9
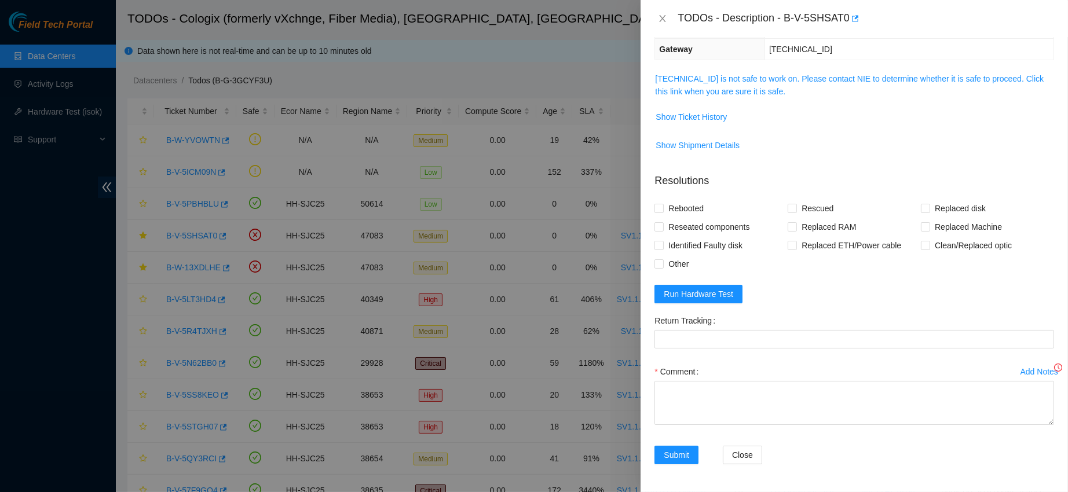
scroll to position [126, 0]
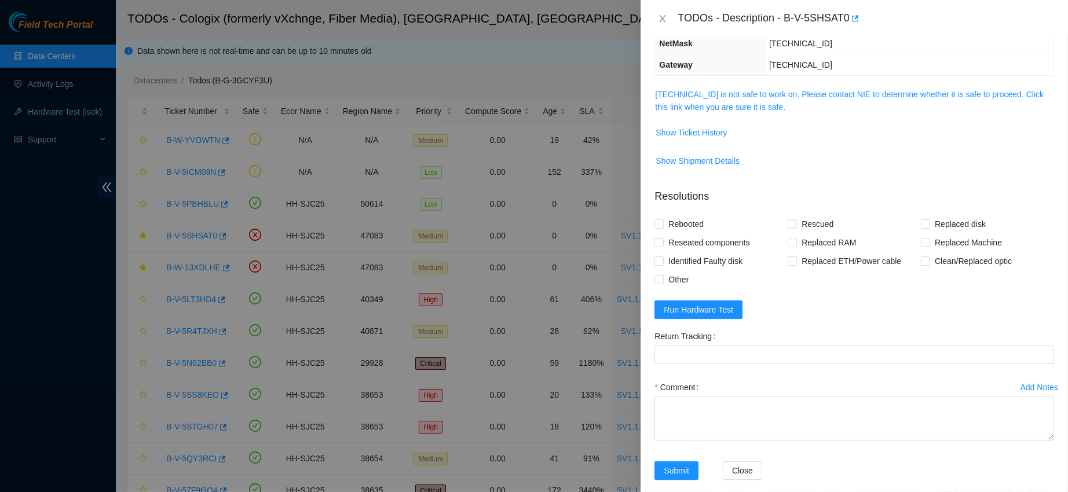
click at [726, 102] on link "[TECHNICAL_ID] is not safe to work on. Please contact NIE to determine whether …" at bounding box center [849, 101] width 388 height 22
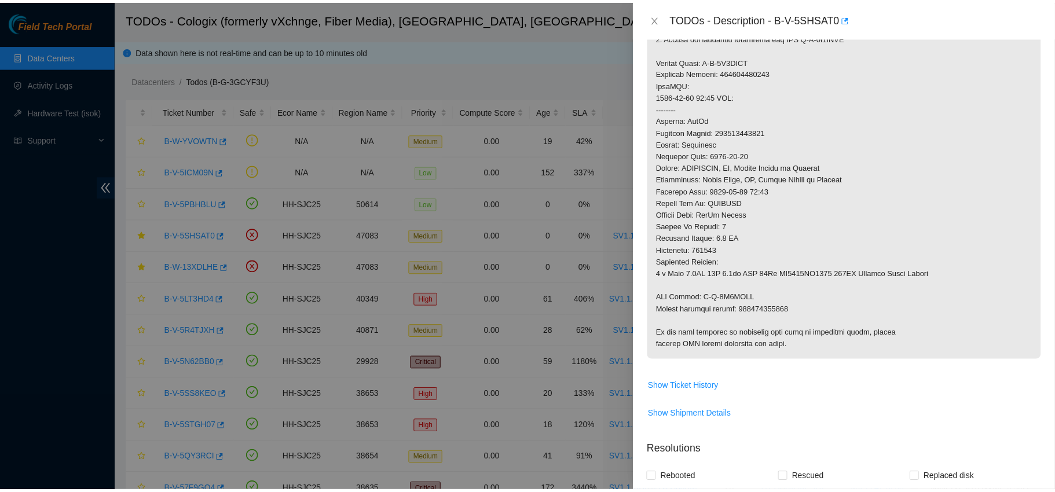
scroll to position [393, 0]
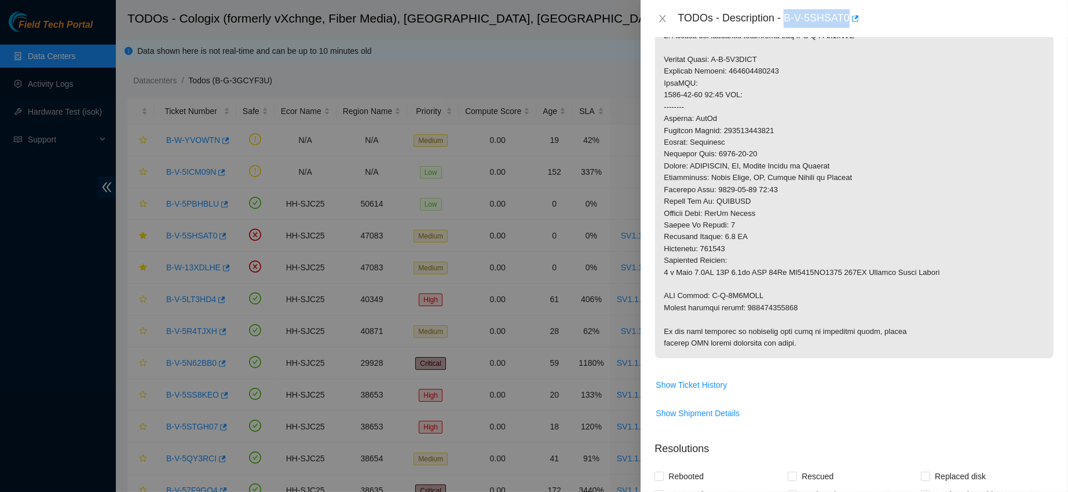
drag, startPoint x: 823, startPoint y: 19, endPoint x: 906, endPoint y: 19, distance: 82.8
click at [906, 19] on div "TODOs - Description - B-V-5SHSAT0" at bounding box center [865, 18] width 376 height 19
copy div "B-V-5SHSAT0"
click at [669, 14] on button "Close" at bounding box center [662, 18] width 16 height 11
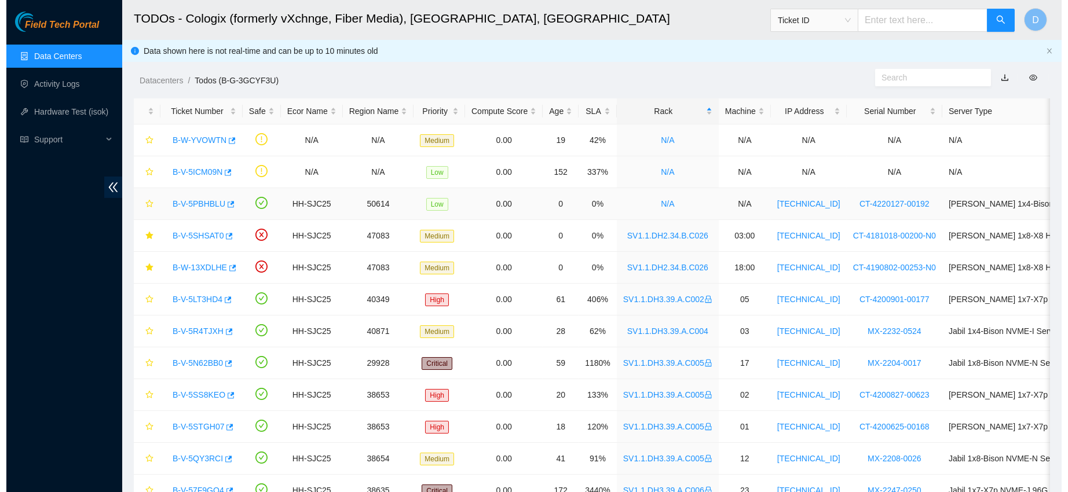
scroll to position [254, 0]
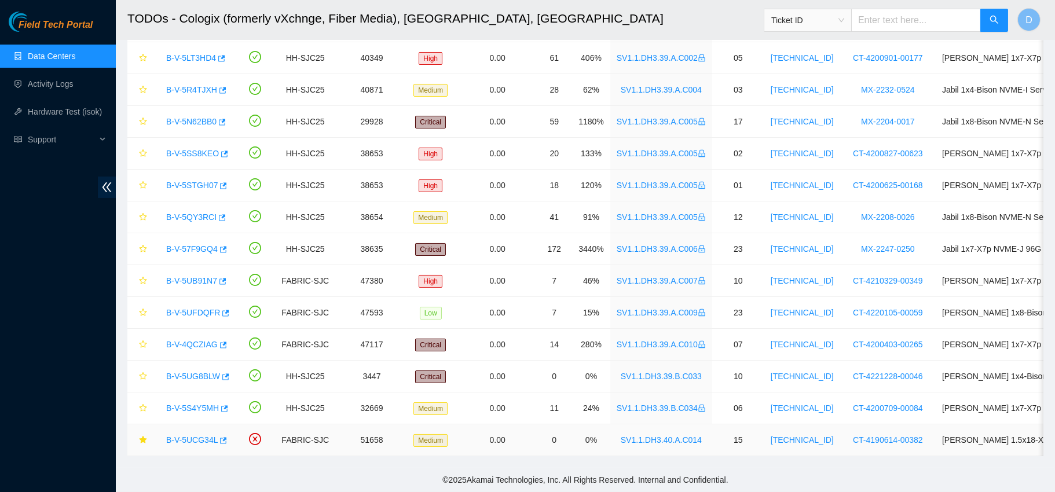
click at [193, 435] on link "B-V-5UCG34L" at bounding box center [192, 439] width 52 height 9
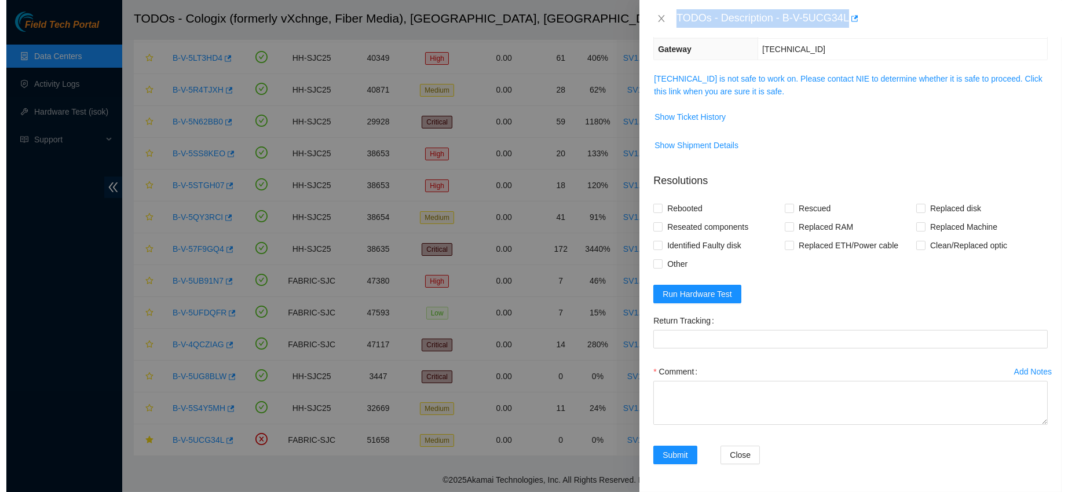
scroll to position [126, 0]
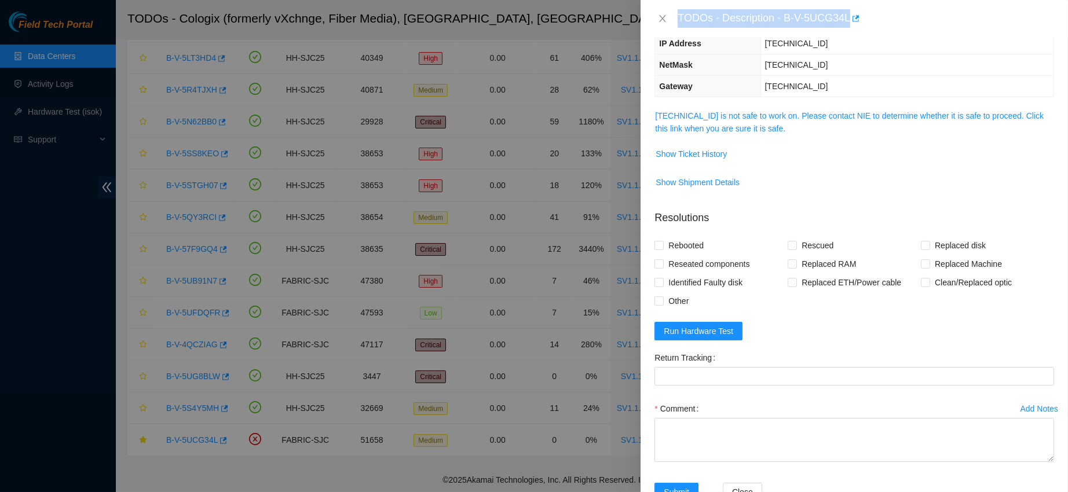
click at [819, 16] on div "TODOs - Description - B-V-5UCG34L" at bounding box center [865, 18] width 376 height 19
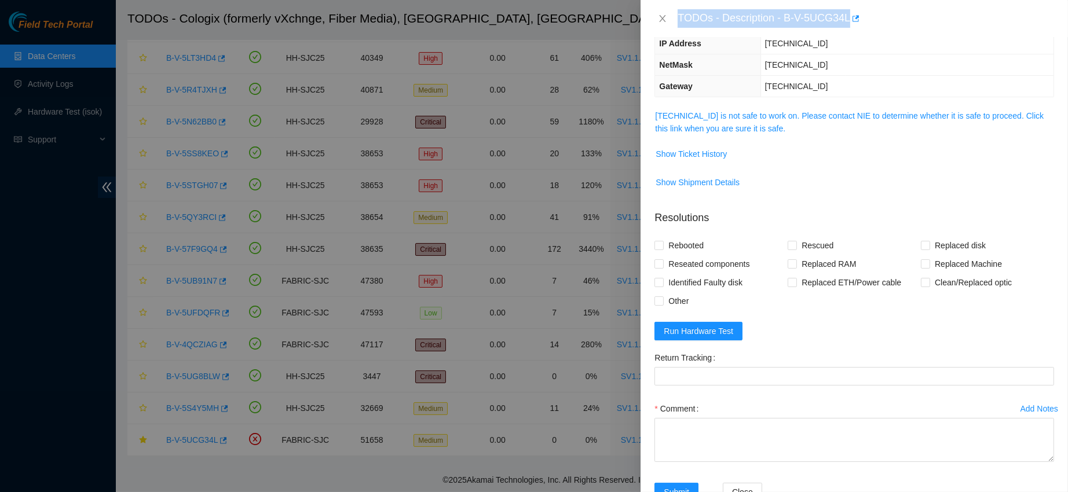
click at [819, 16] on div "TODOs - Description - B-V-5UCG34L" at bounding box center [865, 18] width 376 height 19
drag, startPoint x: 820, startPoint y: 17, endPoint x: 885, endPoint y: 12, distance: 65.6
click at [885, 12] on div "TODOs - Description - B-V-5UCG34L" at bounding box center [865, 18] width 376 height 19
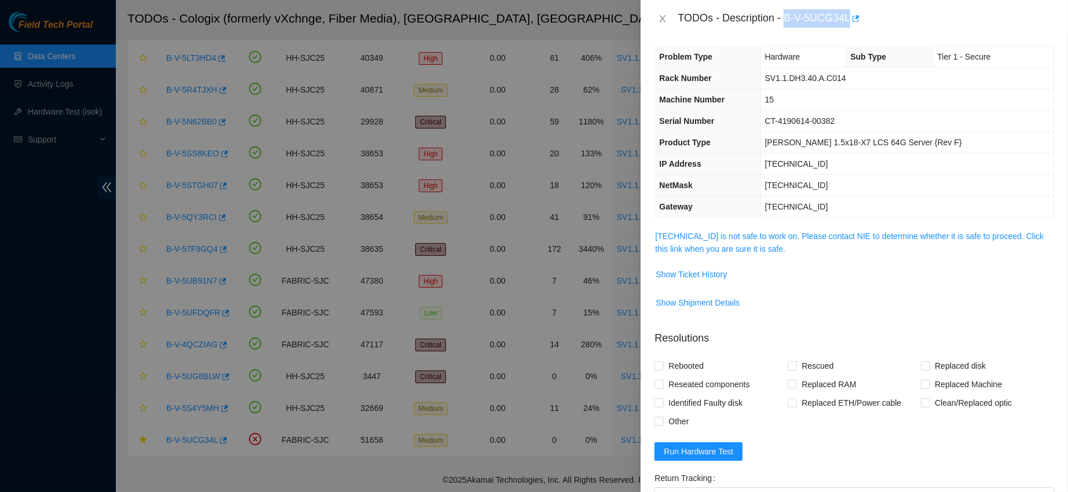
scroll to position [2, 0]
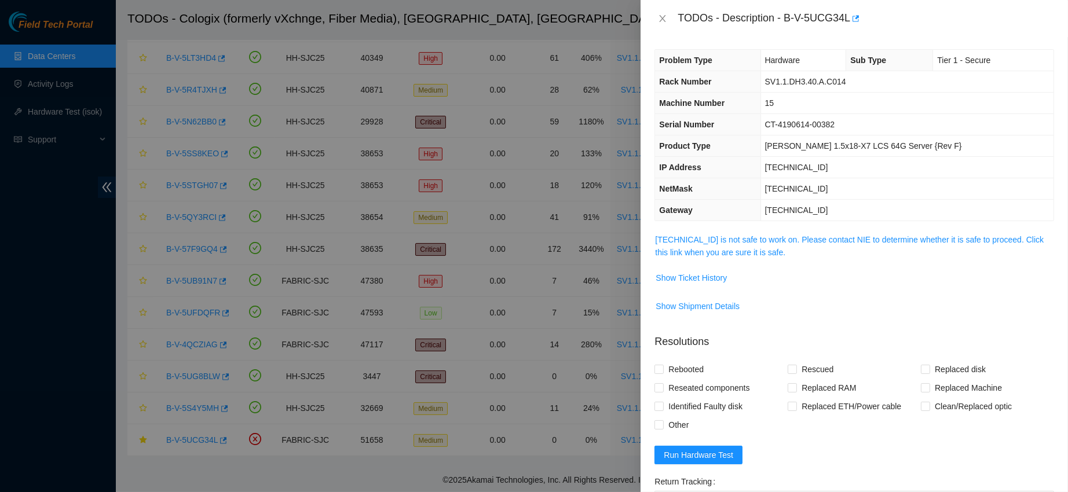
click at [721, 262] on td "[TECHNICAL_ID] is not safe to work on. Please contact NIE to determine whether …" at bounding box center [853, 250] width 399 height 35
click at [750, 237] on link "[TECHNICAL_ID] is not safe to work on. Please contact NIE to determine whether …" at bounding box center [849, 246] width 388 height 22
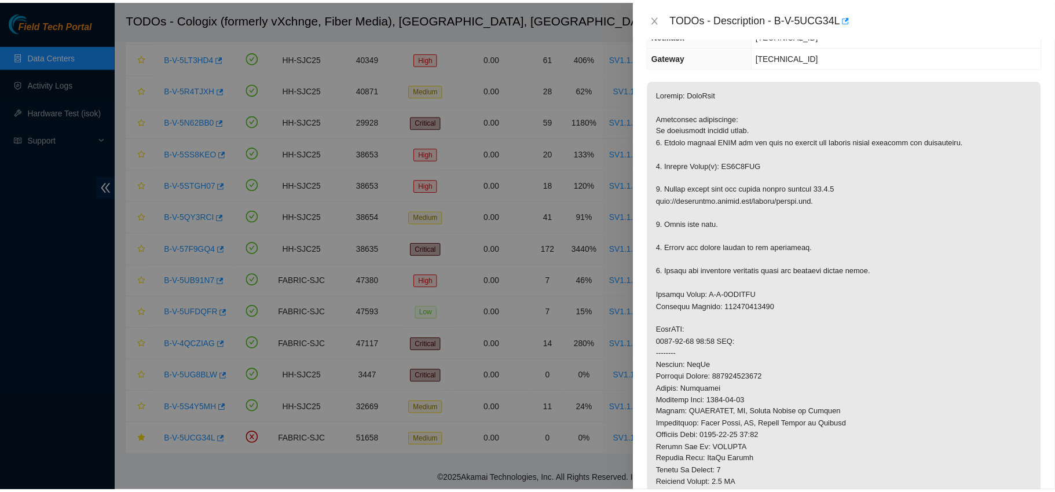
scroll to position [0, 0]
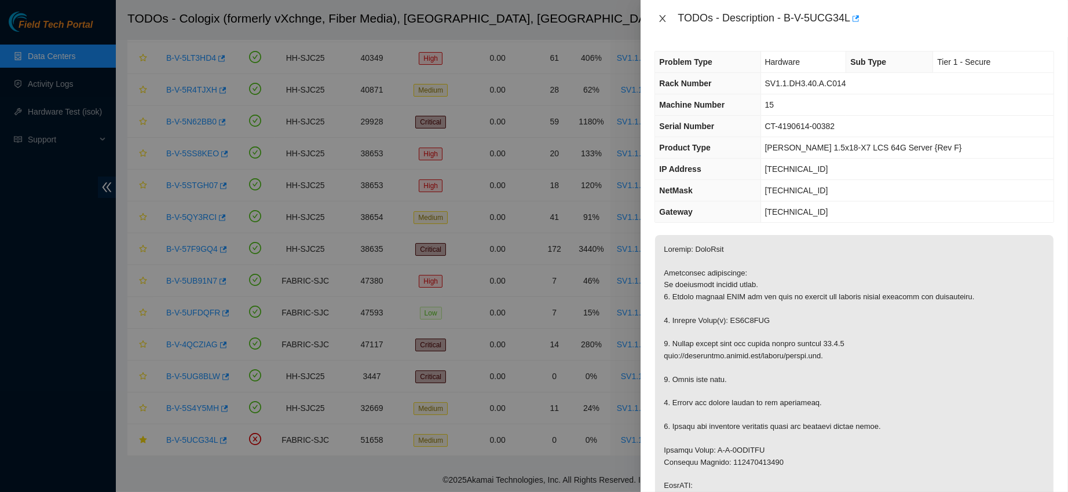
click at [665, 21] on icon "close" at bounding box center [662, 18] width 6 height 7
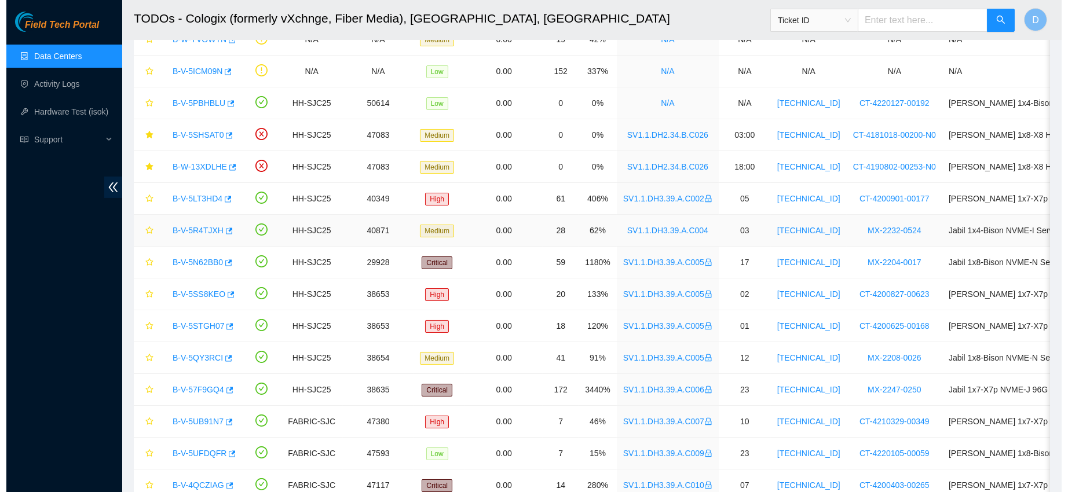
scroll to position [92, 0]
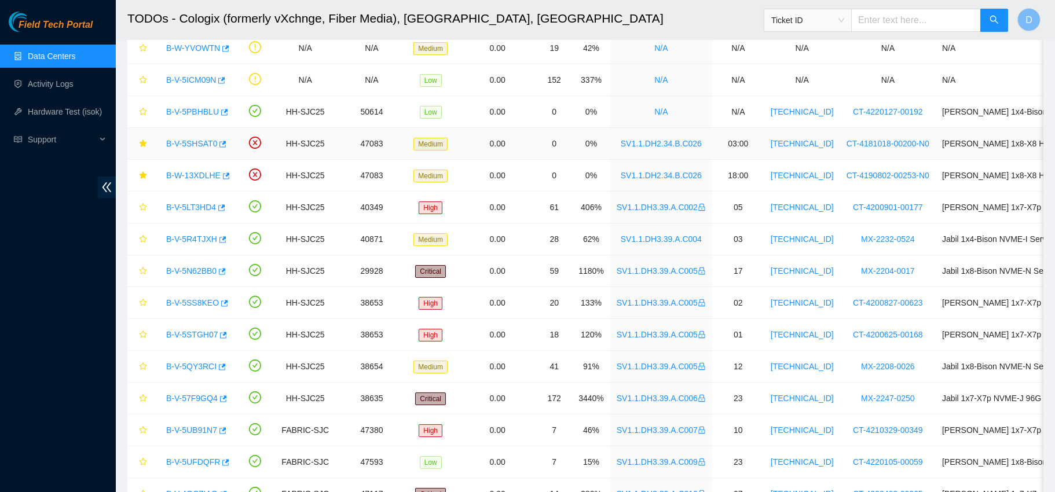
click at [195, 140] on link "B-V-5SHSAT0" at bounding box center [191, 143] width 51 height 9
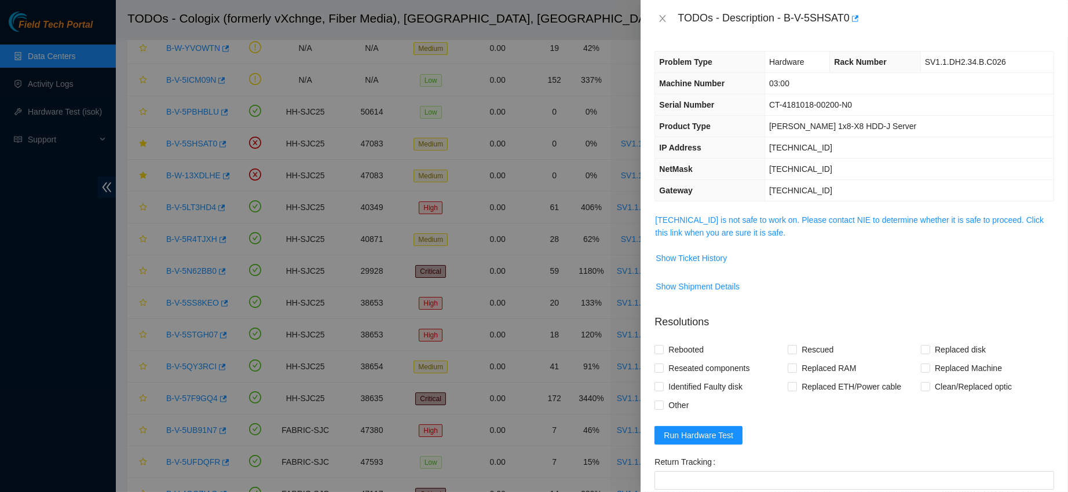
click at [708, 228] on link "[TECHNICAL_ID] is not safe to work on. Please contact NIE to determine whether …" at bounding box center [849, 226] width 388 height 22
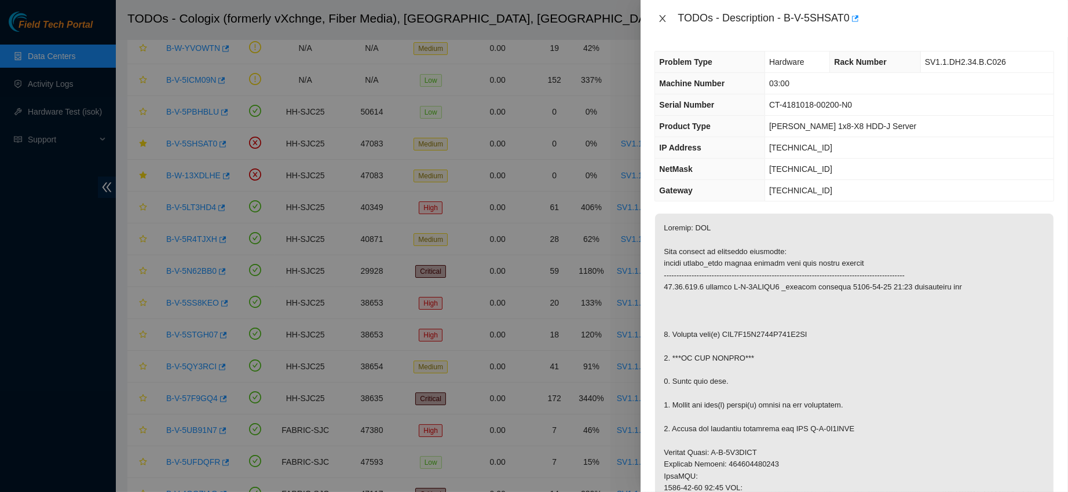
click at [662, 17] on icon "close" at bounding box center [662, 18] width 6 height 7
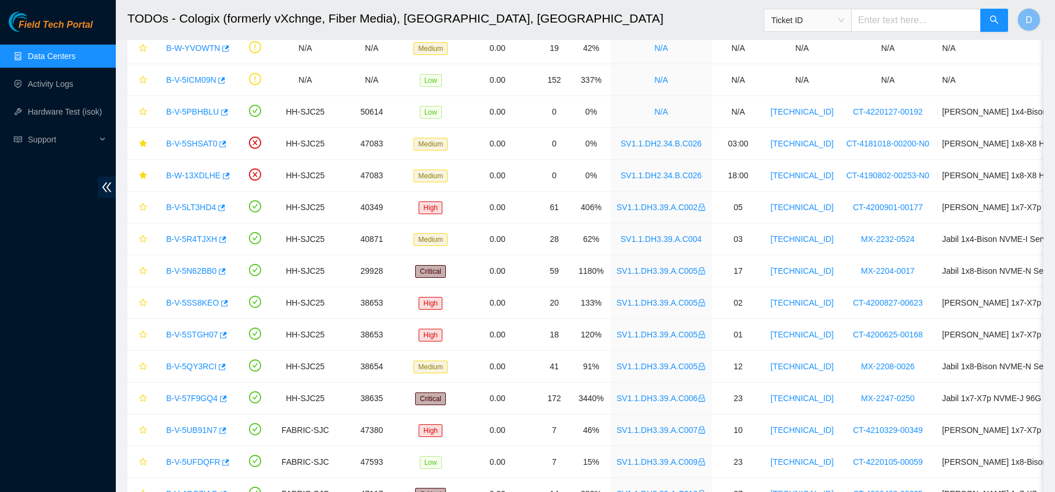
click at [75, 60] on link "Data Centers" at bounding box center [51, 56] width 47 height 9
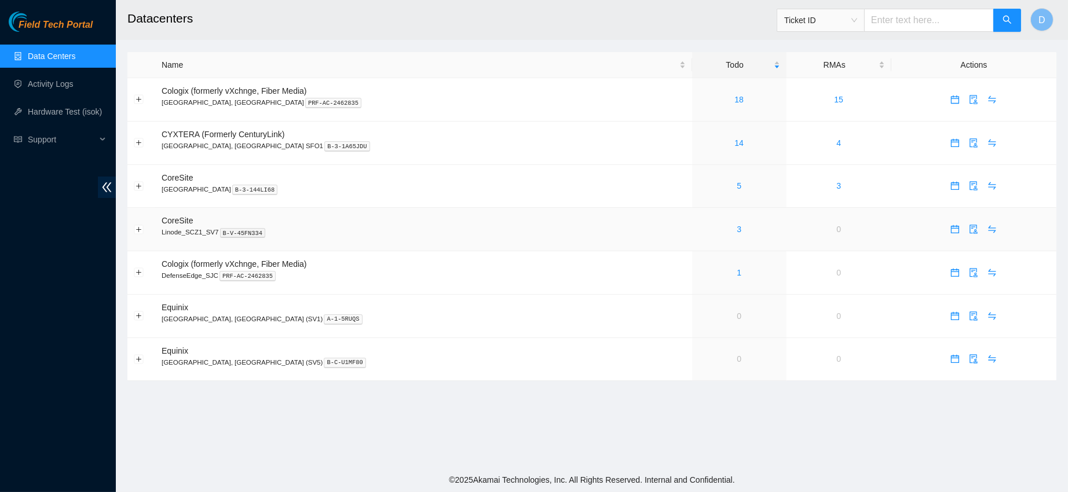
click at [736, 232] on link "3" at bounding box center [738, 229] width 5 height 9
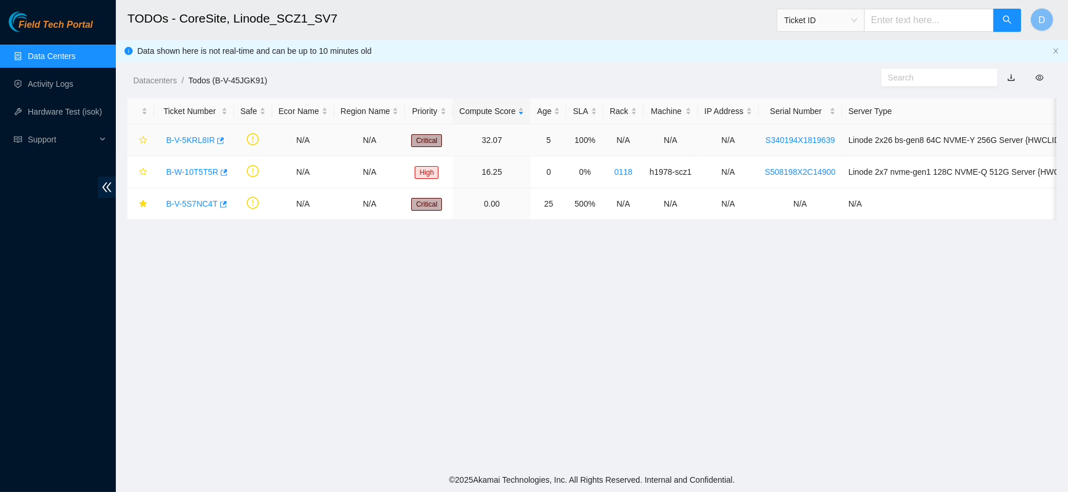
click at [196, 142] on link "B-V-5KRL8IR" at bounding box center [190, 139] width 49 height 9
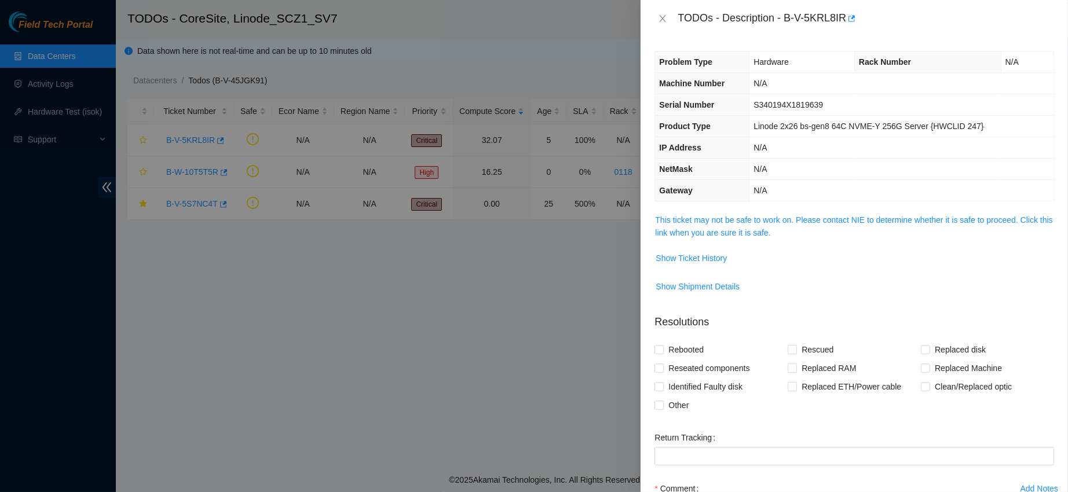
click at [748, 220] on link "This ticket may not be safe to work on. Please contact NIE to determine whether…" at bounding box center [853, 226] width 397 height 22
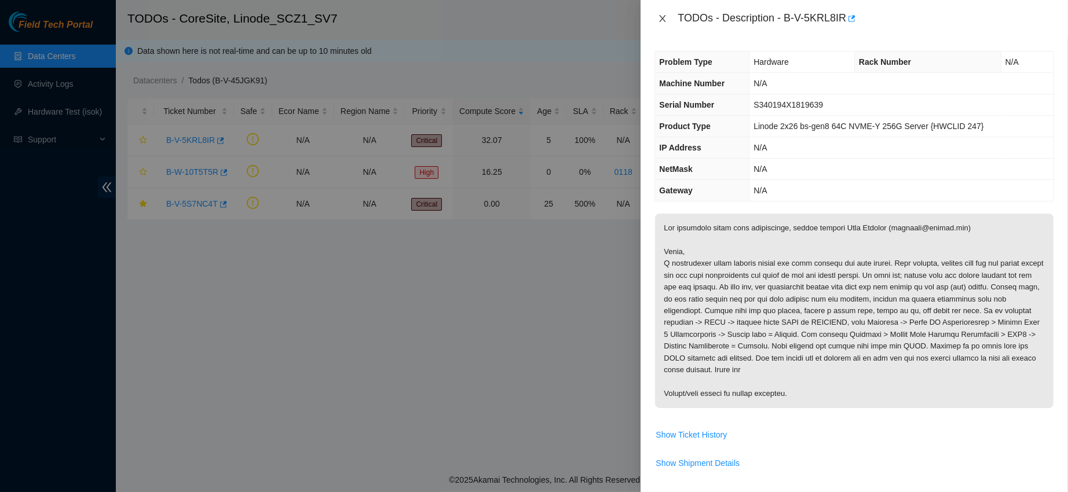
click at [659, 13] on button "Close" at bounding box center [662, 18] width 16 height 11
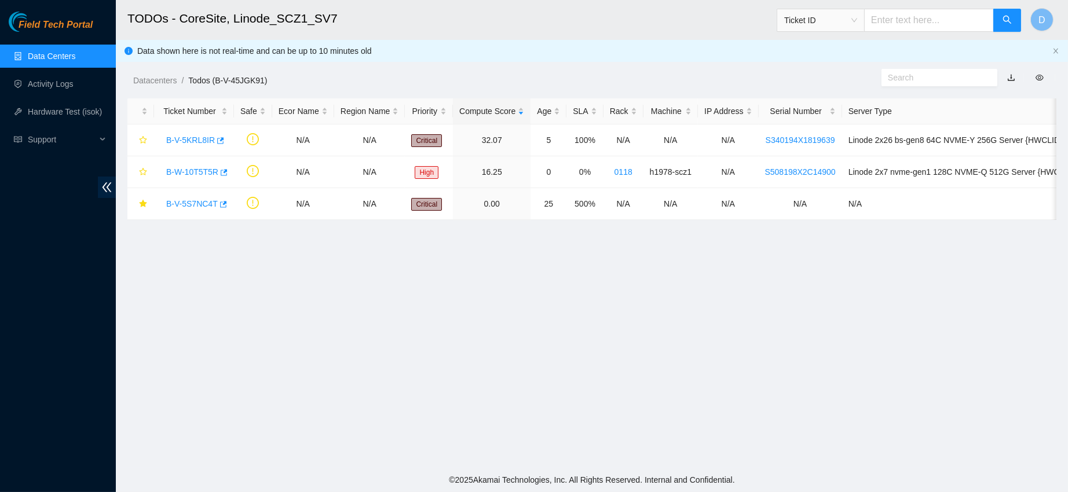
click at [73, 57] on link "Data Centers" at bounding box center [51, 56] width 47 height 9
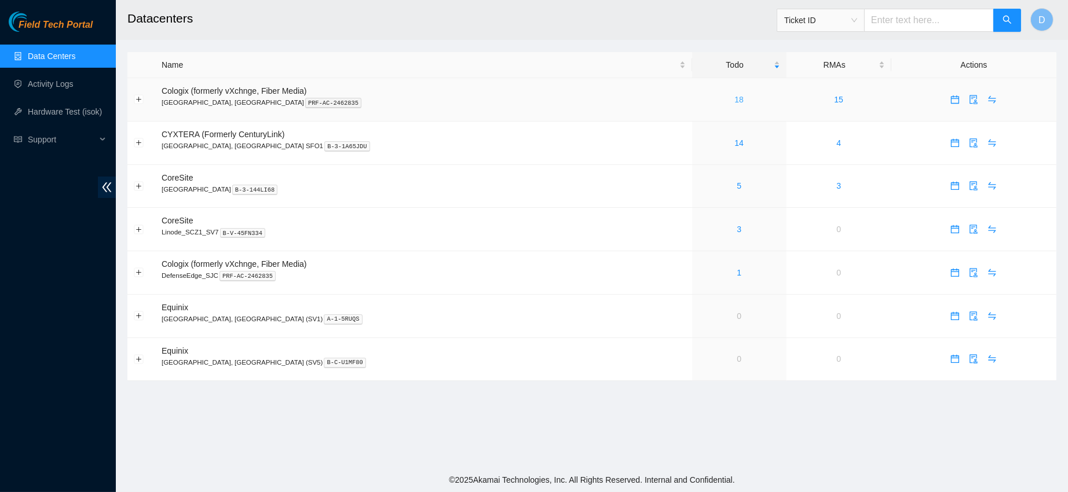
click at [734, 101] on link "18" at bounding box center [738, 99] width 9 height 9
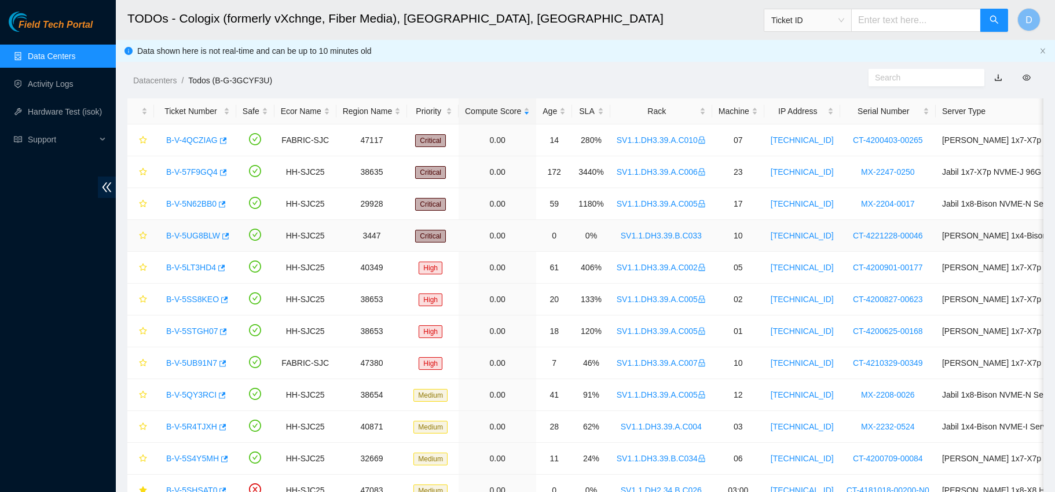
click at [199, 233] on link "B-V-5UG8BLW" at bounding box center [193, 235] width 54 height 9
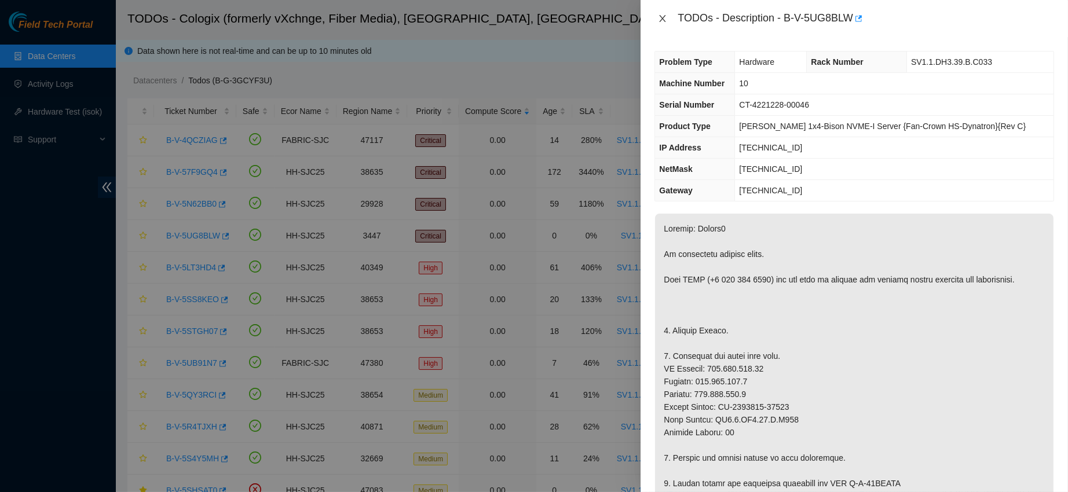
click at [662, 23] on icon "close" at bounding box center [662, 18] width 9 height 9
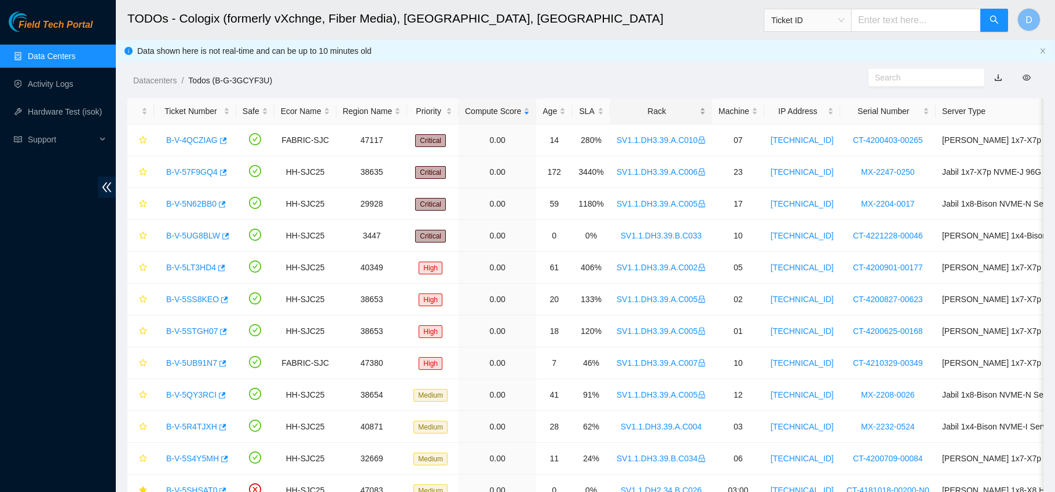
click at [644, 115] on div "Rack" at bounding box center [661, 111] width 89 height 13
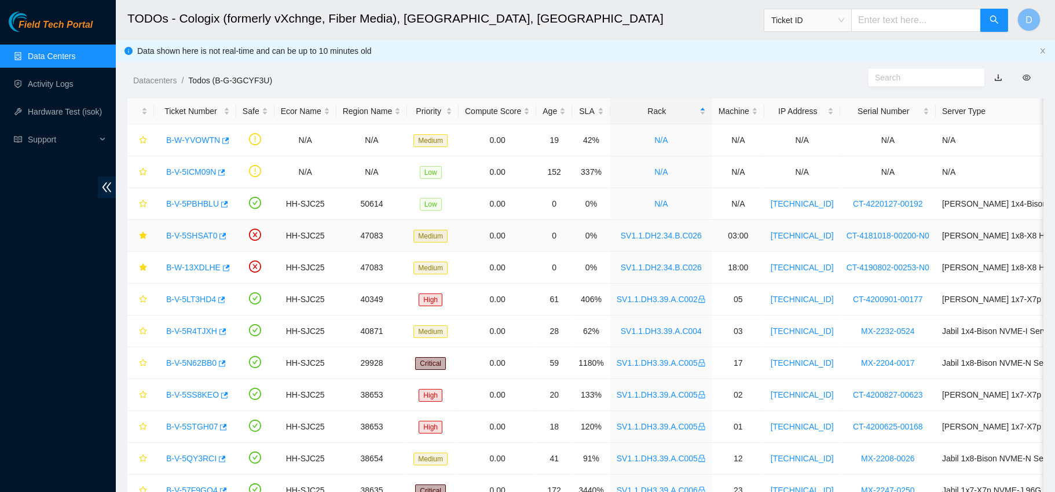
click at [183, 238] on link "B-V-5SHSAT0" at bounding box center [191, 235] width 51 height 9
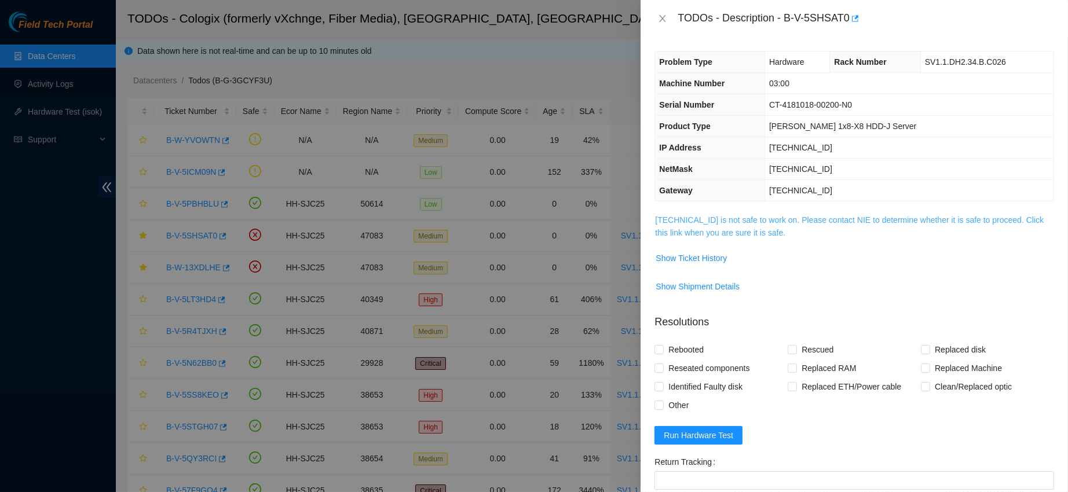
click at [810, 224] on link "[TECHNICAL_ID] is not safe to work on. Please contact NIE to determine whether …" at bounding box center [849, 226] width 388 height 22
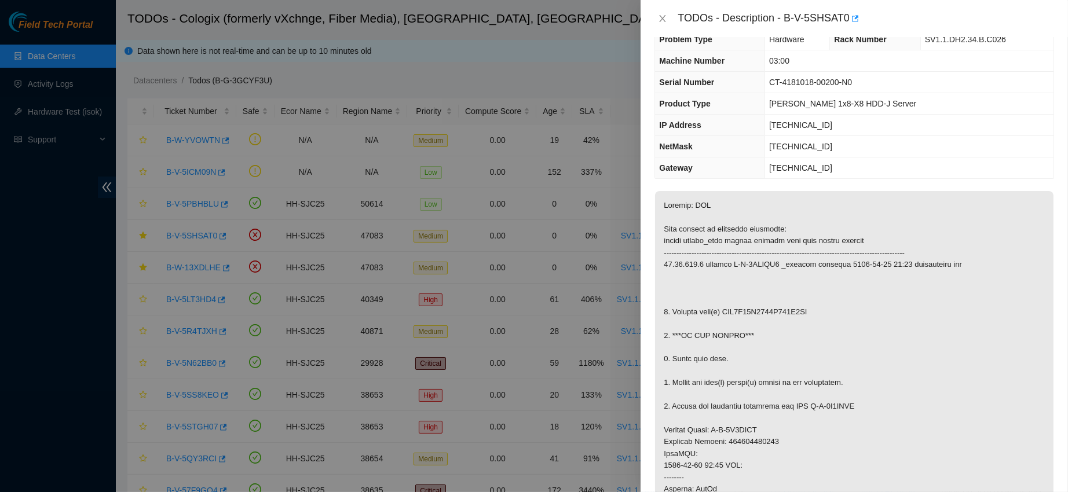
scroll to position [20, 0]
click at [662, 14] on icon "close" at bounding box center [662, 18] width 9 height 9
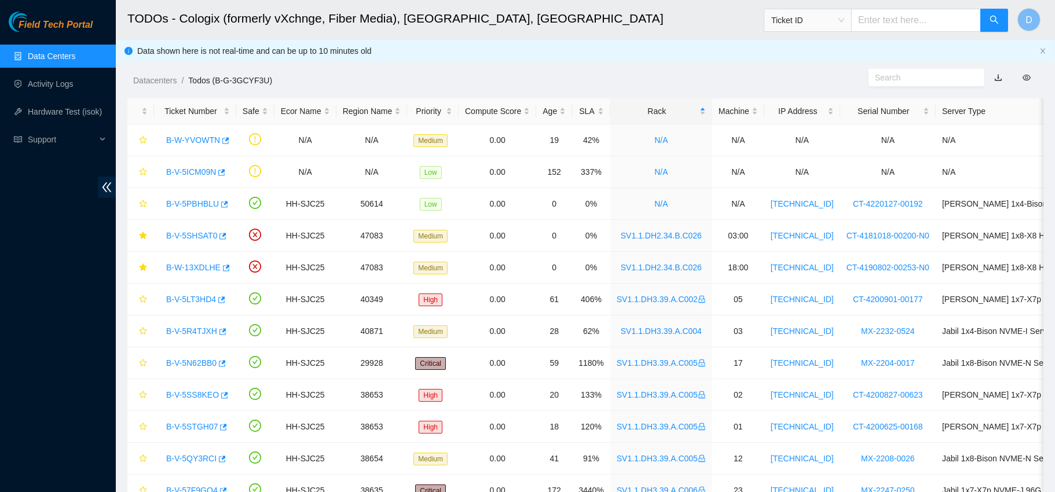
click at [43, 52] on link "Data Centers" at bounding box center [51, 56] width 47 height 9
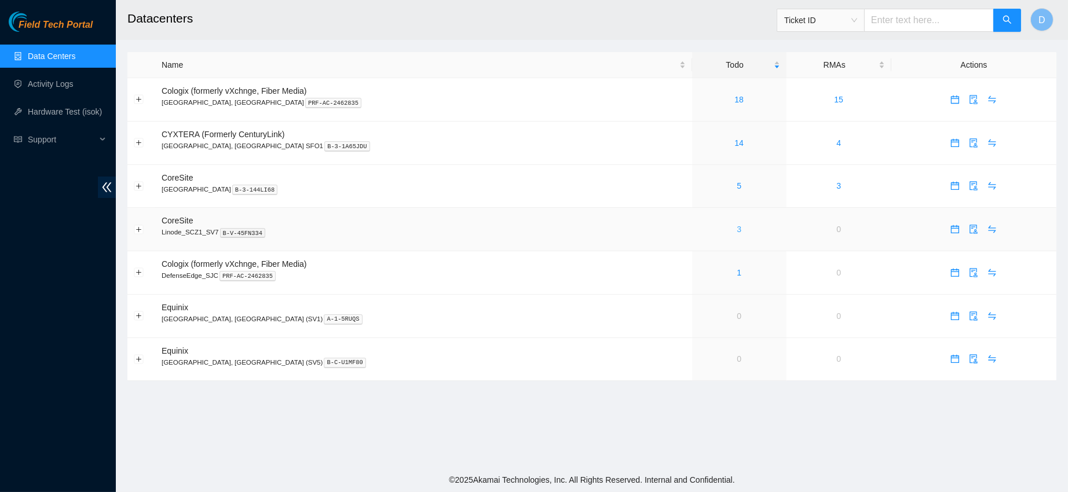
click at [736, 229] on link "3" at bounding box center [738, 229] width 5 height 9
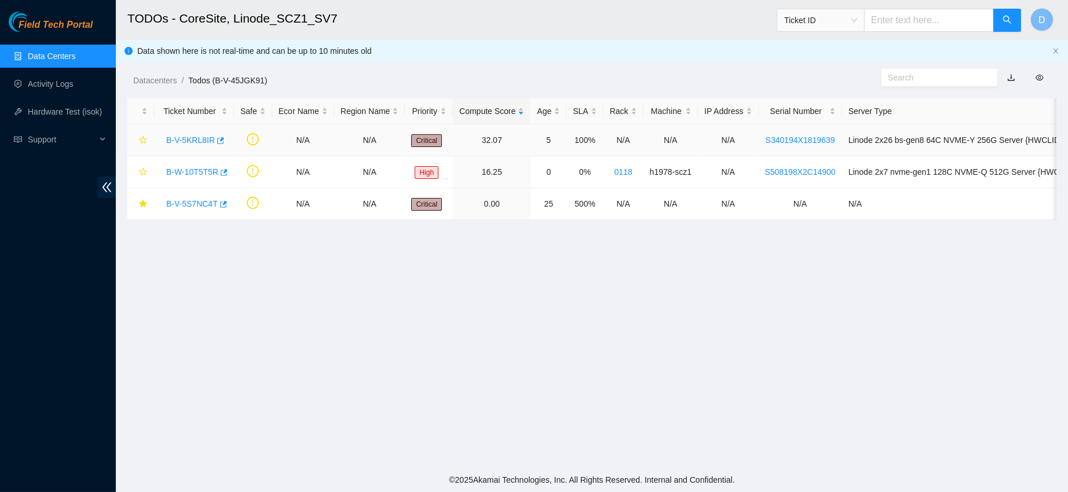
click at [190, 135] on link "B-V-5KRL8IR" at bounding box center [190, 139] width 49 height 9
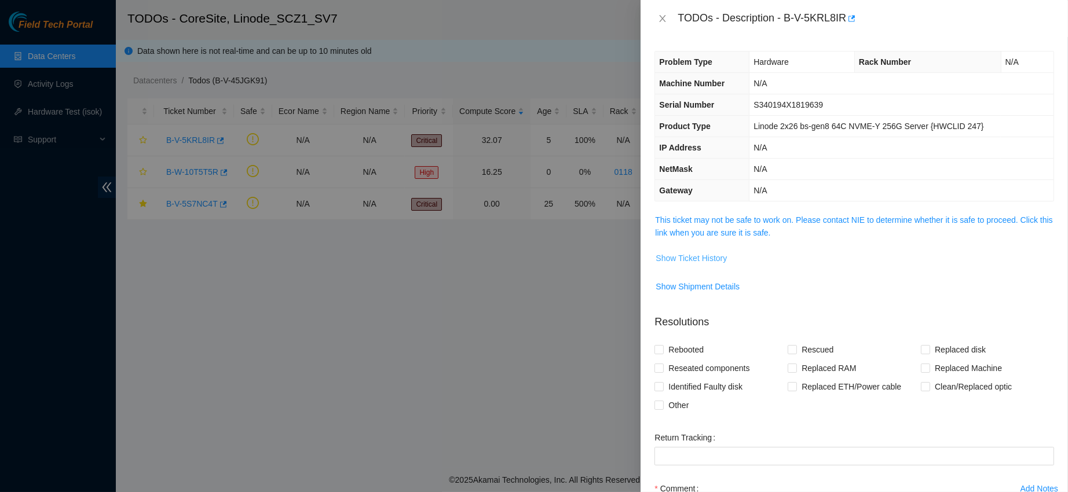
click at [702, 261] on span "Show Ticket History" at bounding box center [690, 258] width 71 height 13
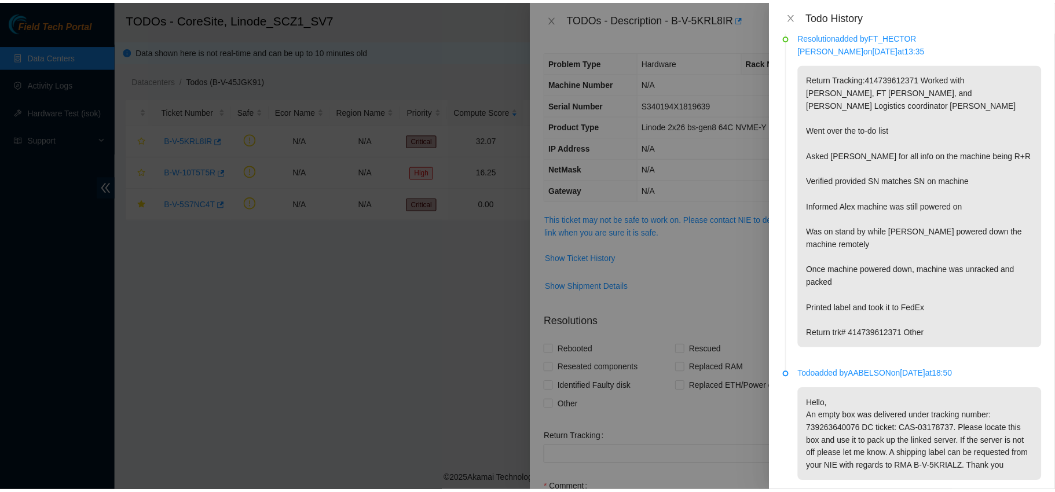
scroll to position [361, 0]
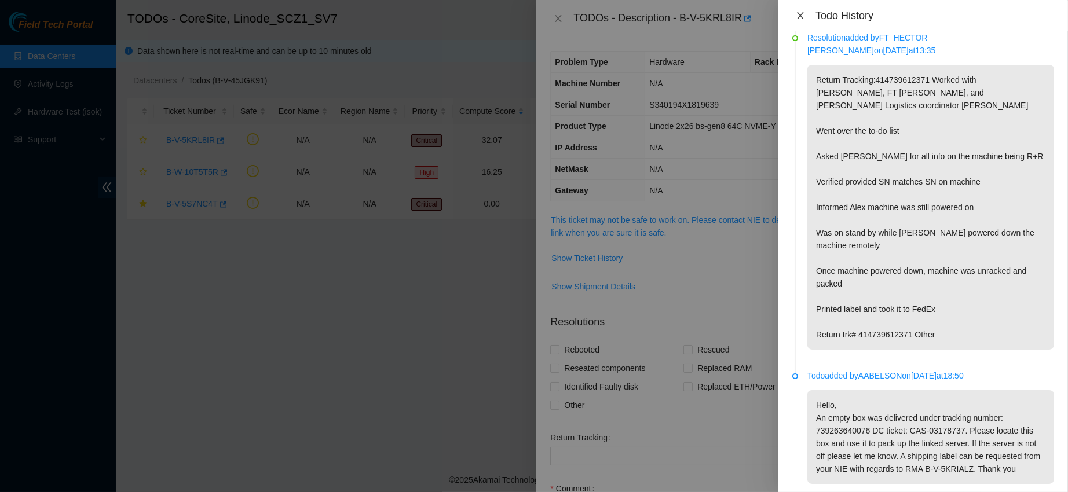
click at [801, 20] on icon "close" at bounding box center [799, 15] width 9 height 9
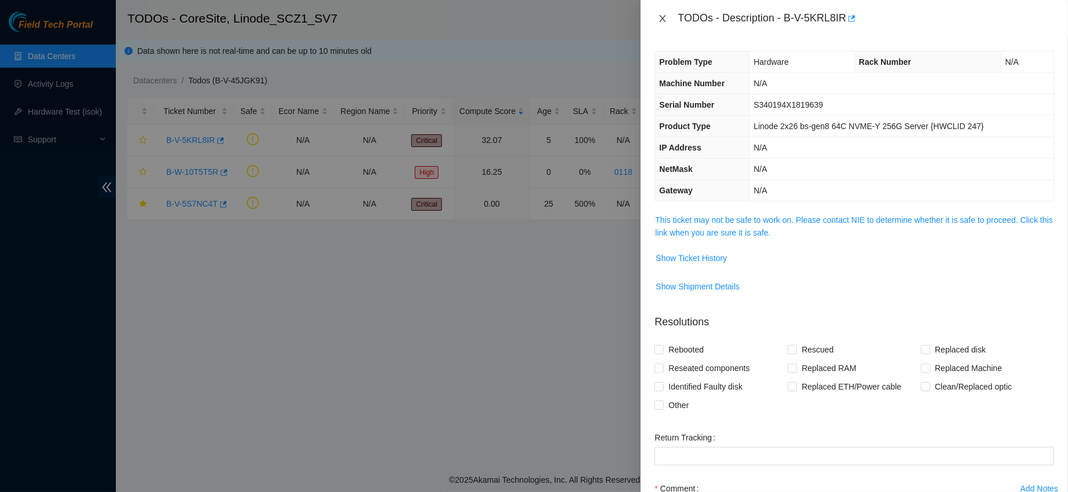
click at [654, 19] on button "Close" at bounding box center [662, 18] width 16 height 11
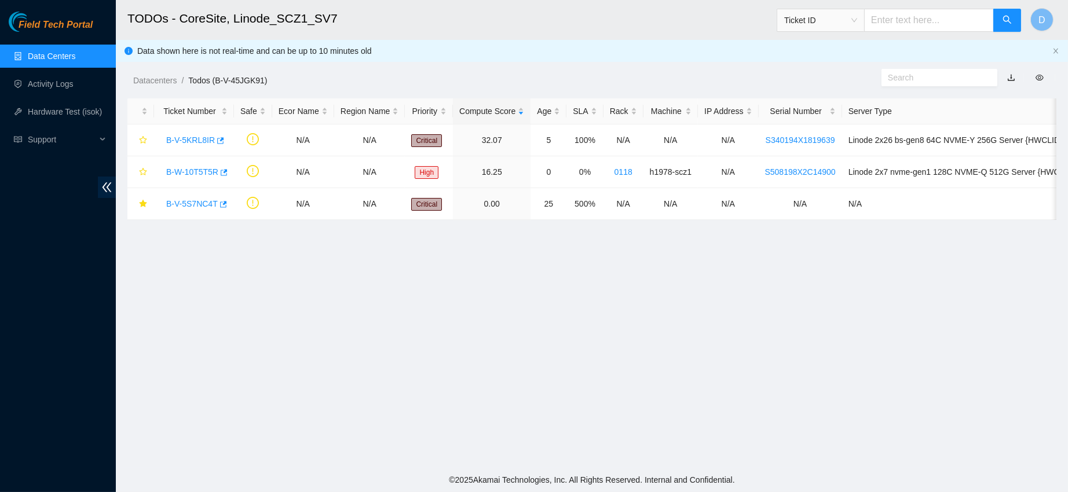
click at [75, 60] on link "Data Centers" at bounding box center [51, 56] width 47 height 9
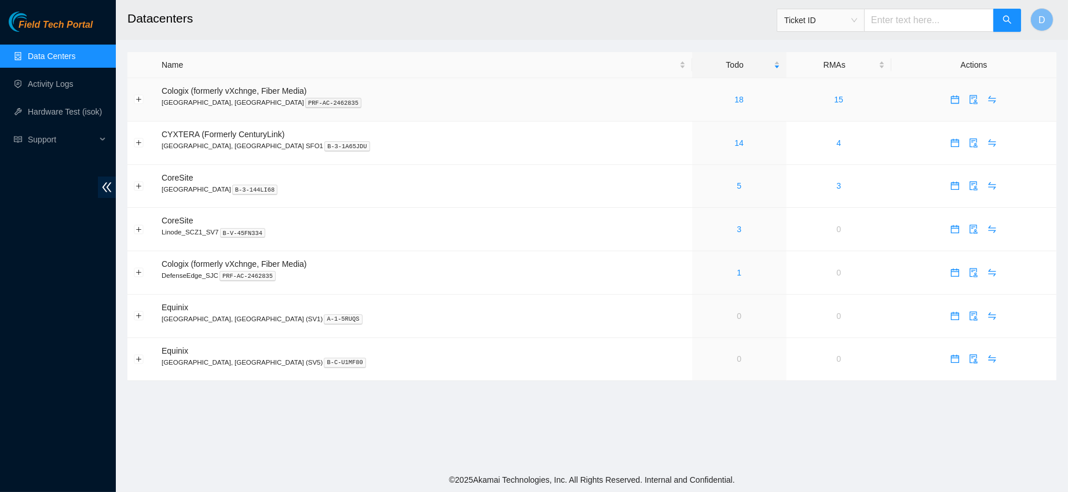
click at [698, 100] on div "18" at bounding box center [739, 99] width 82 height 13
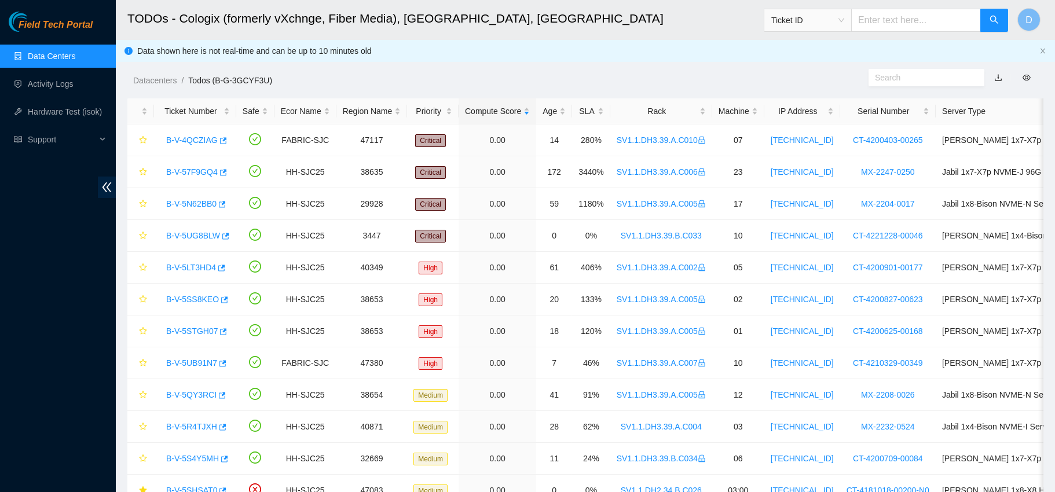
click at [681, 105] on div "Rack" at bounding box center [661, 111] width 89 height 13
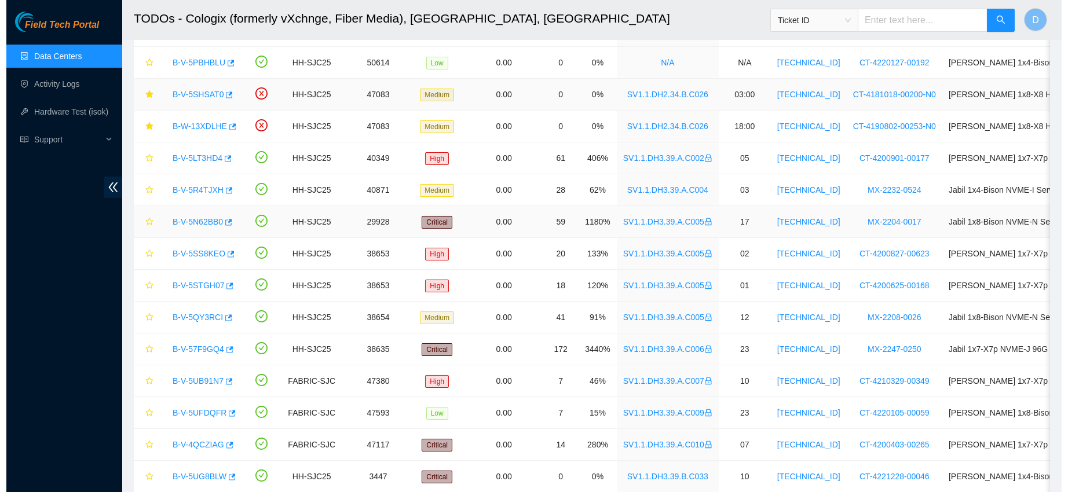
scroll to position [135, 0]
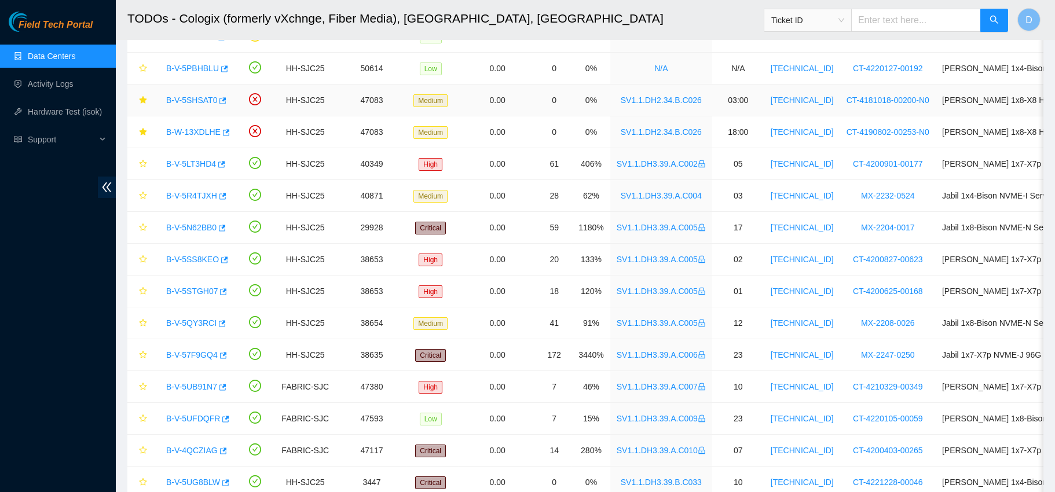
click at [186, 97] on link "B-V-5SHSAT0" at bounding box center [191, 100] width 51 height 9
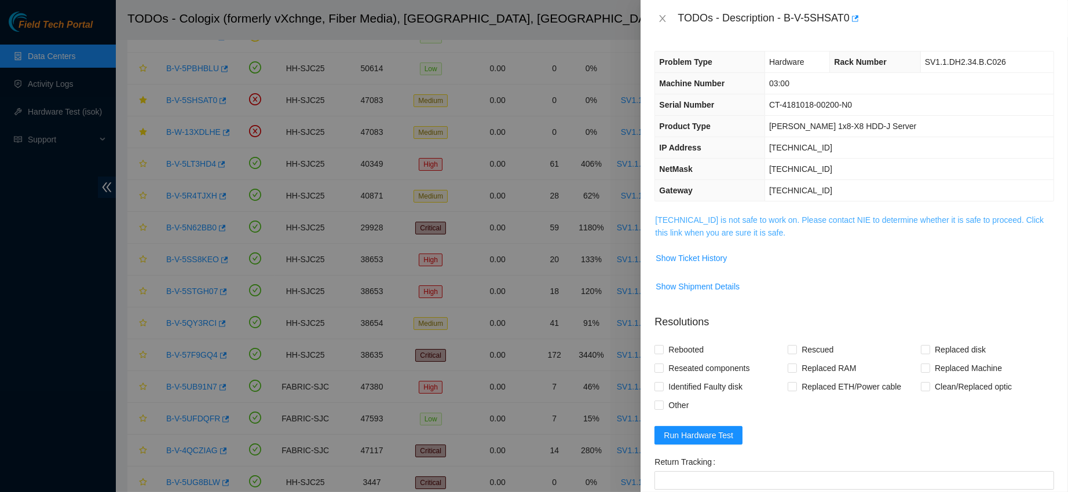
click at [733, 229] on link "[TECHNICAL_ID] is not safe to work on. Please contact NIE to determine whether …" at bounding box center [849, 226] width 388 height 22
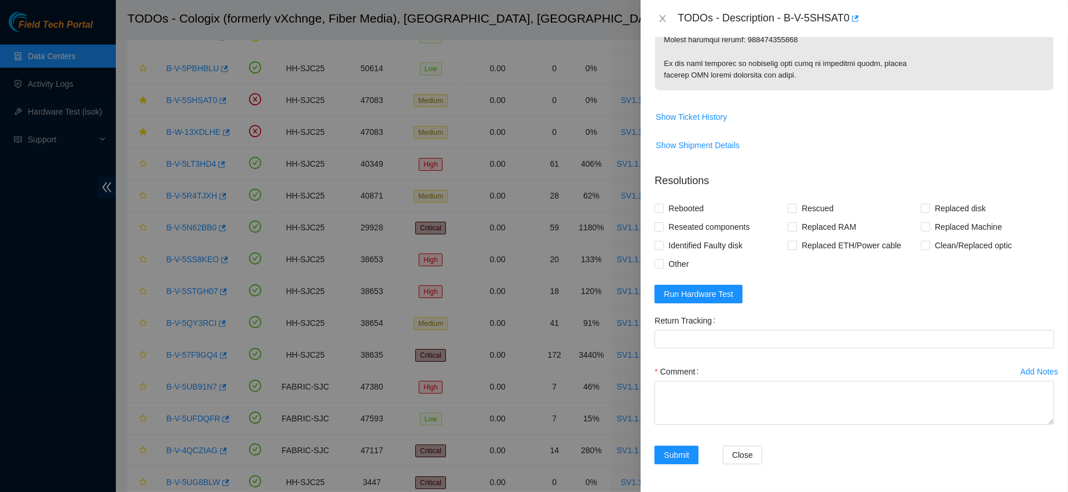
scroll to position [896, 0]
click at [688, 288] on span "Run Hardware Test" at bounding box center [697, 294] width 69 height 13
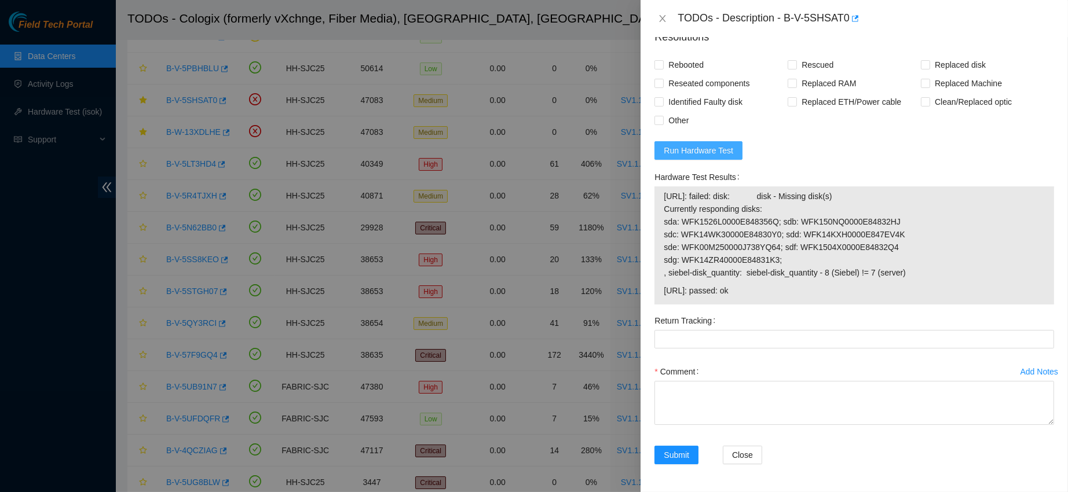
click at [677, 157] on span "Run Hardware Test" at bounding box center [697, 150] width 69 height 13
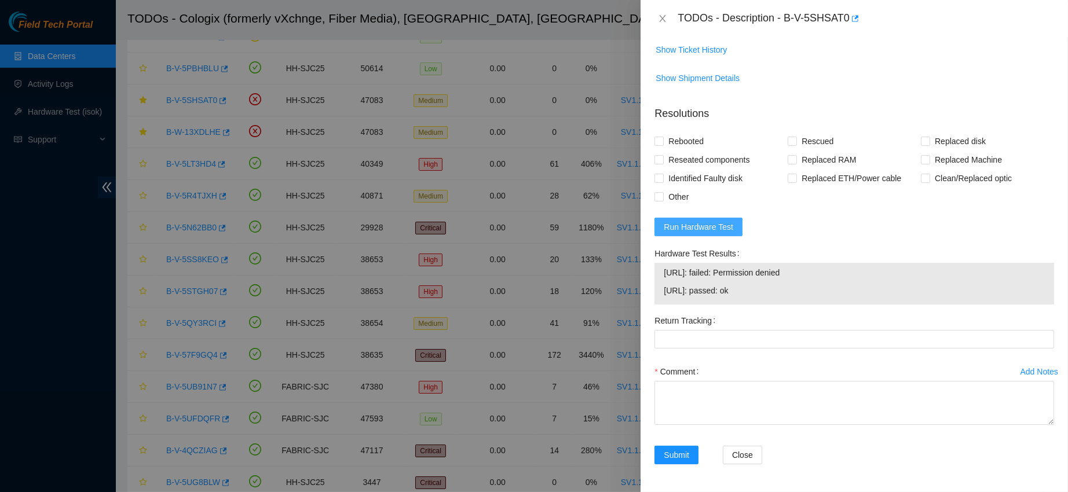
click at [713, 233] on span "Run Hardware Test" at bounding box center [697, 227] width 69 height 13
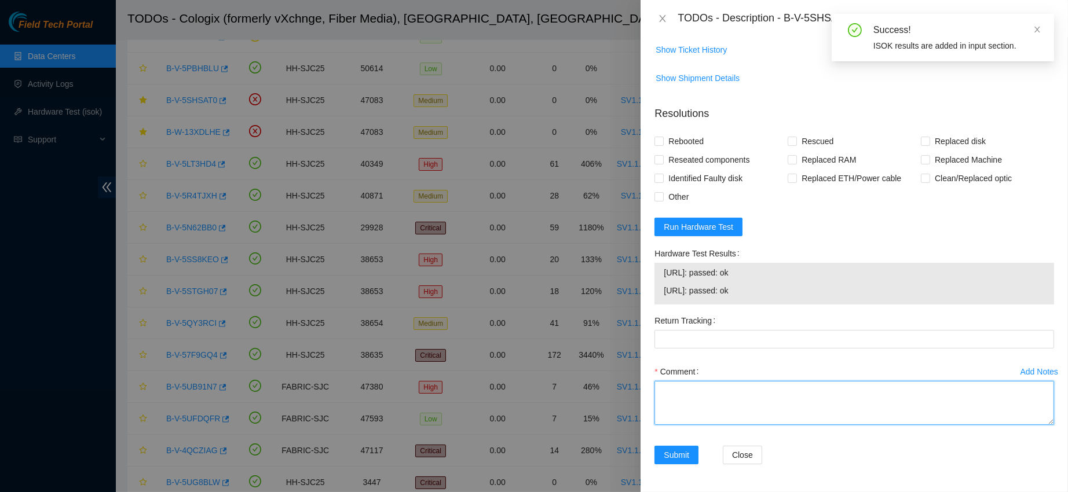
click at [680, 425] on textarea "Comment" at bounding box center [853, 403] width 399 height 44
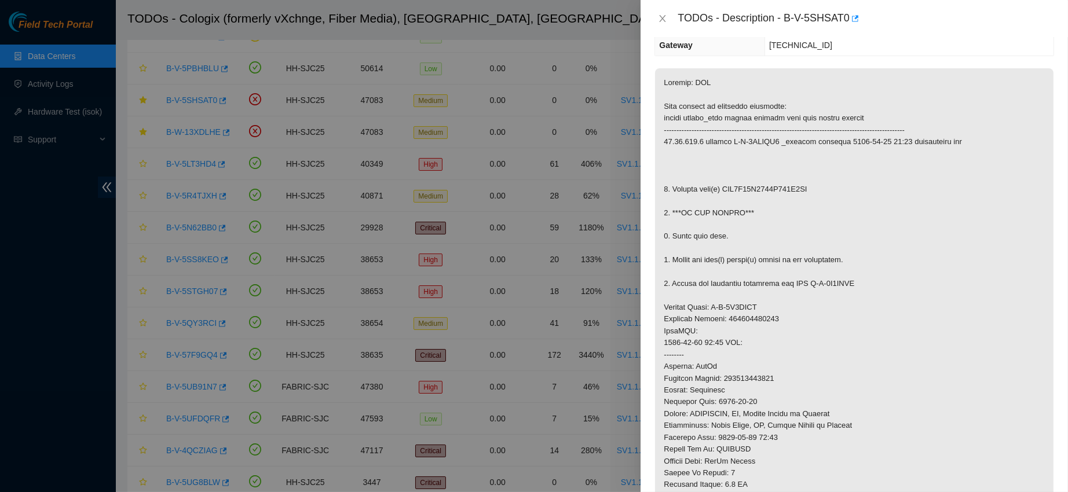
scroll to position [59, 0]
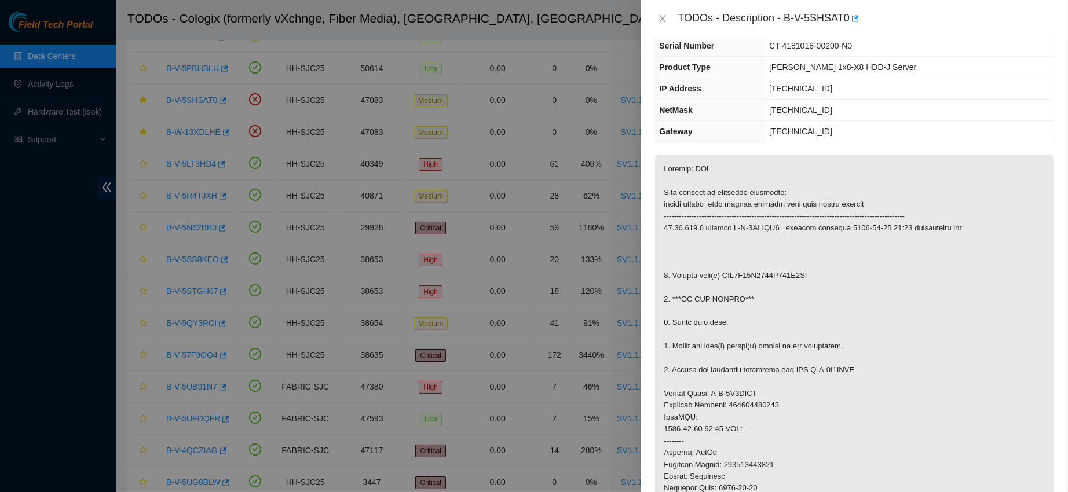
click at [750, 348] on p at bounding box center [854, 424] width 398 height 538
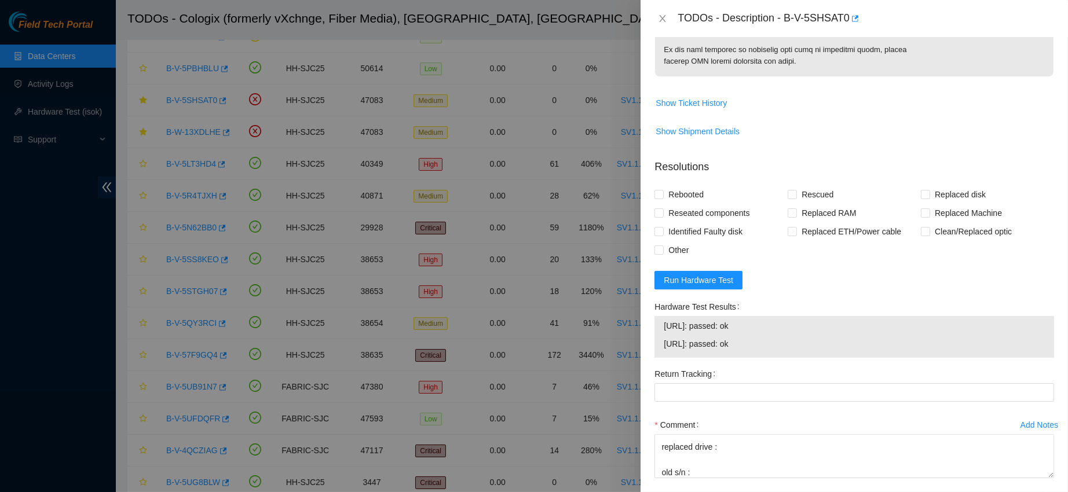
scroll to position [964, 0]
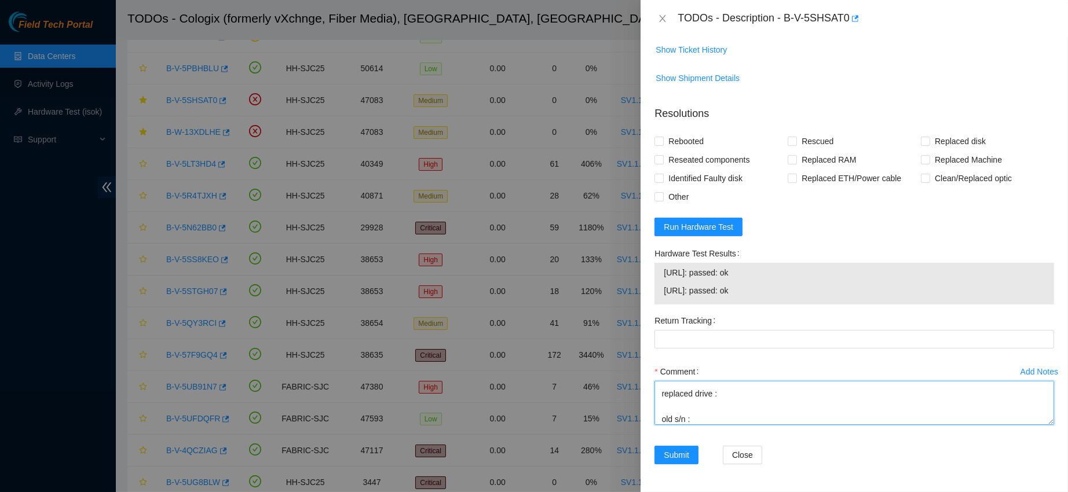
click at [707, 413] on textarea "contacted nocc to confirm that ticket was safe to work verified s/n on machine …" at bounding box center [853, 403] width 399 height 44
paste textarea "WFK6F39L0000K025D6TR"
drag, startPoint x: 750, startPoint y: 294, endPoint x: 645, endPoint y: 275, distance: 106.5
click at [645, 275] on div "Problem Type Hardware Rack Number SV1.1.DH2.34.B.C026 Machine Number 03:00 Seri…" at bounding box center [853, 264] width 427 height 455
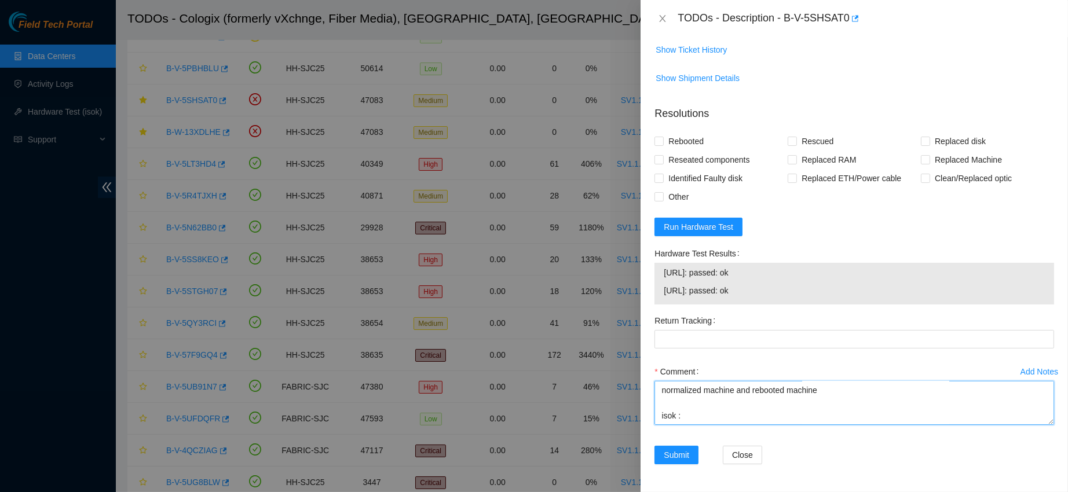
click at [670, 422] on textarea "contacted nocc to confirm that ticket was safe to work verified s/n on machine …" at bounding box center [853, 403] width 399 height 44
paste textarea "[URL]: passed: ok [URL]: passed: ok"
type textarea "contacted nocc to confirm that ticket was safe to work verified s/n on machine …"
click at [677, 151] on span "Rebooted" at bounding box center [685, 141] width 45 height 19
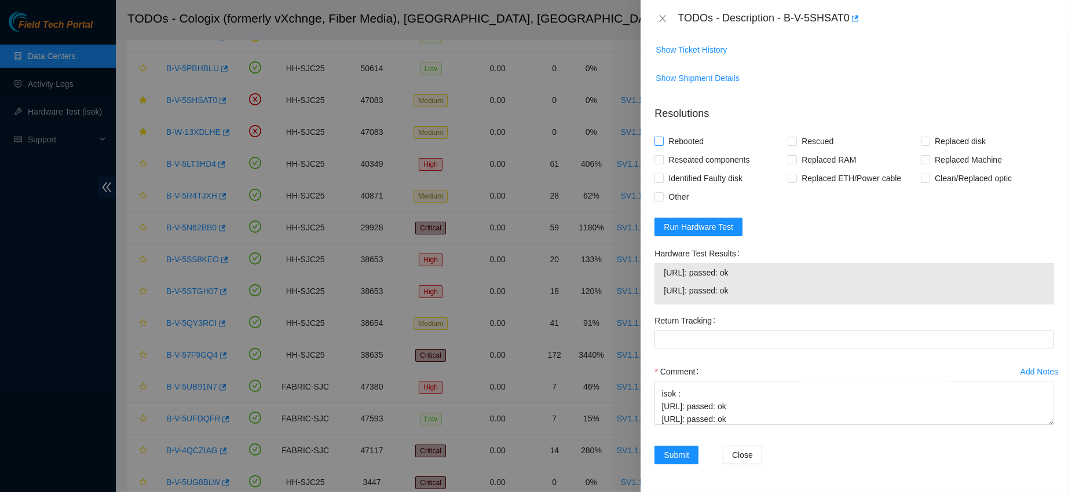
click at [662, 145] on input "Rebooted" at bounding box center [658, 141] width 8 height 8
checkbox input "true"
click at [958, 151] on span "Replaced disk" at bounding box center [960, 141] width 60 height 19
click at [929, 145] on input "Replaced disk" at bounding box center [925, 141] width 8 height 8
checkbox input "true"
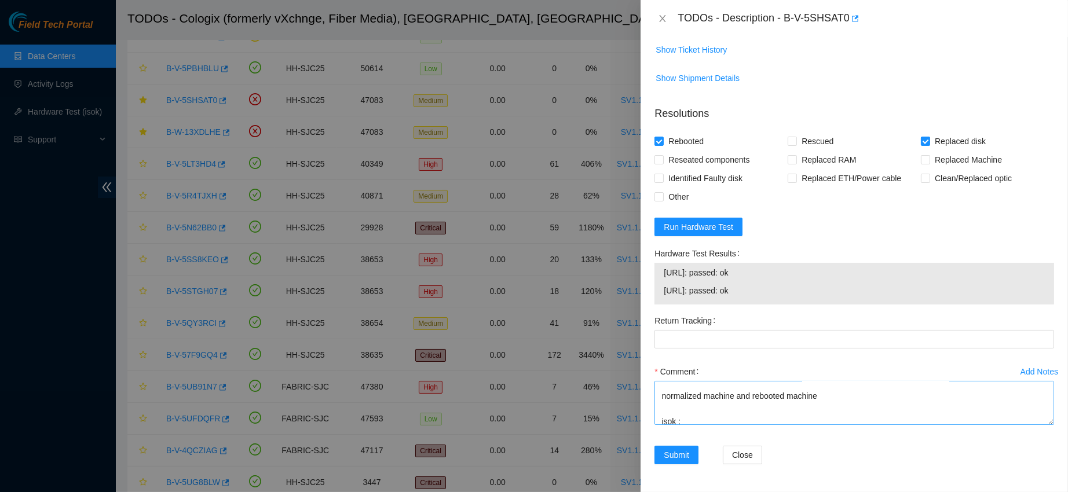
scroll to position [170, 0]
click at [815, 404] on textarea "contacted nocc to confirm that ticket was safe to work verified s/n on machine …" at bounding box center [853, 403] width 399 height 44
click at [837, 401] on textarea "contacted nocc to confirm that ticket was safe to work verified s/n on machine …" at bounding box center [853, 403] width 399 height 44
click at [790, 420] on textarea "contacted nocc to confirm that ticket was safe to work verified s/n on machine …" at bounding box center [853, 403] width 399 height 44
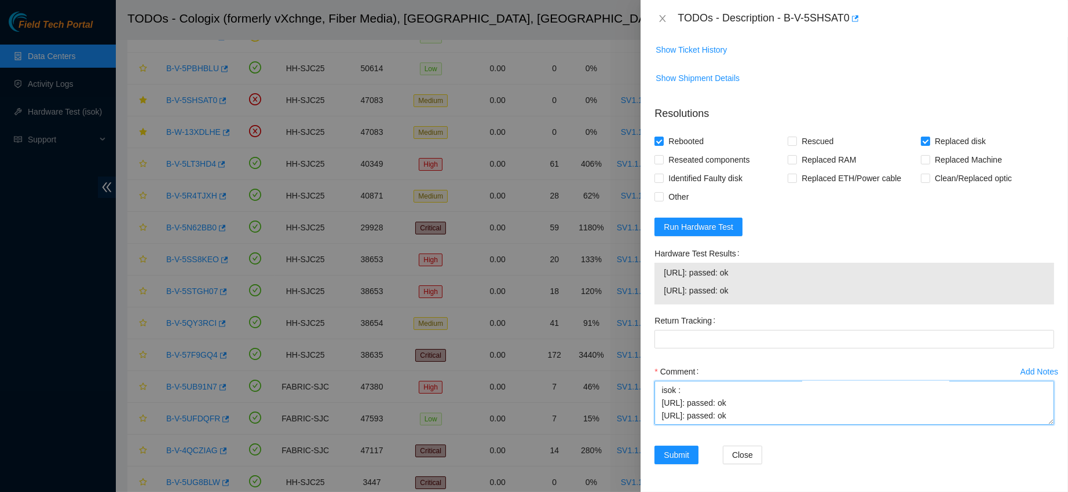
scroll to position [776, 0]
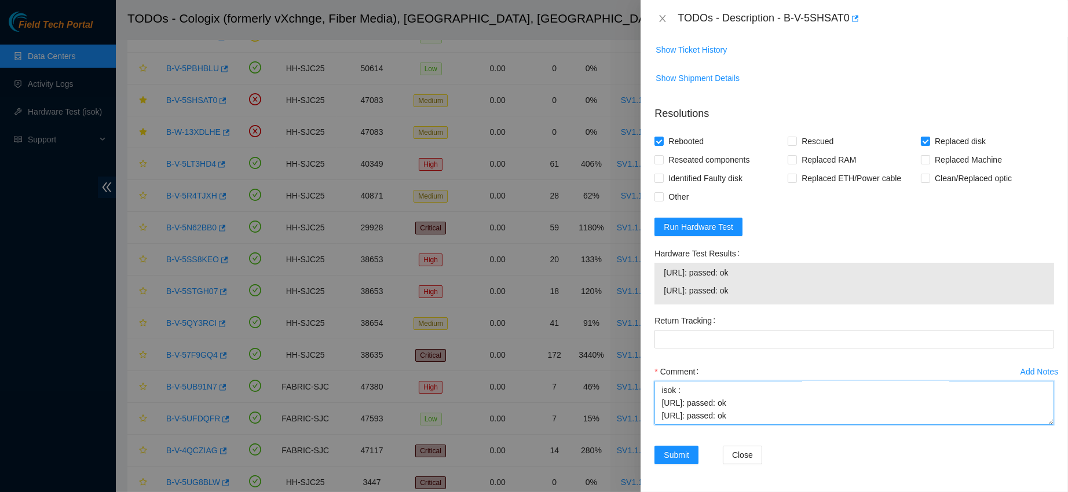
click at [672, 409] on textarea "contacted nocc to confirm that ticket was safe to work verified s/n on machine …" at bounding box center [853, 403] width 399 height 44
click at [670, 411] on textarea "contacted nocc to confirm that ticket was safe to work verified s/n on machine …" at bounding box center [853, 403] width 399 height 44
click at [665, 415] on textarea "contacted nocc to confirm that ticket was safe to work verified s/n on machine …" at bounding box center [853, 403] width 399 height 44
paste textarea "RMA Return: B-V-5U1UPRR R"
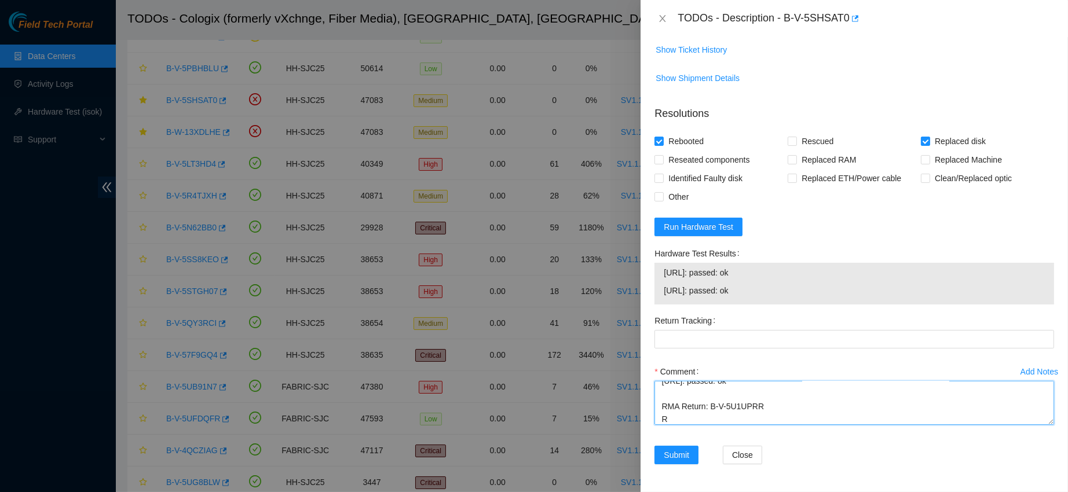
click at [665, 415] on textarea "contacted nocc to confirm that ticket was safe to work verified s/n on machine …" at bounding box center [853, 403] width 399 height 44
type textarea "contacted nocc to confirm that ticket was safe to work verified s/n on machine …"
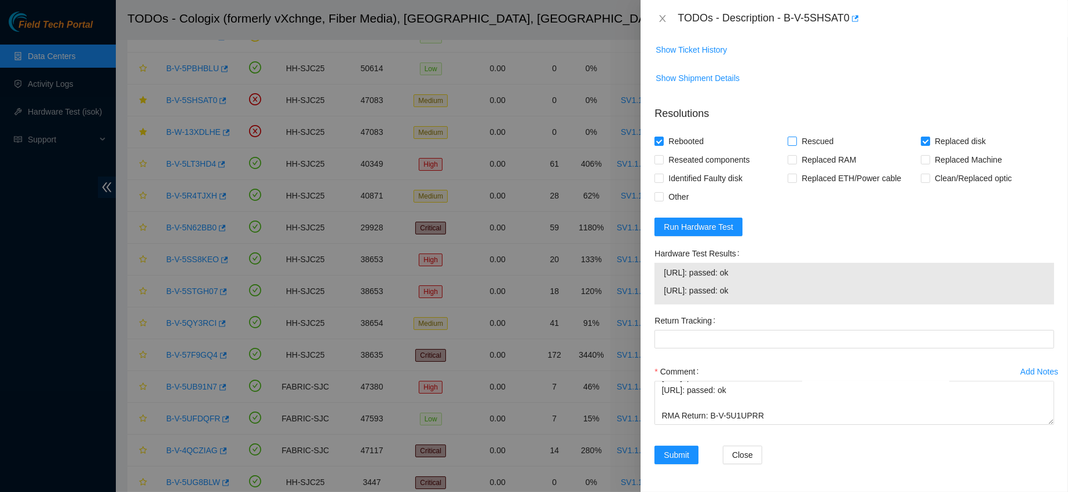
scroll to position [964, 0]
click at [736, 350] on div "Return Tracking" at bounding box center [854, 336] width 409 height 51
click at [730, 343] on Tracking "Return Tracking" at bounding box center [853, 339] width 399 height 19
paste Tracking "450826213047"
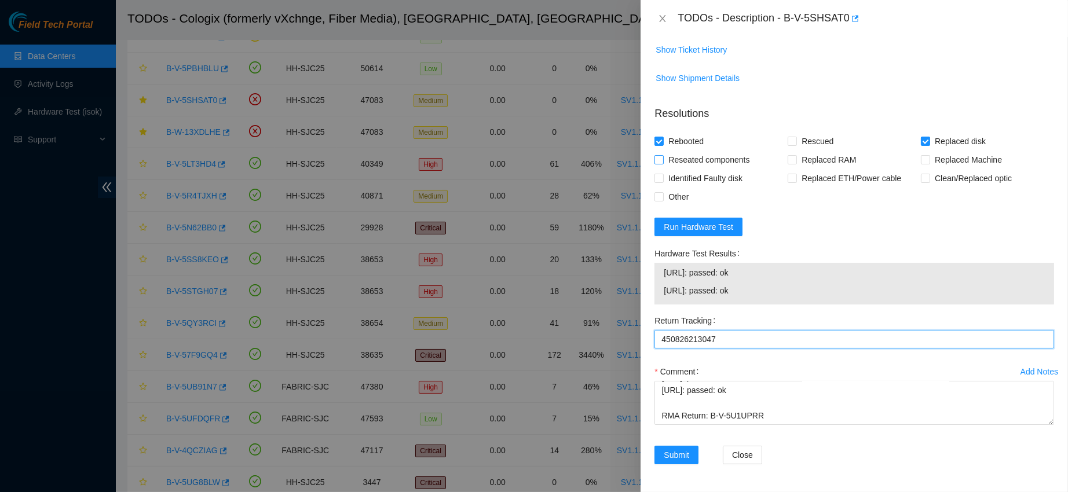
type Tracking "450826213047"
click at [713, 169] on span "Reseated components" at bounding box center [708, 160] width 90 height 19
click at [662, 163] on input "Reseated components" at bounding box center [658, 159] width 8 height 8
checkbox input "true"
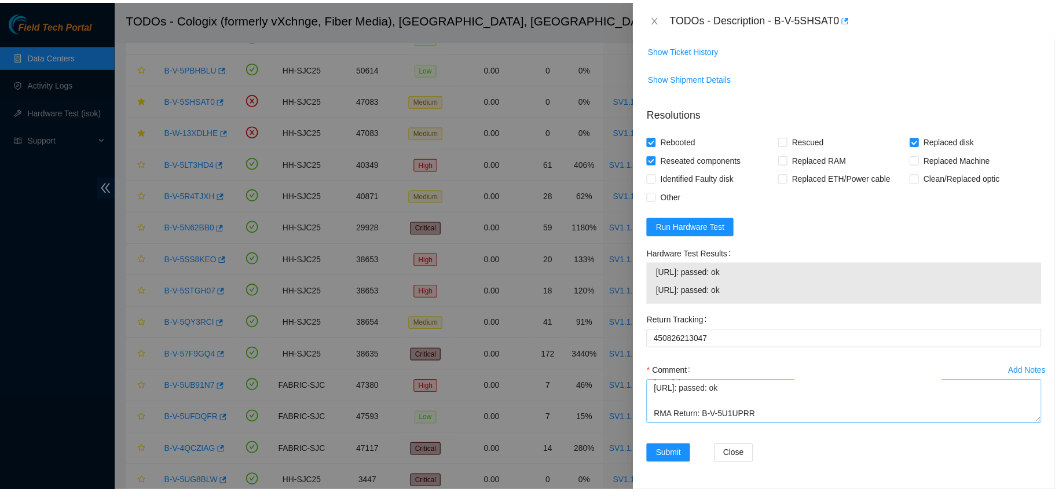
scroll to position [267, 0]
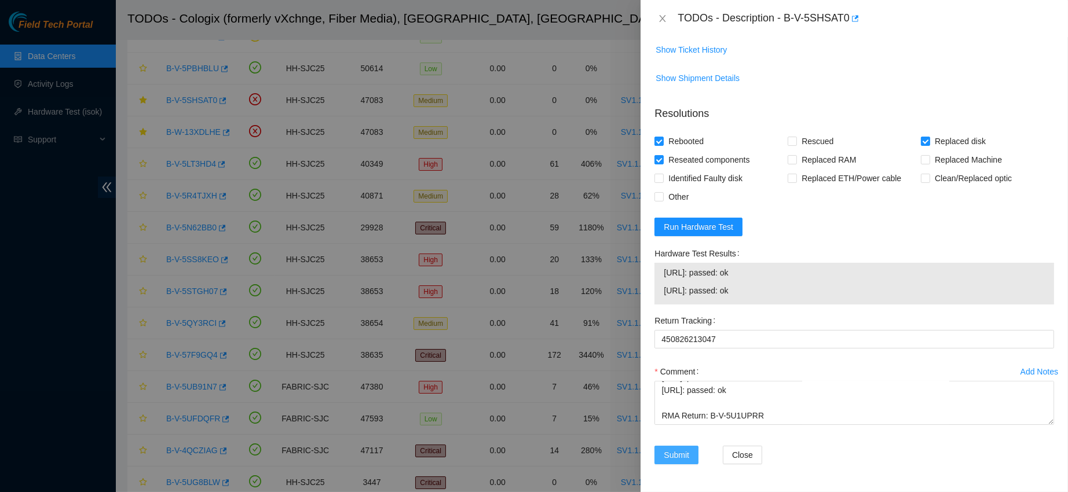
click at [676, 453] on span "Submit" at bounding box center [675, 455] width 25 height 13
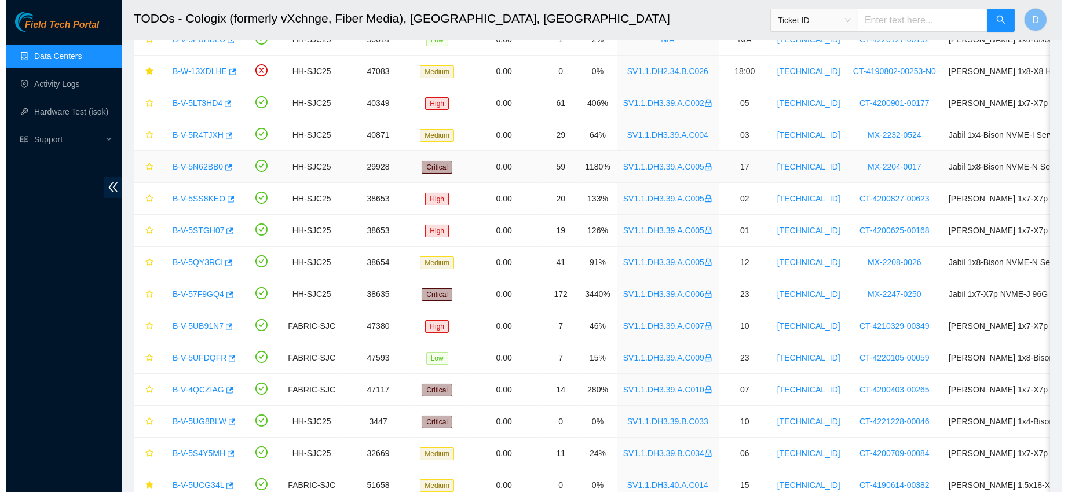
scroll to position [169, 0]
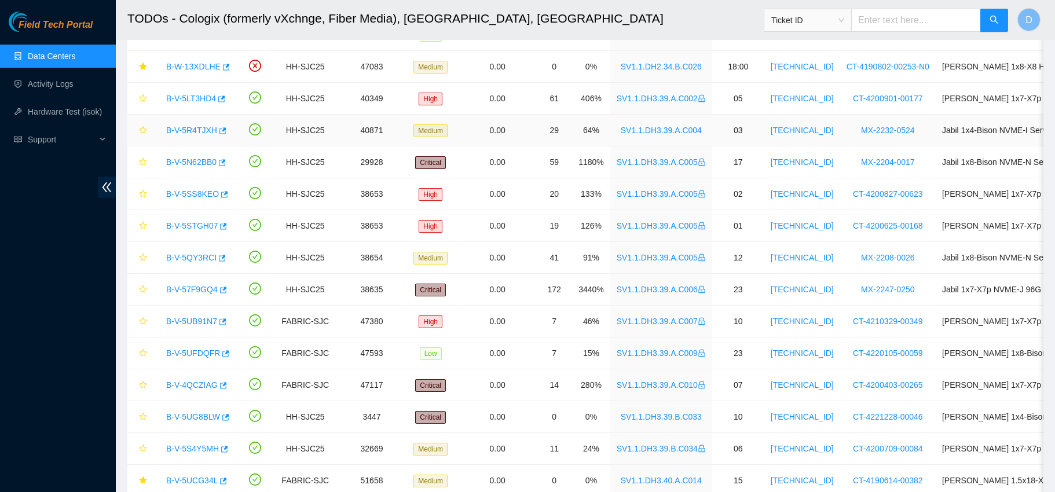
click at [192, 133] on link "B-V-5R4TJXH" at bounding box center [191, 130] width 51 height 9
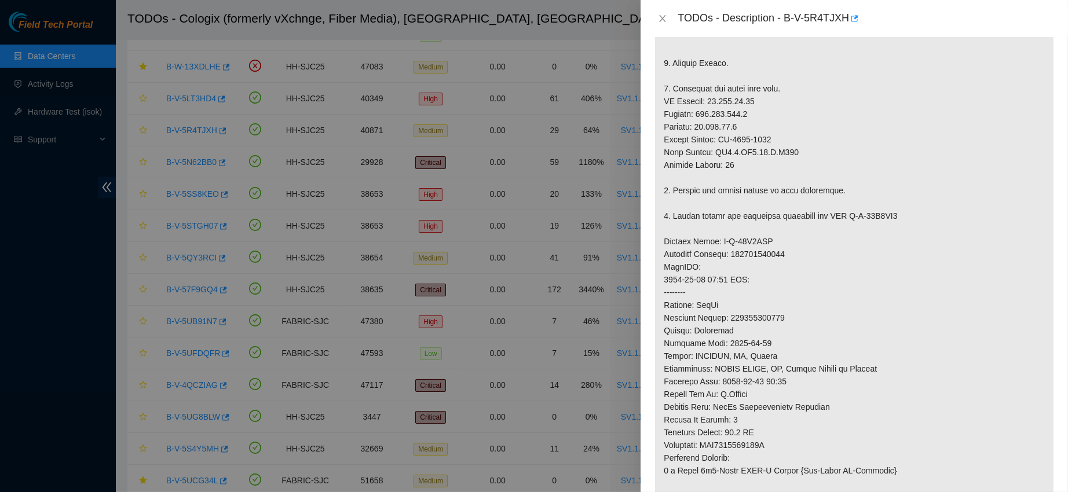
scroll to position [761, 0]
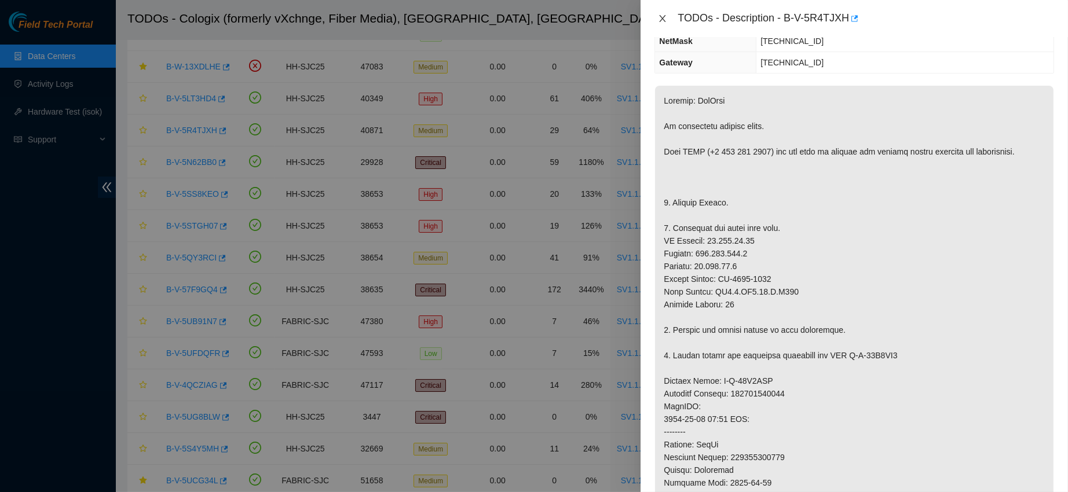
click at [663, 14] on icon "close" at bounding box center [662, 18] width 9 height 9
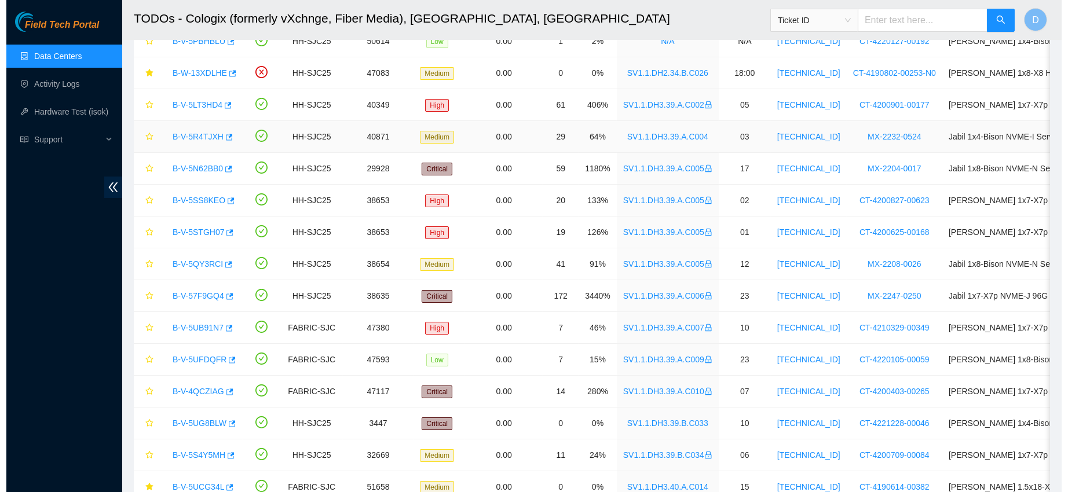
scroll to position [137, 0]
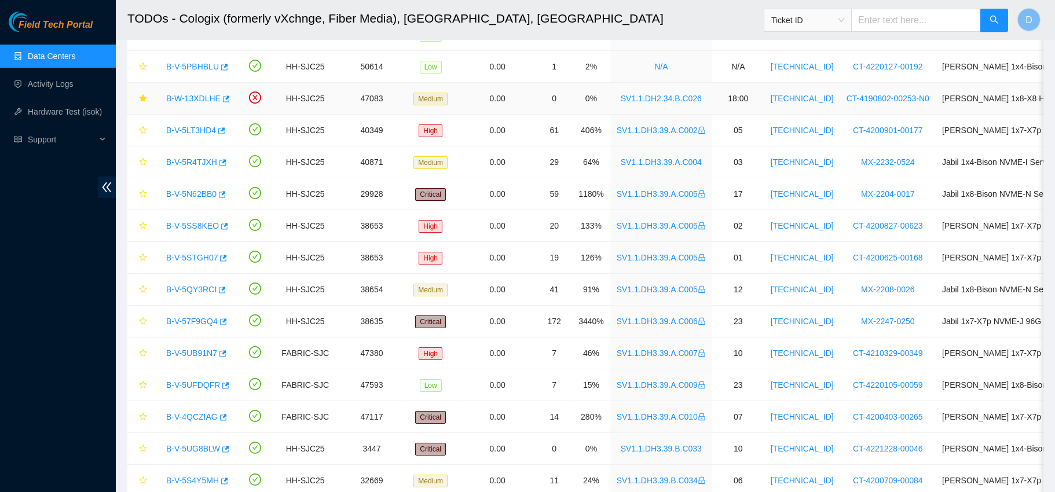
click at [203, 96] on link "B-W-13XDLHE" at bounding box center [193, 98] width 54 height 9
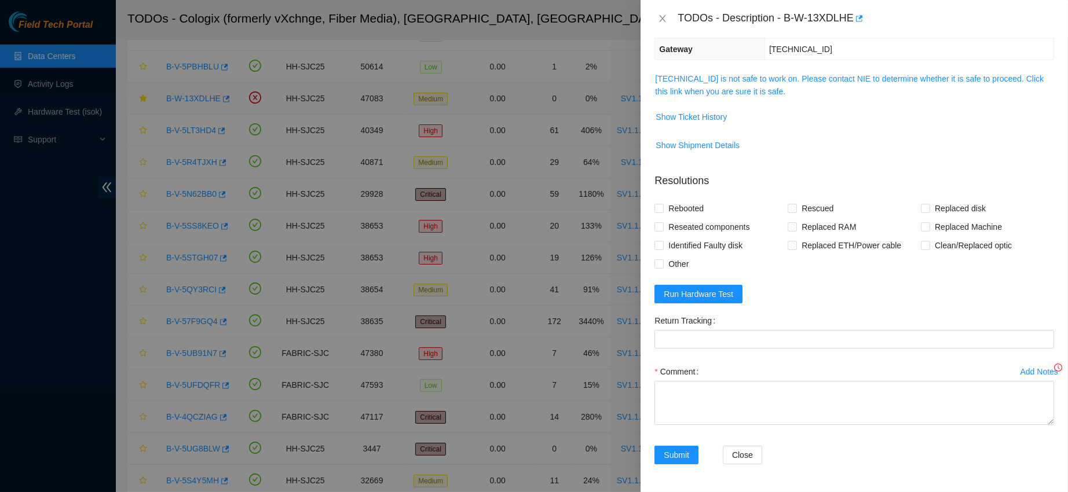
scroll to position [128, 0]
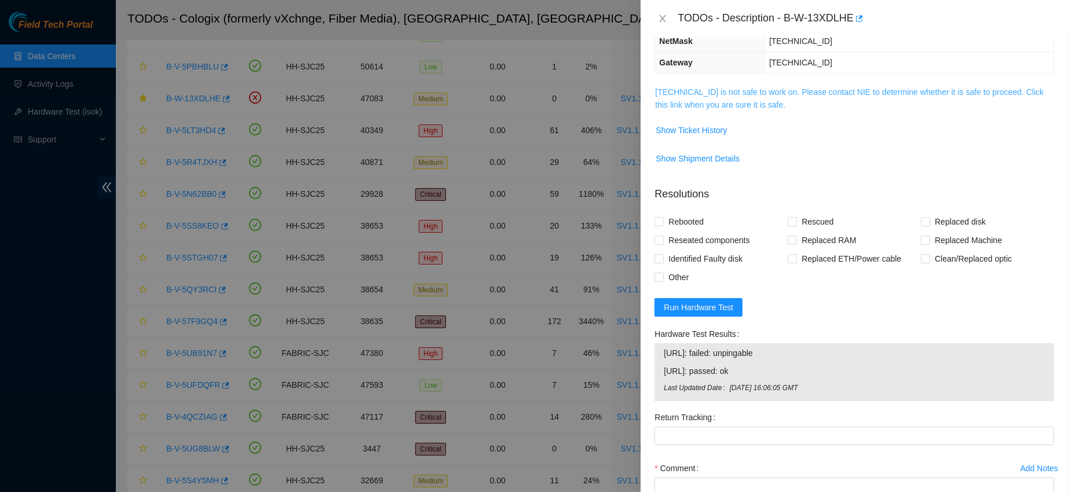
click at [758, 100] on link "[TECHNICAL_ID] is not safe to work on. Please contact NIE to determine whether …" at bounding box center [849, 98] width 388 height 22
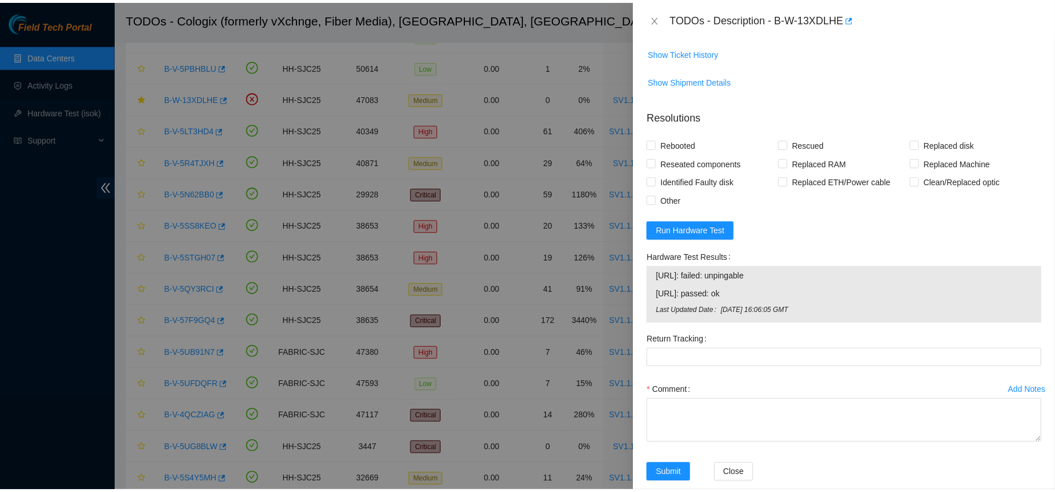
scroll to position [228, 0]
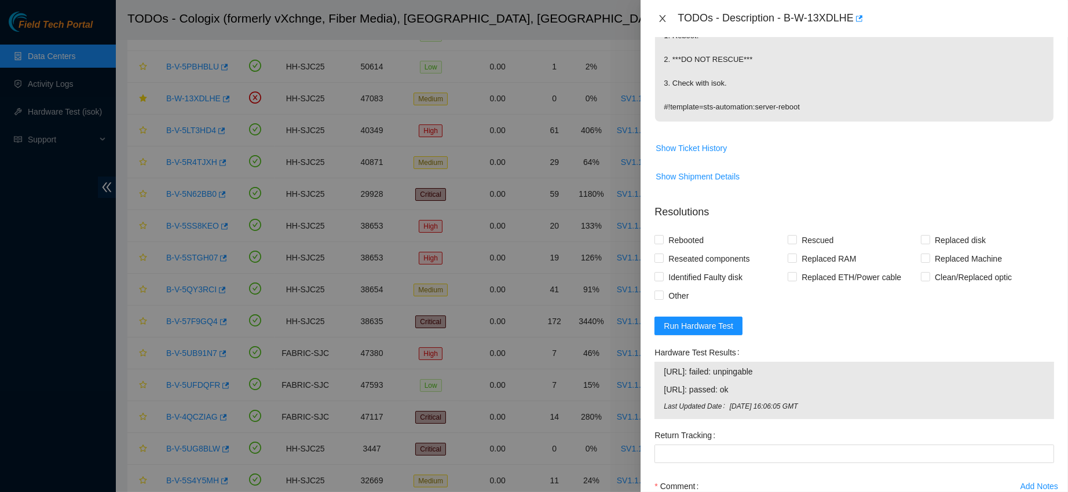
click at [662, 21] on icon "close" at bounding box center [662, 18] width 9 height 9
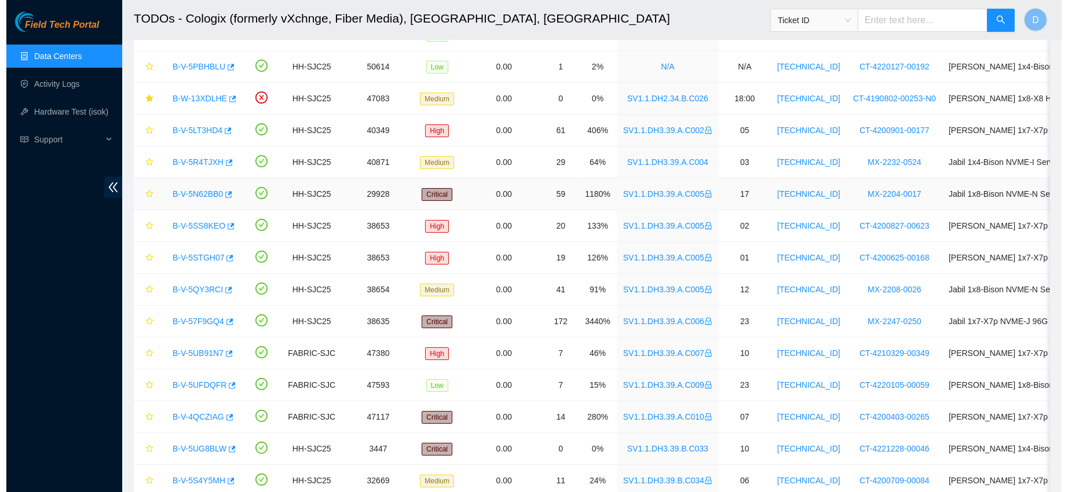
scroll to position [222, 0]
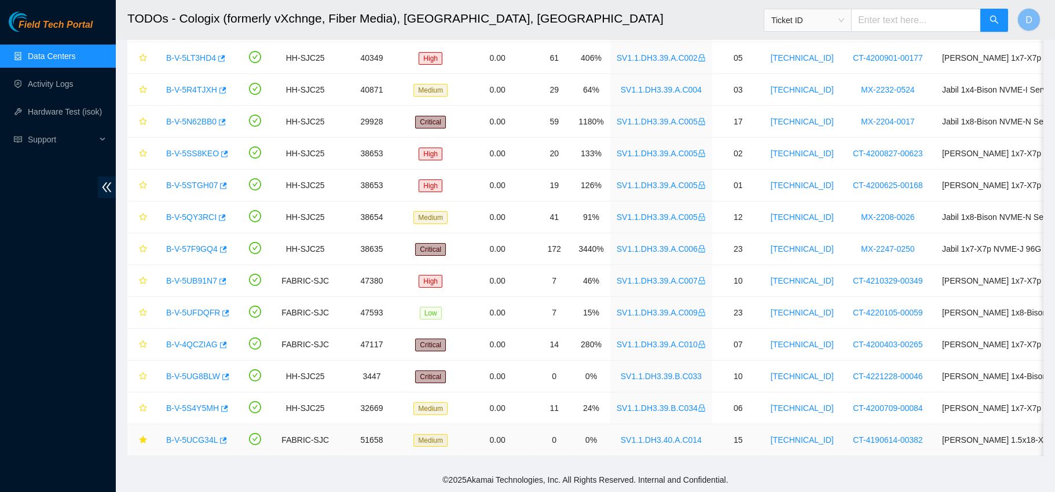
drag, startPoint x: 193, startPoint y: 428, endPoint x: 302, endPoint y: 402, distance: 111.9
click at [193, 435] on link "B-V-5UCG34L" at bounding box center [192, 439] width 52 height 9
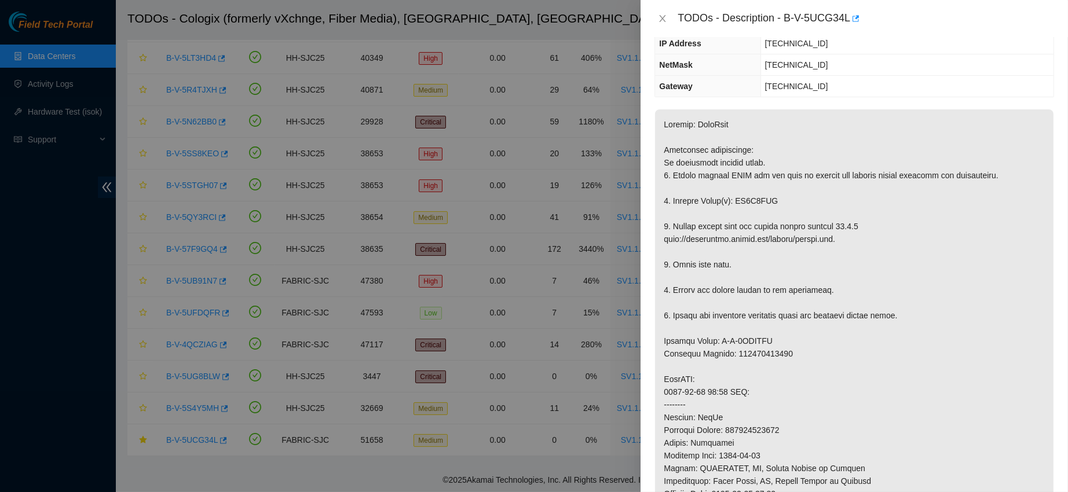
scroll to position [0, 0]
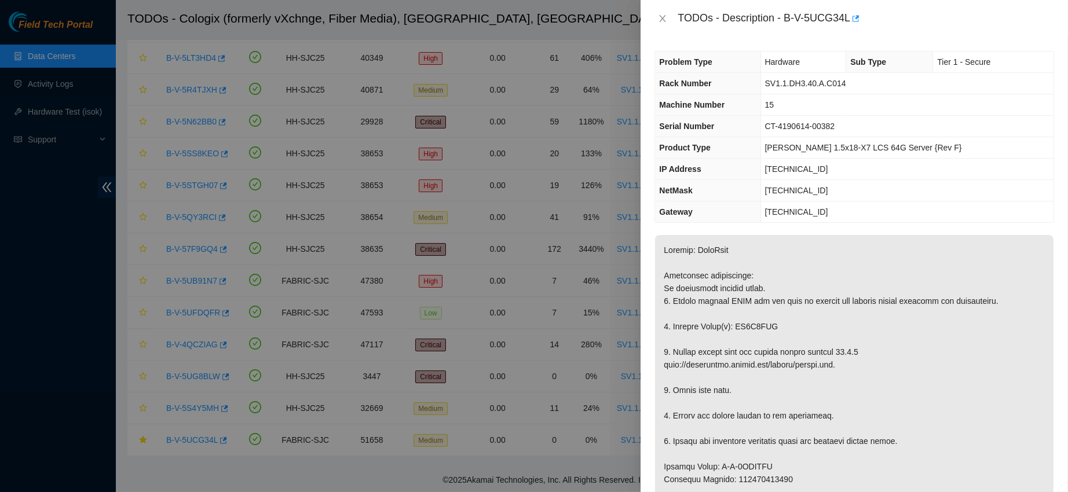
click at [804, 177] on td "[TECHNICAL_ID]" at bounding box center [906, 169] width 293 height 21
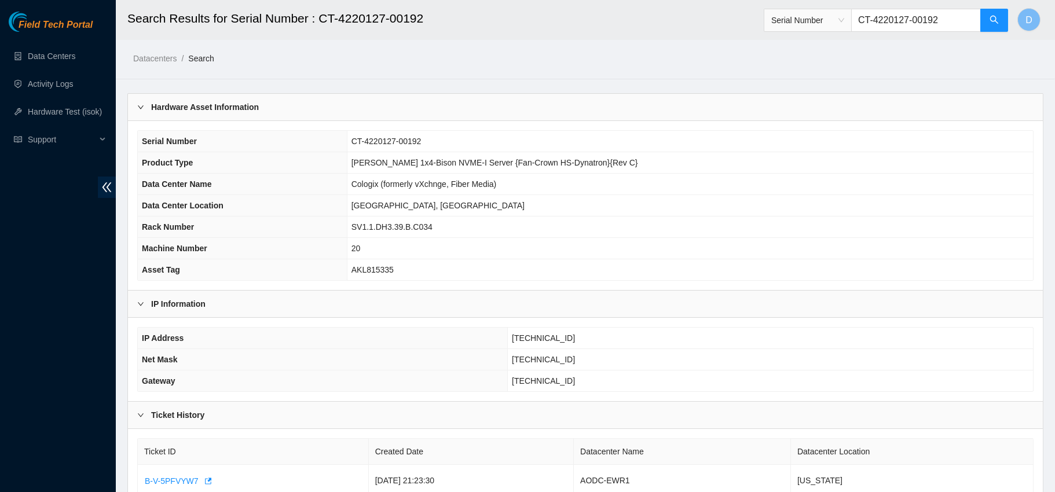
scroll to position [82, 0]
